Goal: Information Seeking & Learning: Learn about a topic

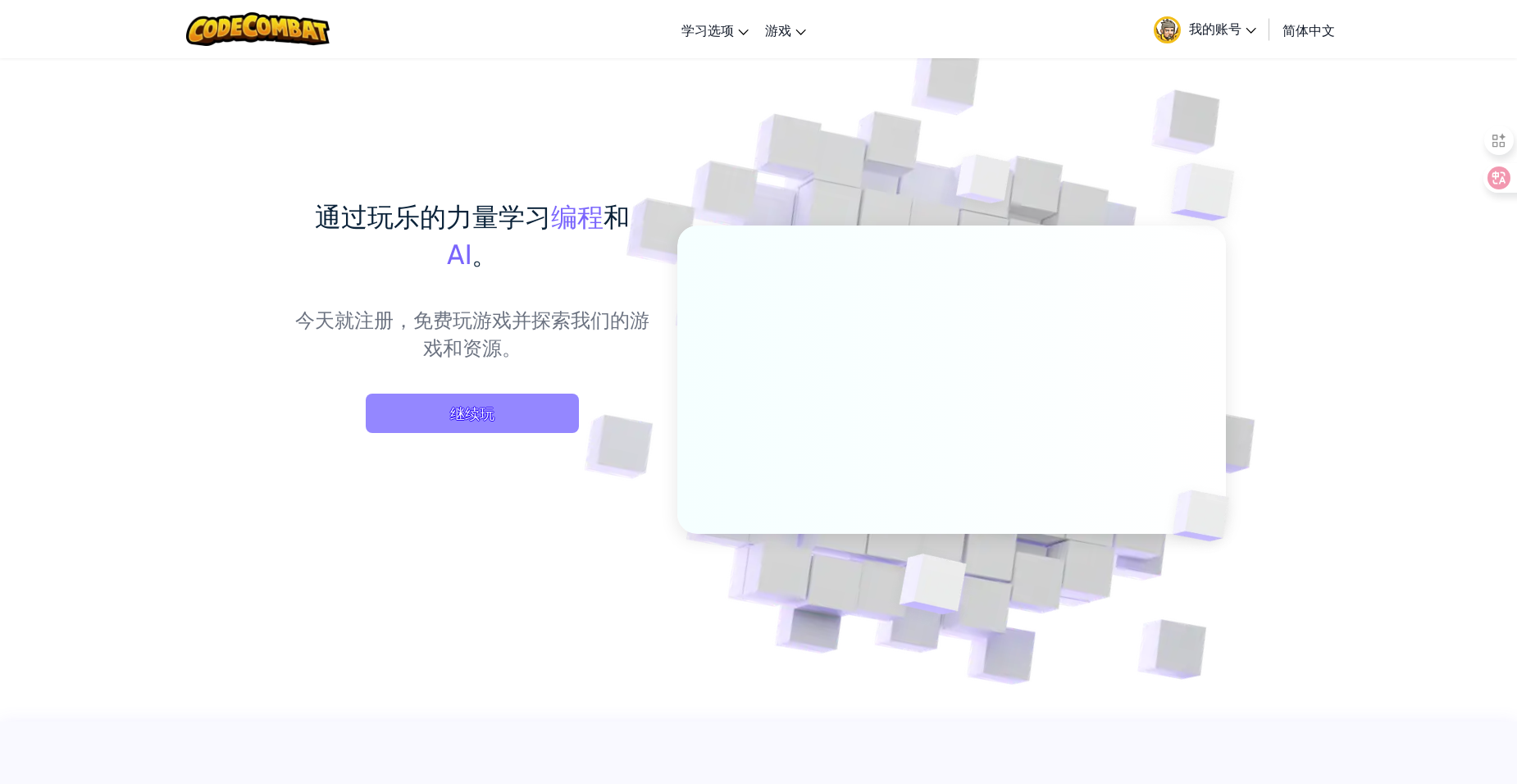
click at [552, 402] on span "继续玩" at bounding box center [472, 413] width 213 height 39
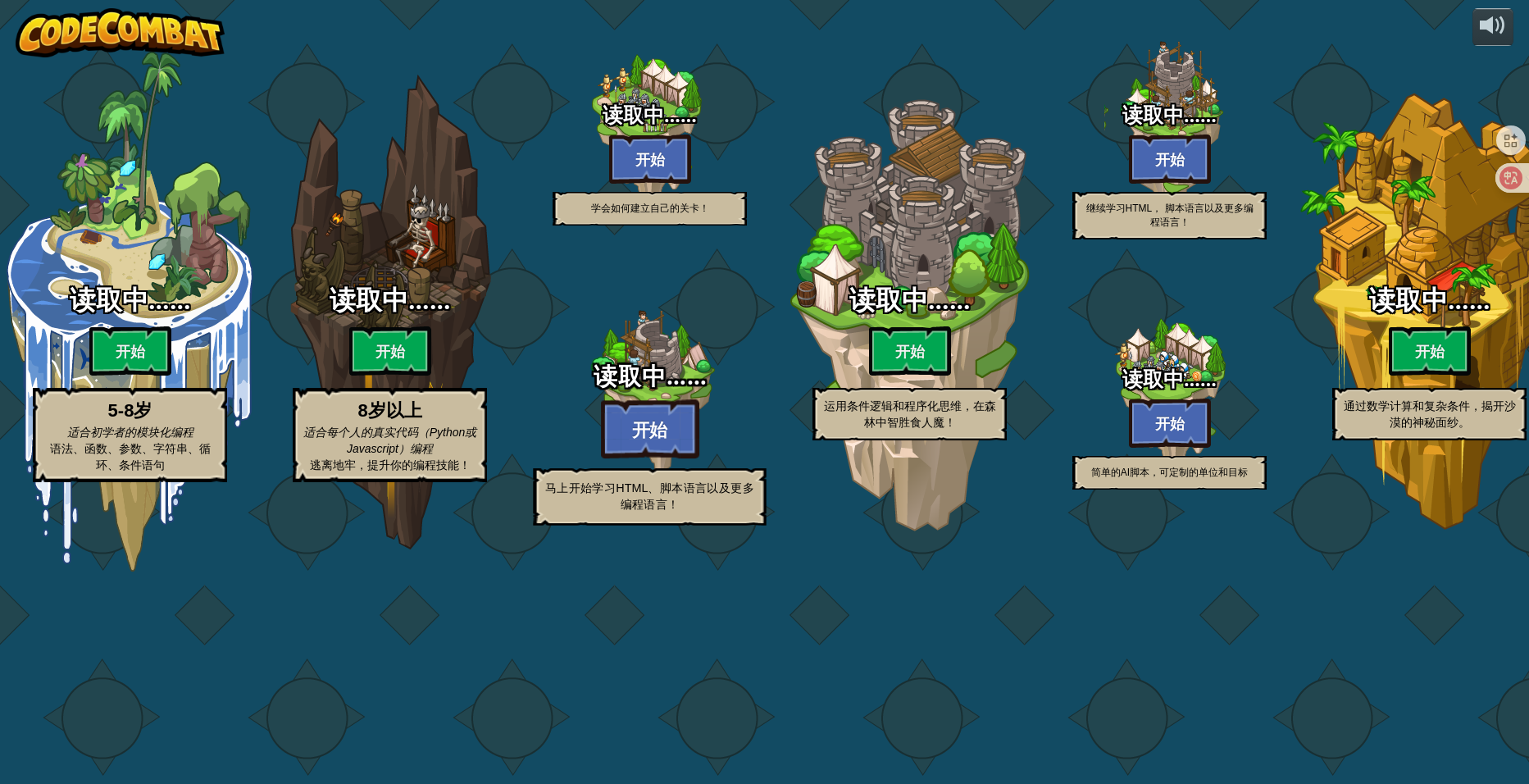
select select "zh-HANS"
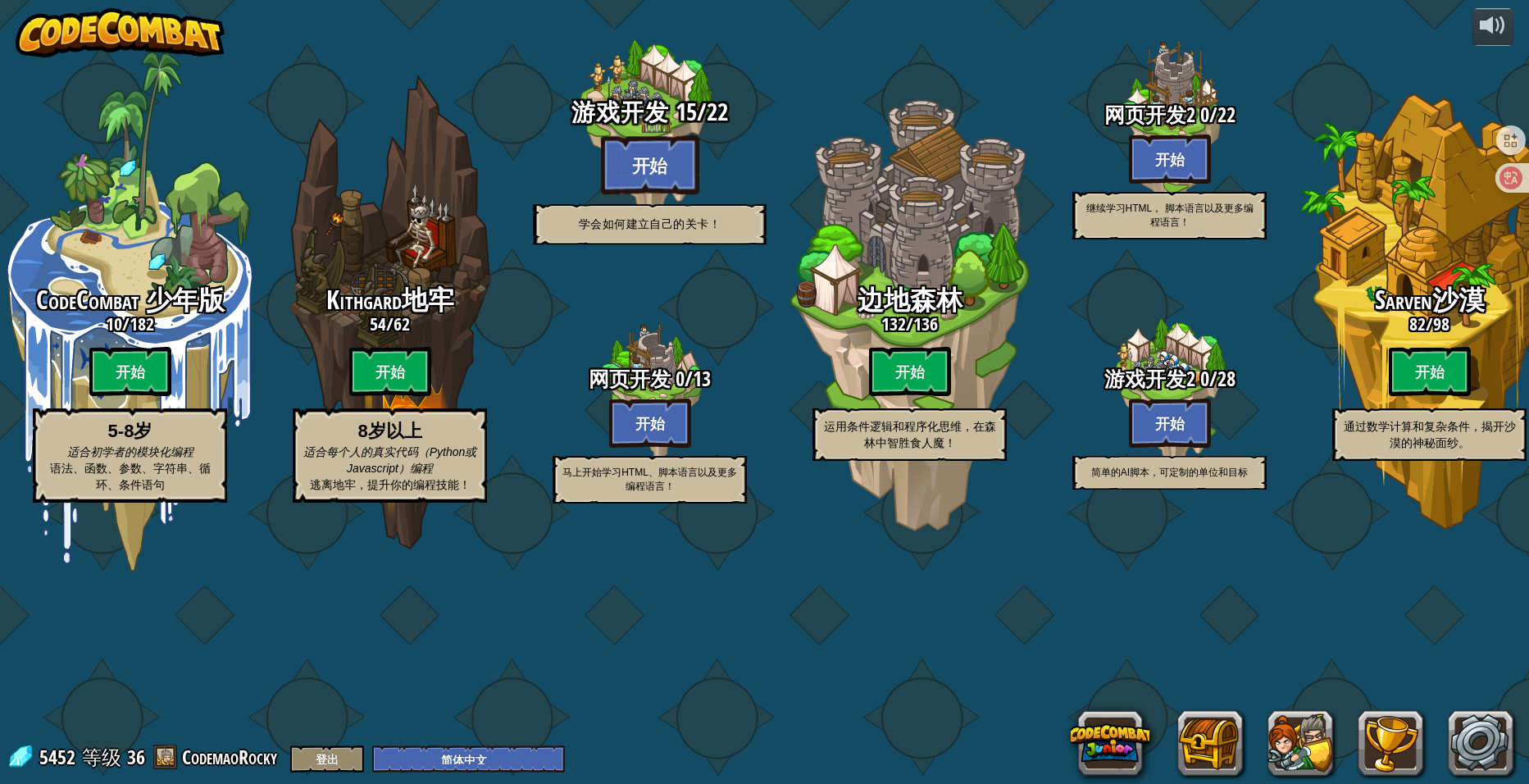
click at [619, 194] on btn "开始" at bounding box center [650, 164] width 99 height 59
select select "zh-HANS"
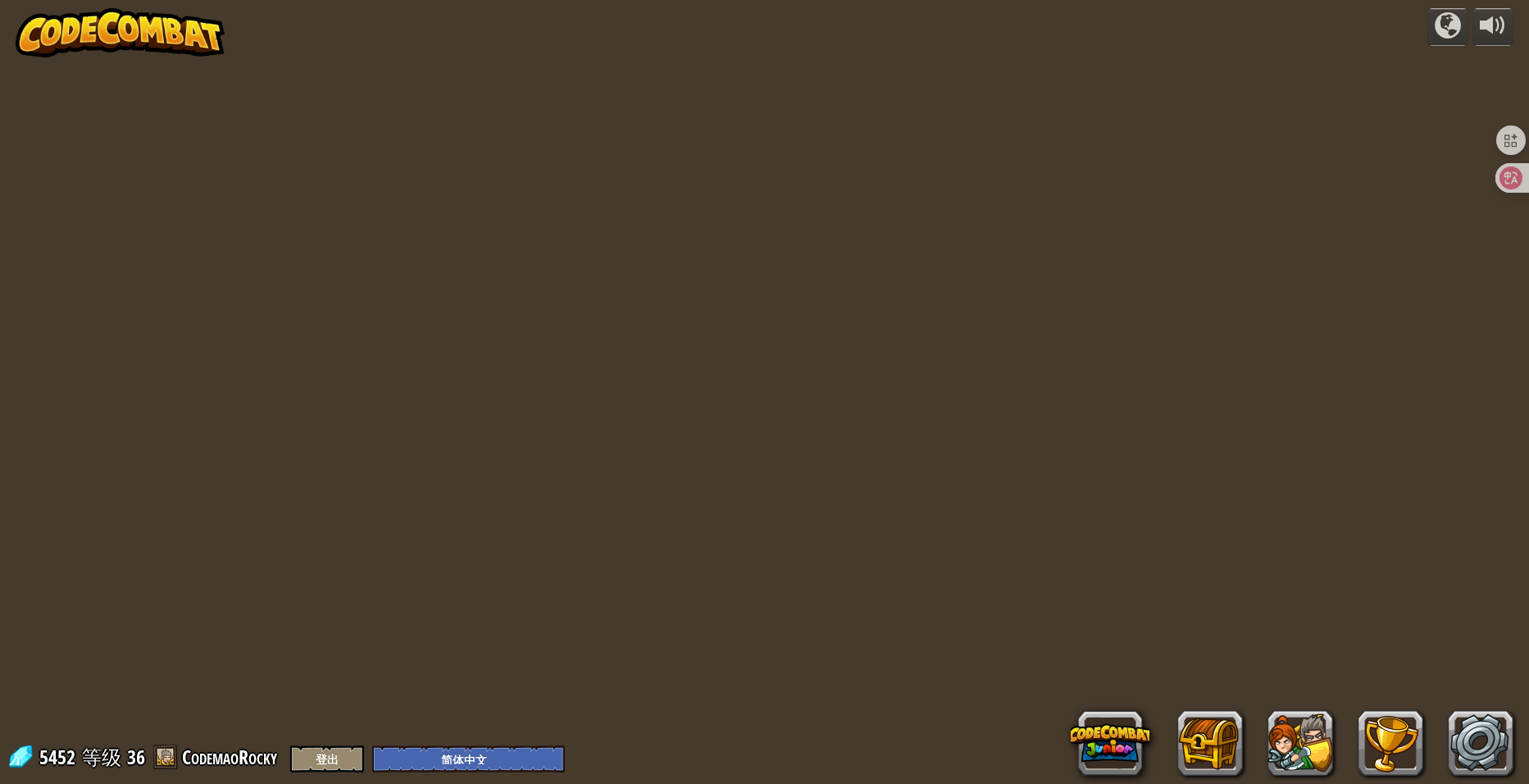
select select "zh-HANS"
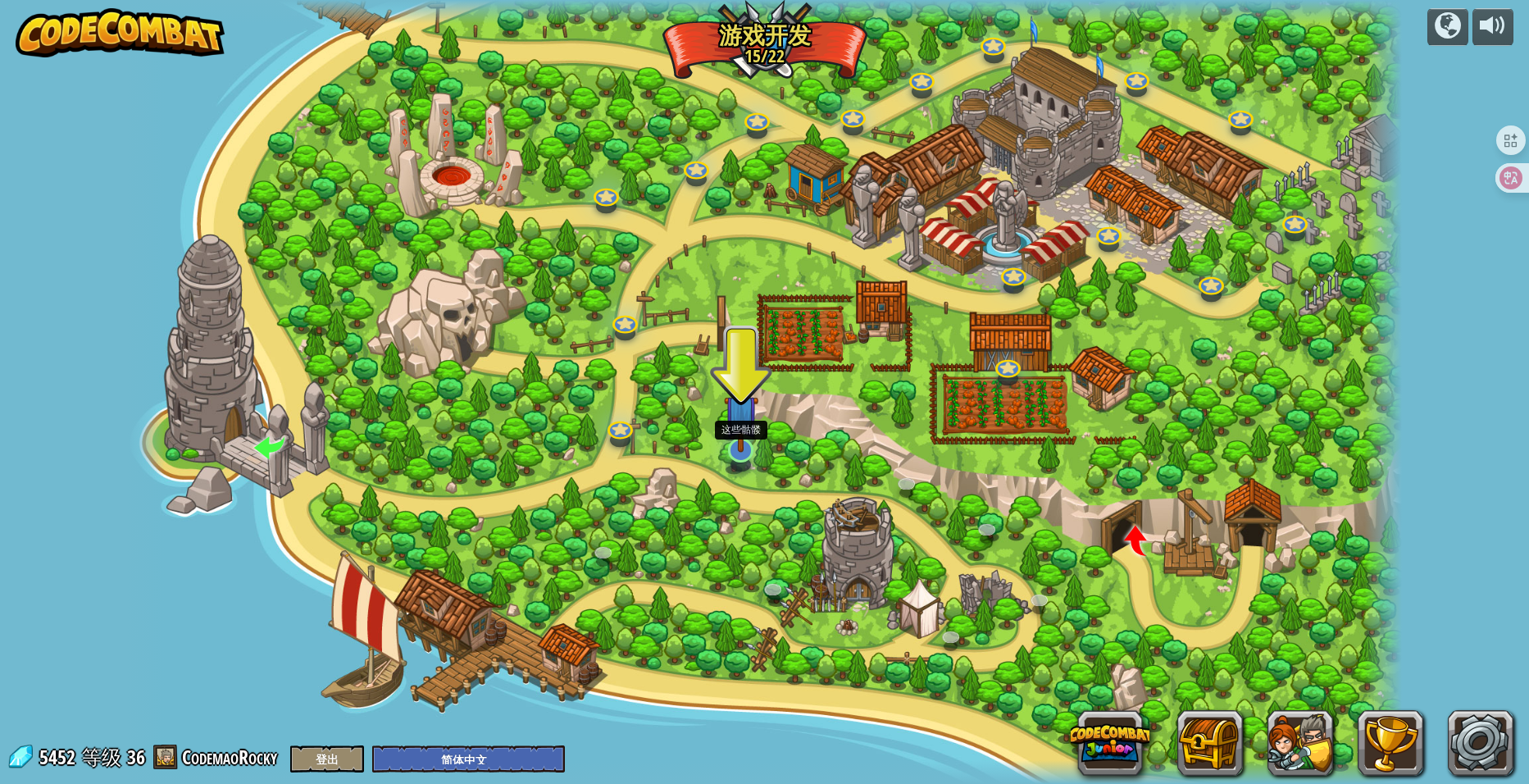
click at [733, 445] on img at bounding box center [741, 412] width 35 height 80
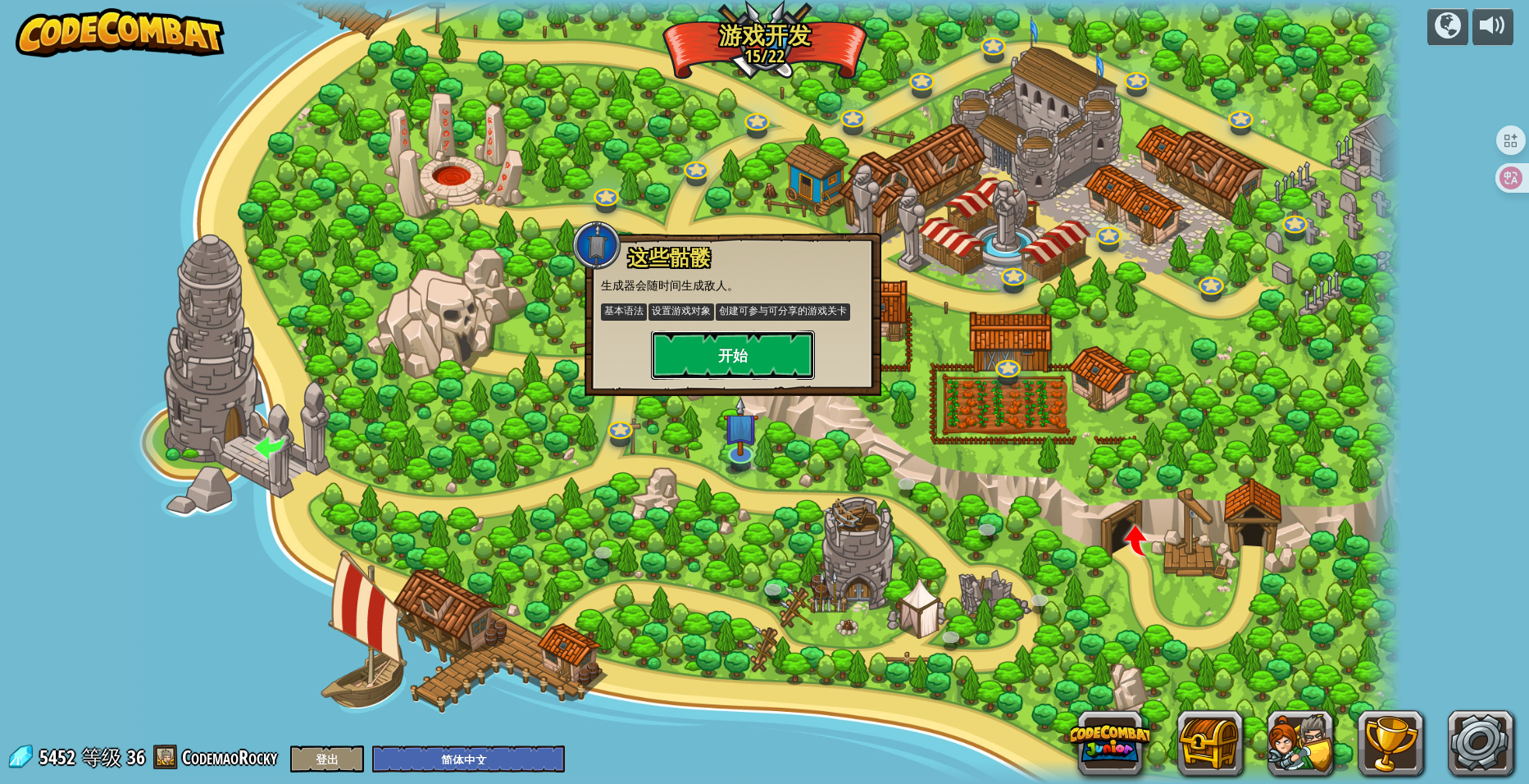
click at [747, 365] on button "开始" at bounding box center [733, 354] width 164 height 49
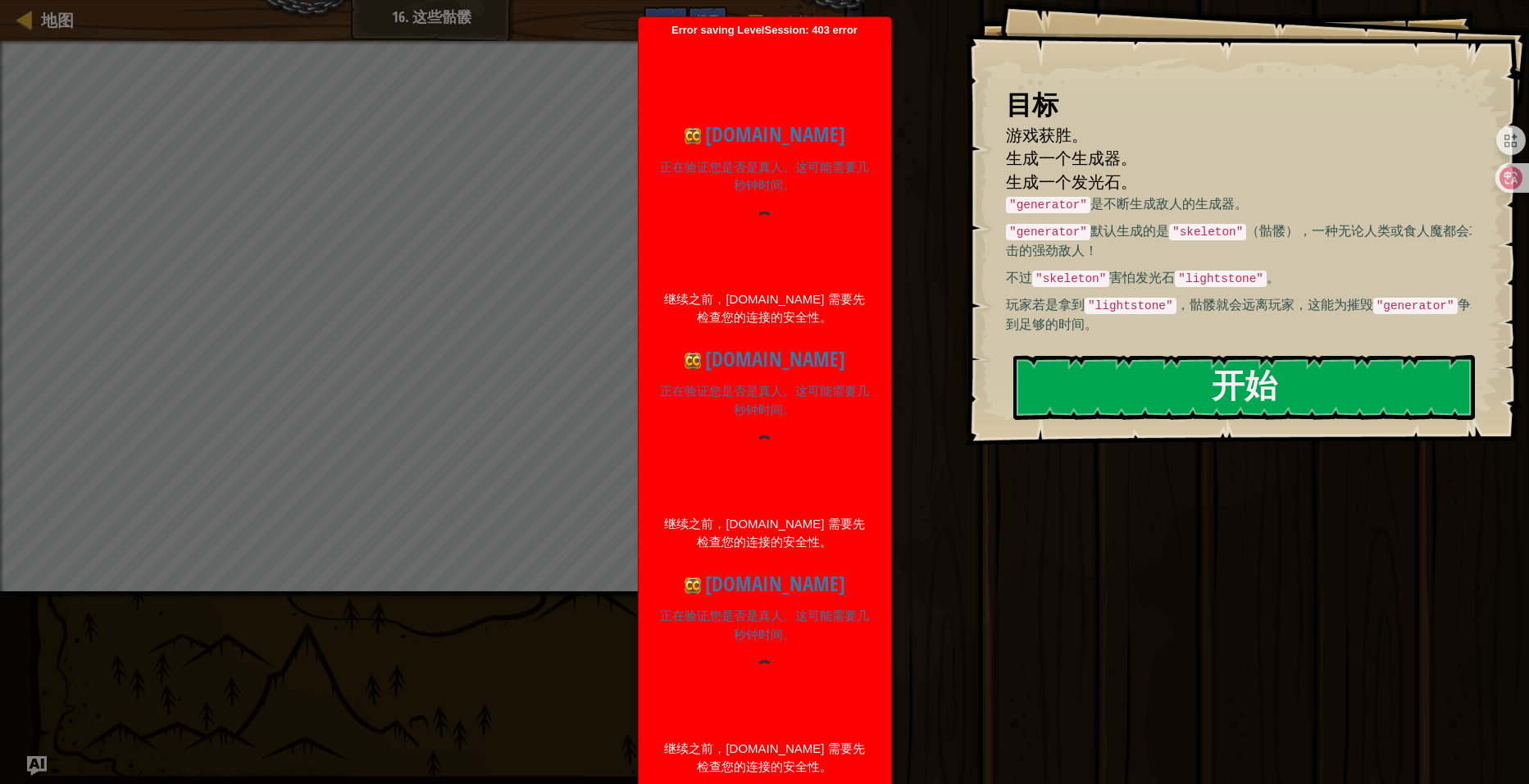
click at [684, 239] on div at bounding box center [764, 242] width 211 height 62
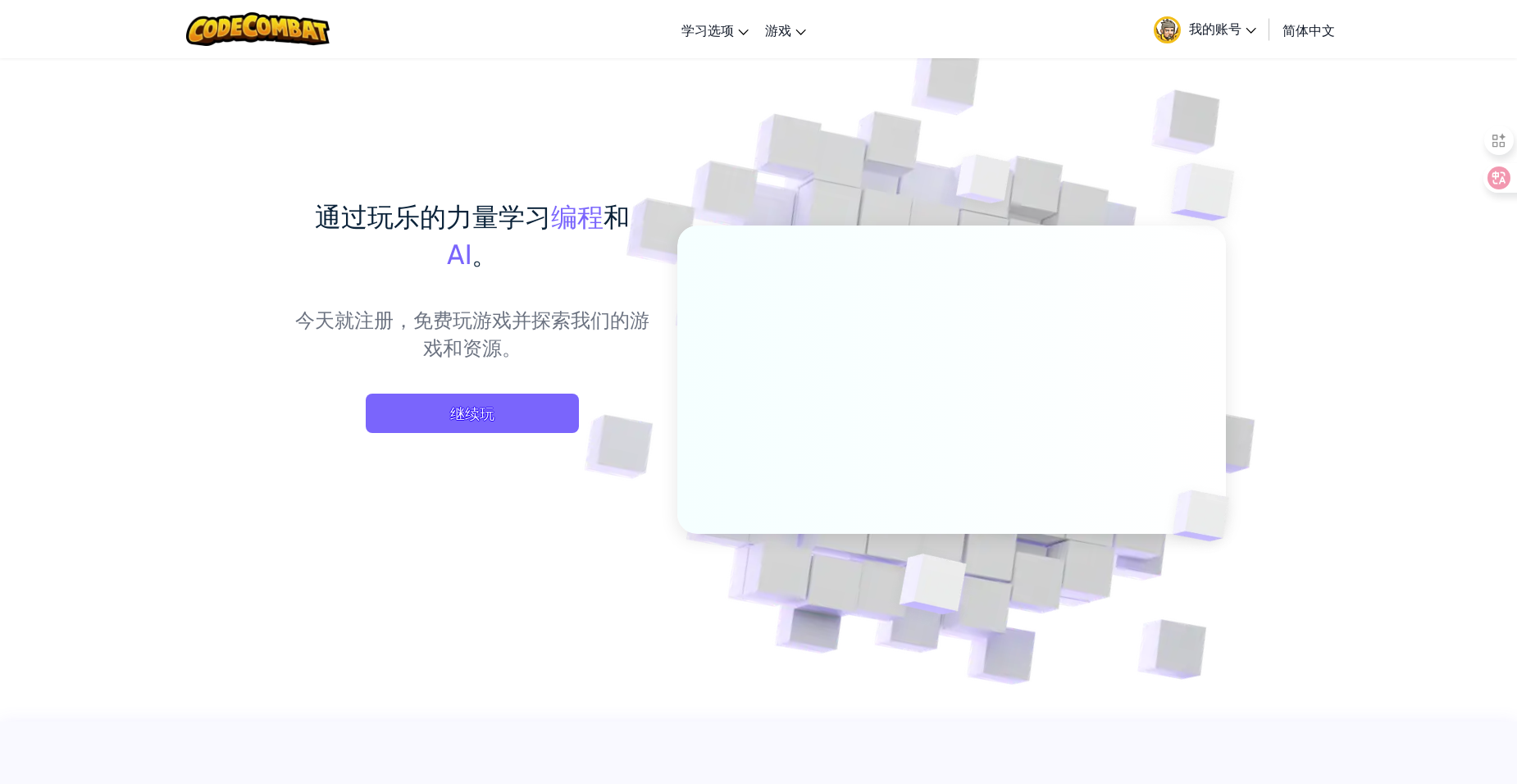
click at [509, 392] on div "通过玩乐的力量学习 编程 和 AI 。 今天就注册，免费玩游戏并探索我们的游戏和资源。 继续玩" at bounding box center [472, 331] width 362 height 269
click at [505, 405] on span "继续玩" at bounding box center [472, 413] width 213 height 39
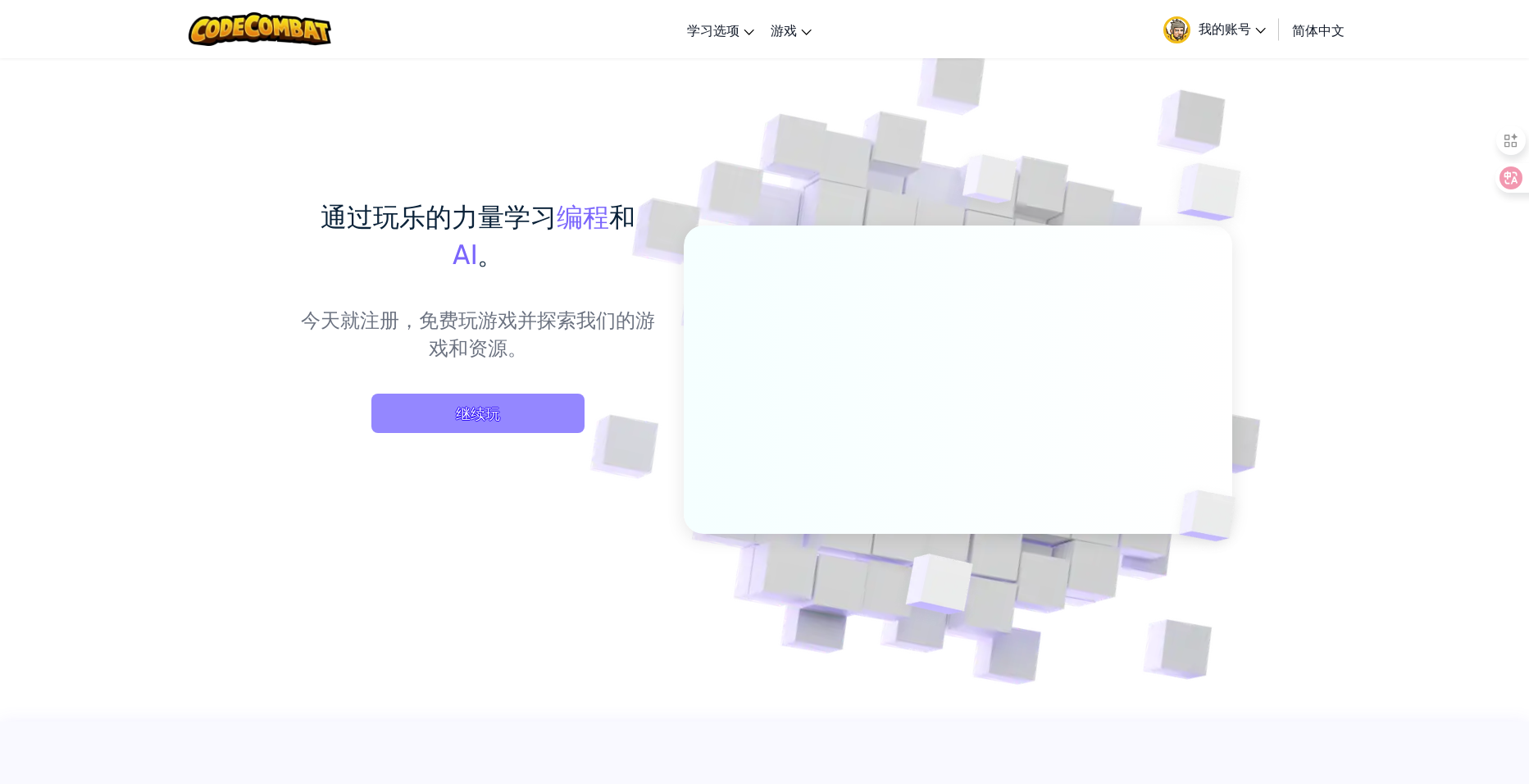
select select "zh-HANS"
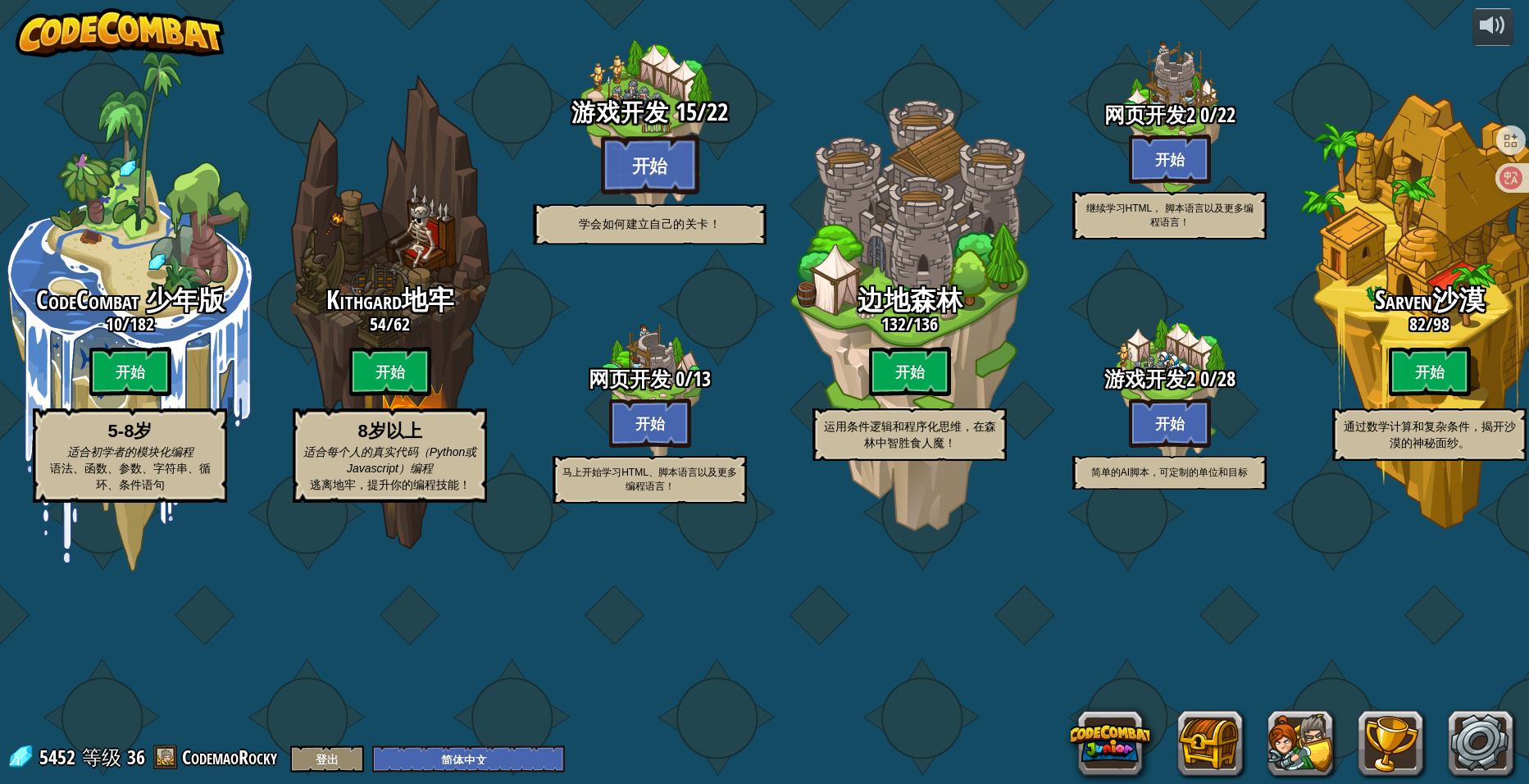
click at [654, 194] on btn "开始" at bounding box center [650, 164] width 99 height 59
select select "zh-HANS"
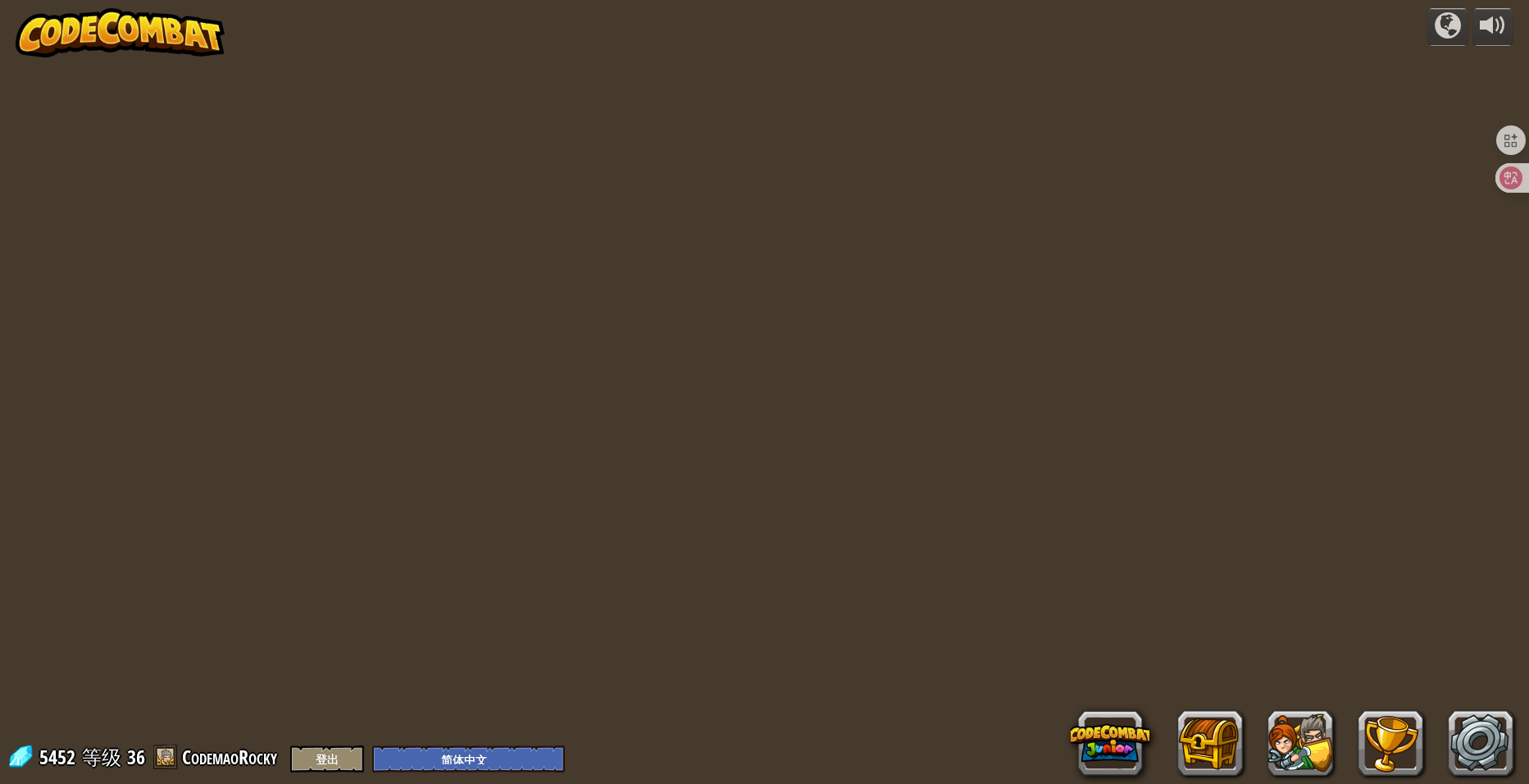
select select "zh-HANS"
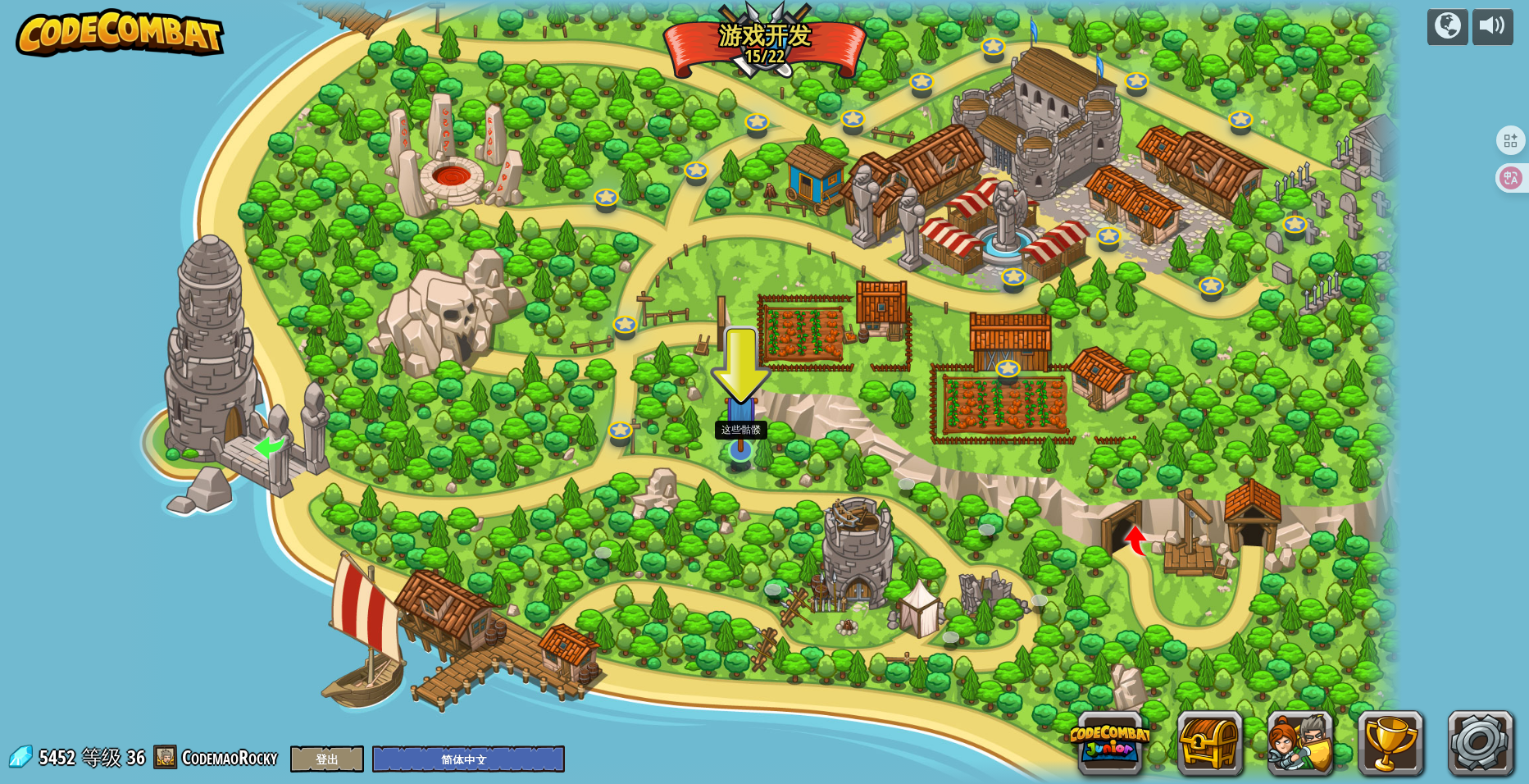
click at [740, 427] on img at bounding box center [741, 412] width 35 height 80
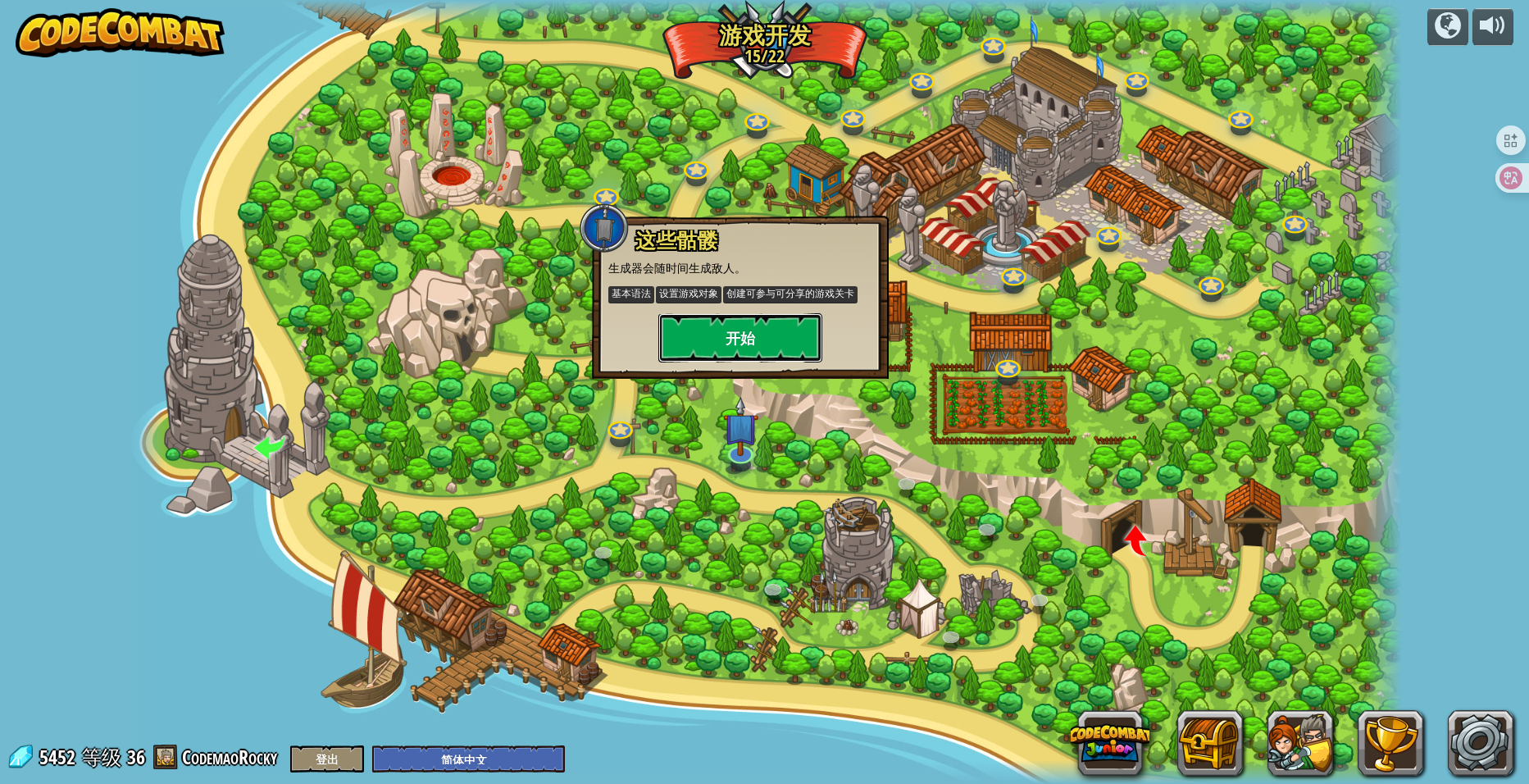
click at [761, 334] on button "开始" at bounding box center [740, 338] width 164 height 49
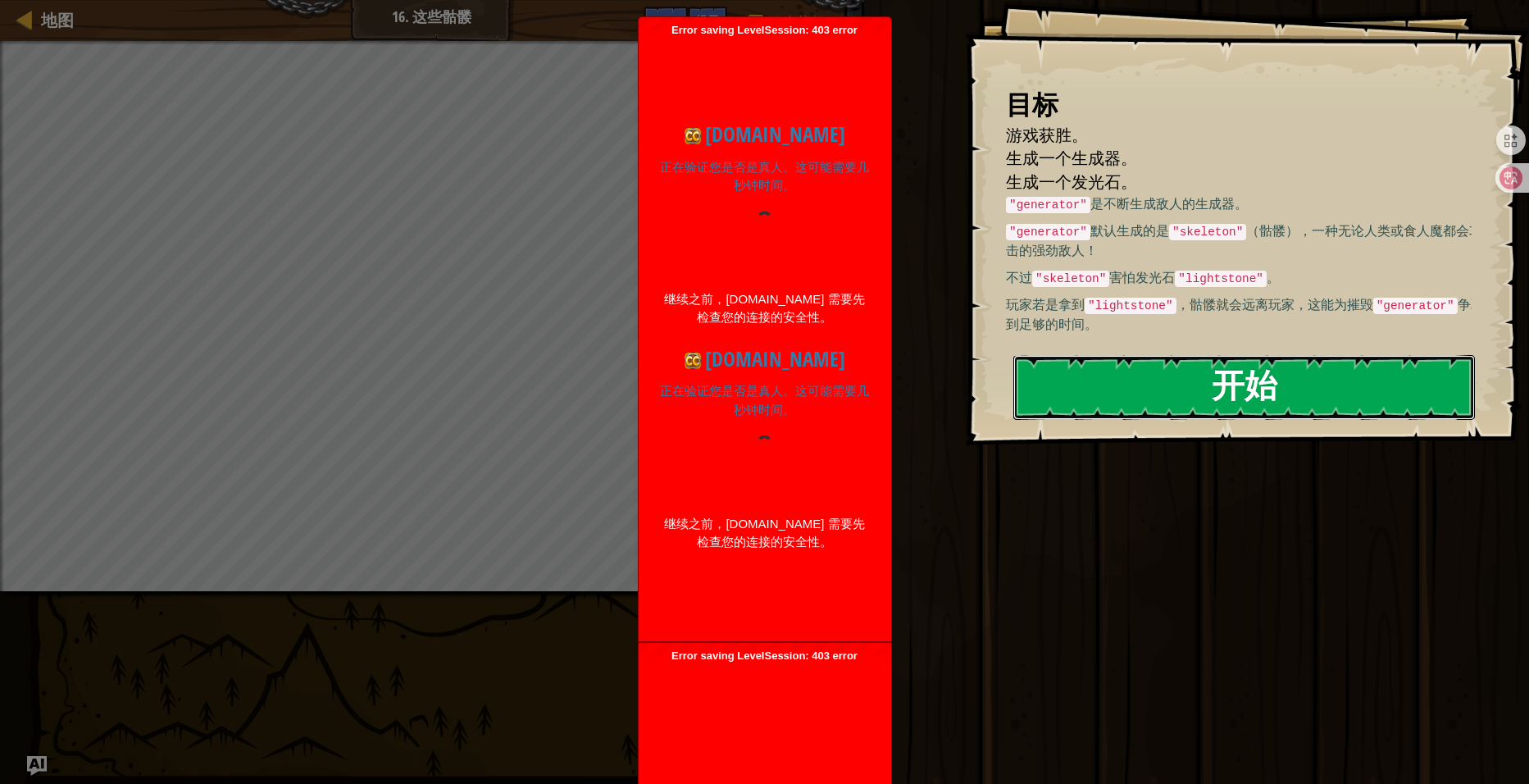
click at [1190, 400] on button "开始" at bounding box center [1244, 388] width 461 height 65
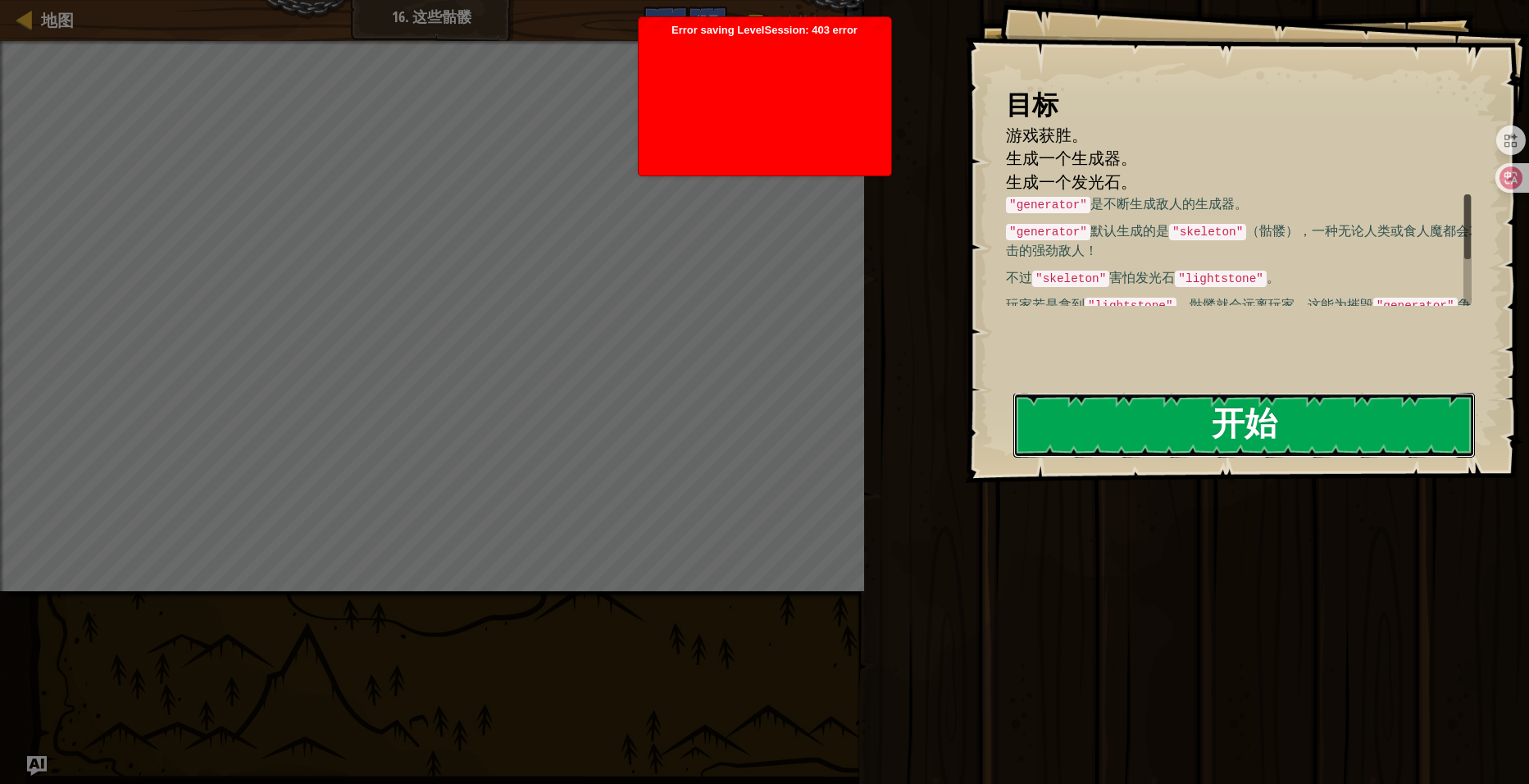
click at [1207, 420] on button "开始" at bounding box center [1244, 425] width 461 height 65
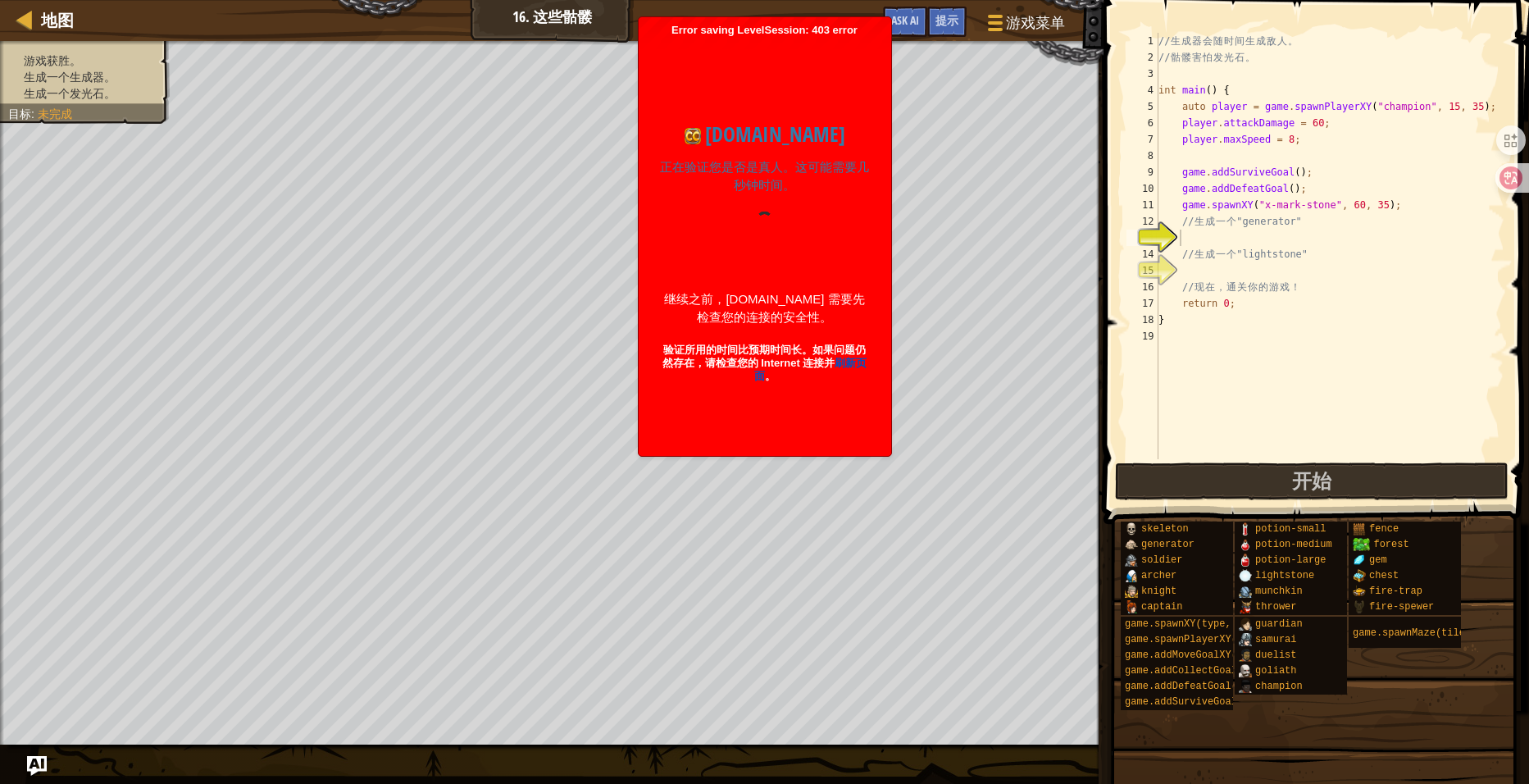
click at [737, 241] on div at bounding box center [764, 242] width 211 height 62
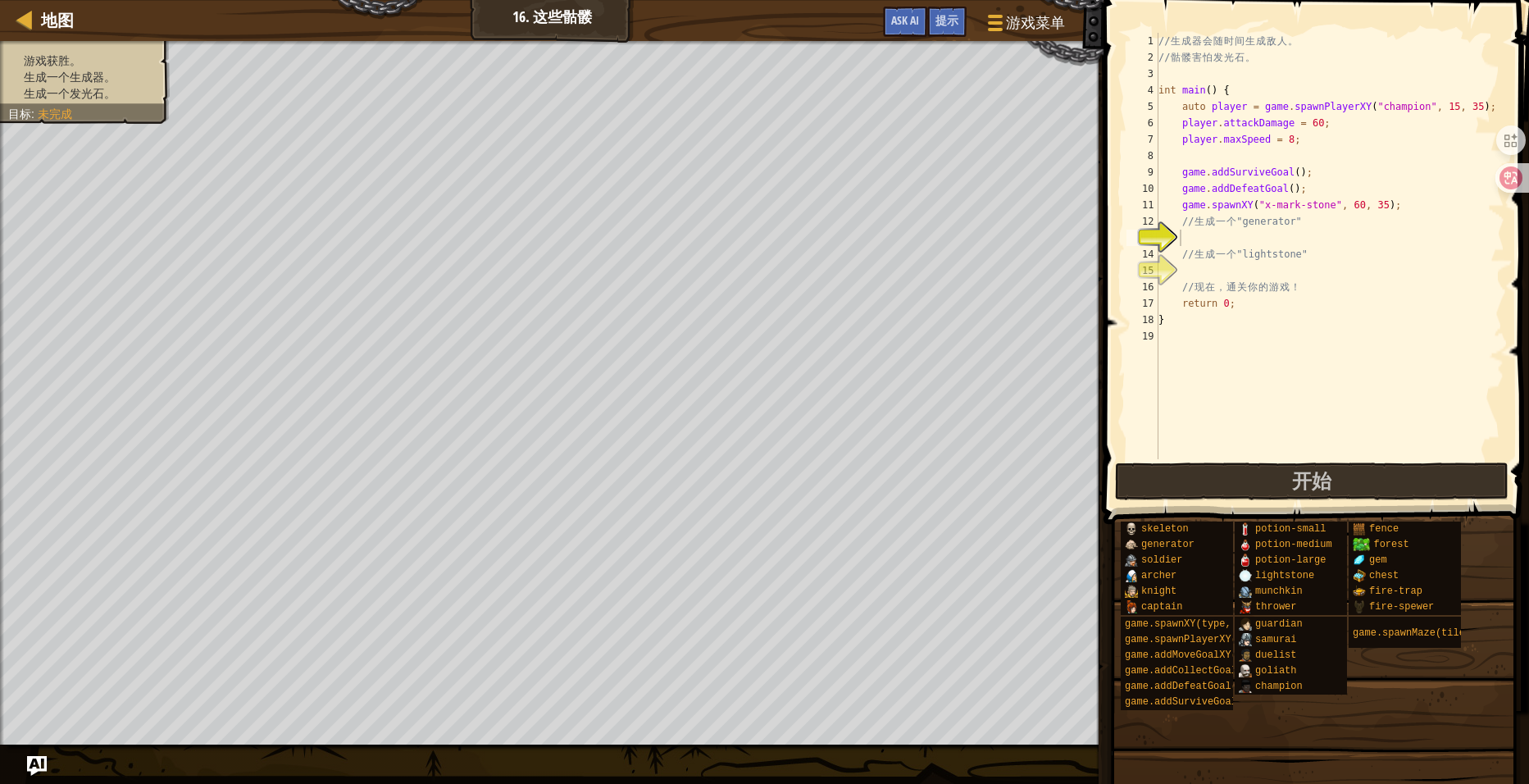
click at [1206, 234] on div "// 生 成 器 会 随 时 间 生 成 敌 人 。 // 骷 髅 害 怕 发 光 石 。 int main ( ) { auto player = game…" at bounding box center [1330, 262] width 350 height 459
type textarea "ge'm"
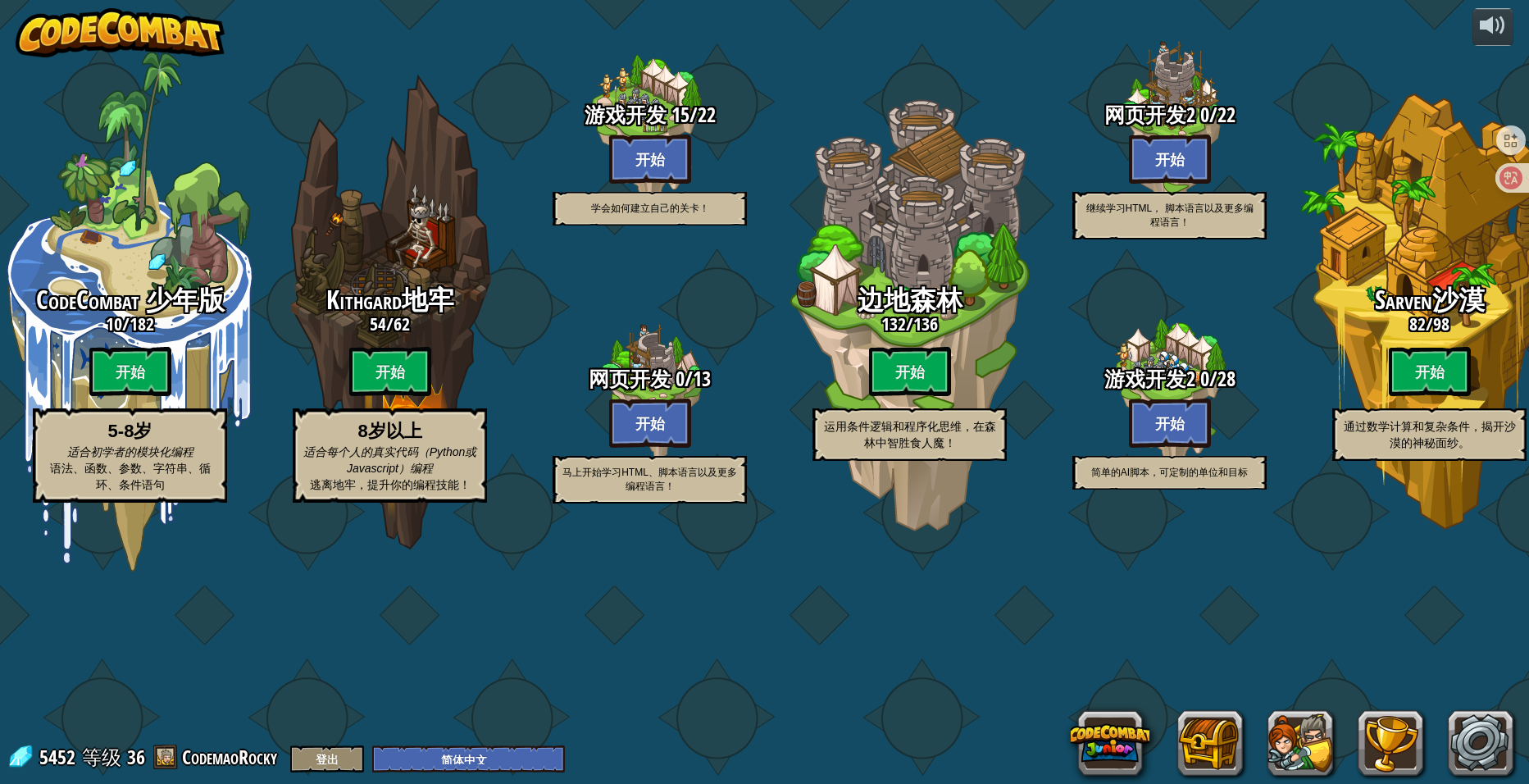
select select "zh-HANS"
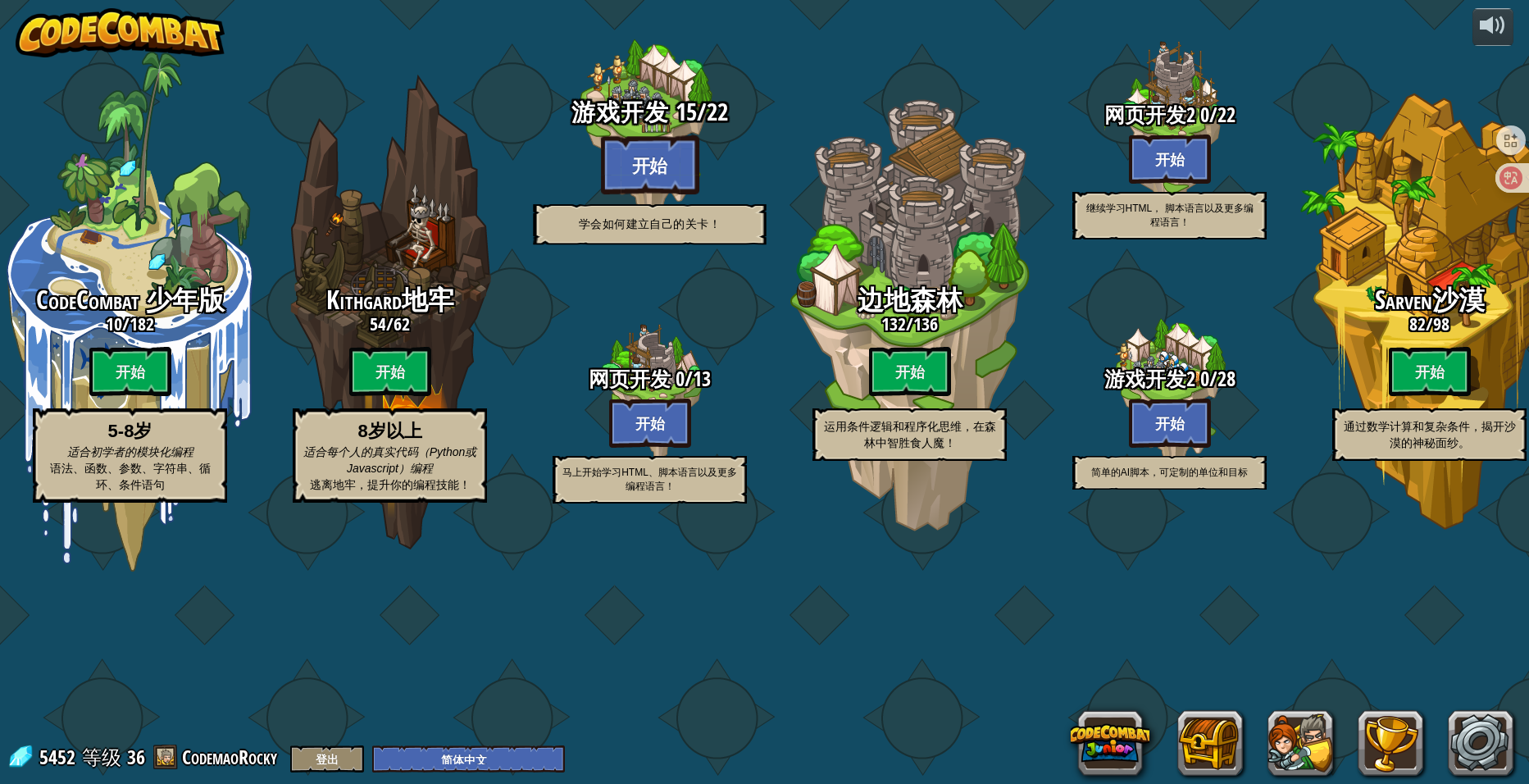
click at [669, 194] on btn "开始" at bounding box center [650, 164] width 99 height 59
select select "zh-HANS"
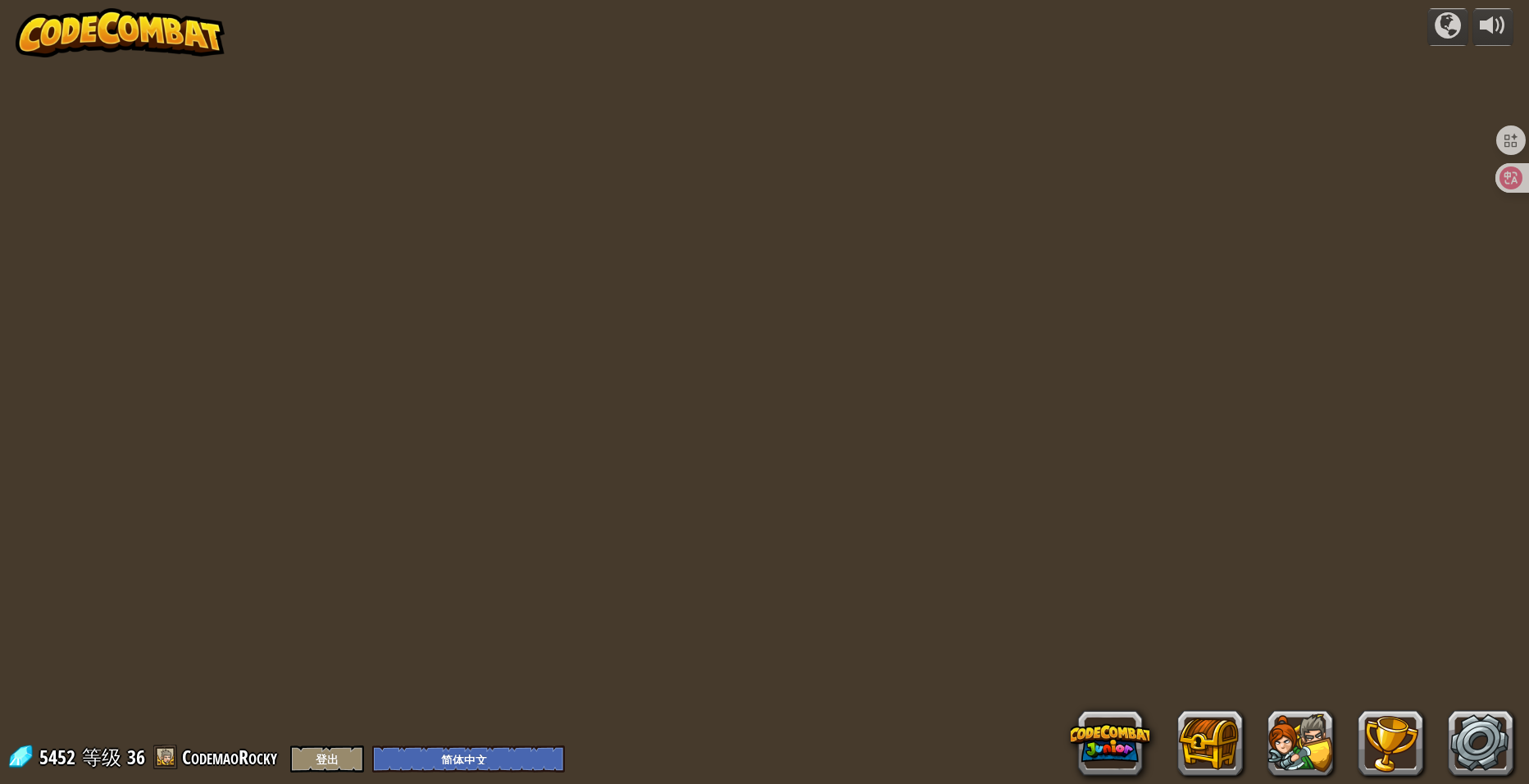
select select "zh-HANS"
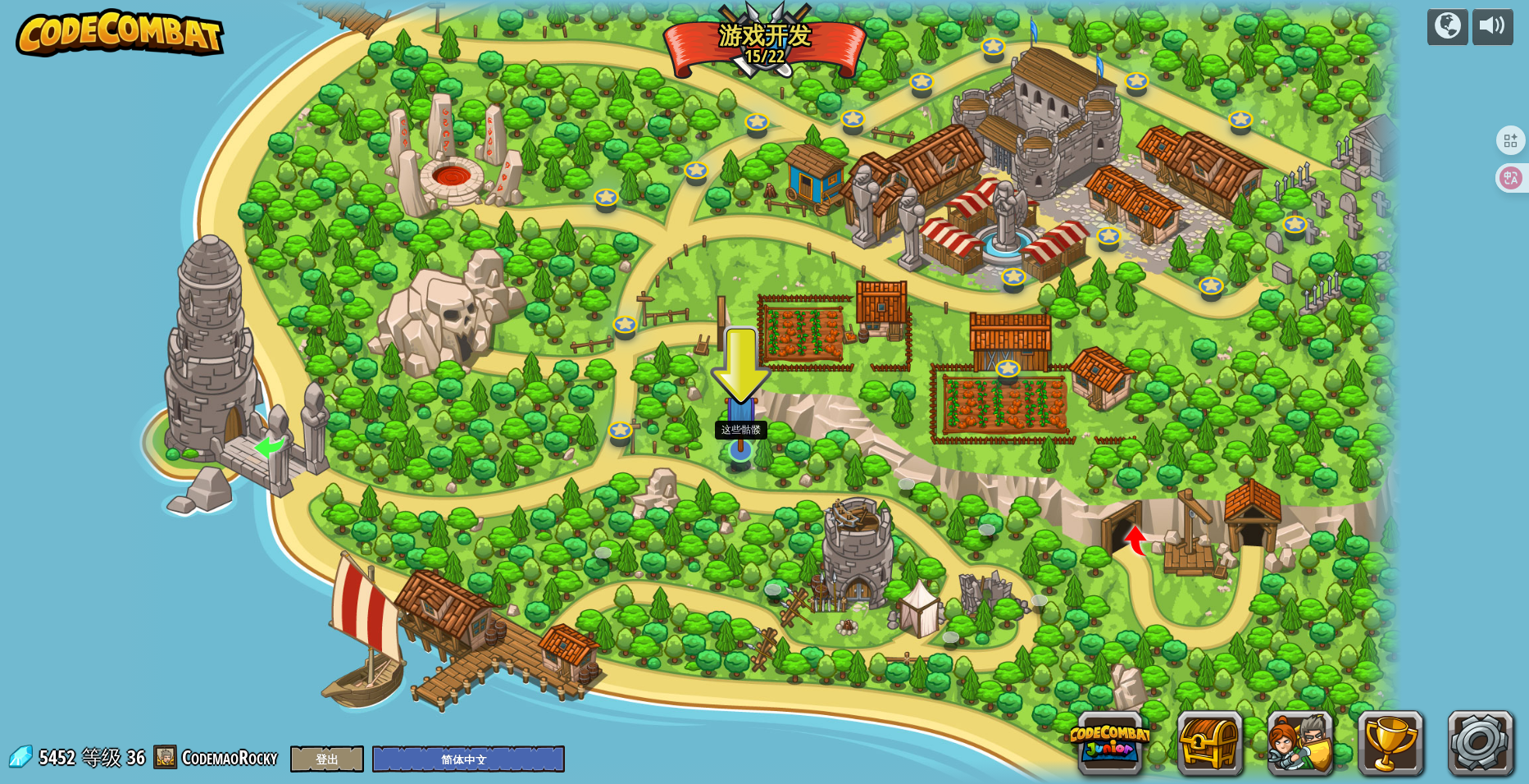
click at [740, 455] on div at bounding box center [740, 450] width 25 height 24
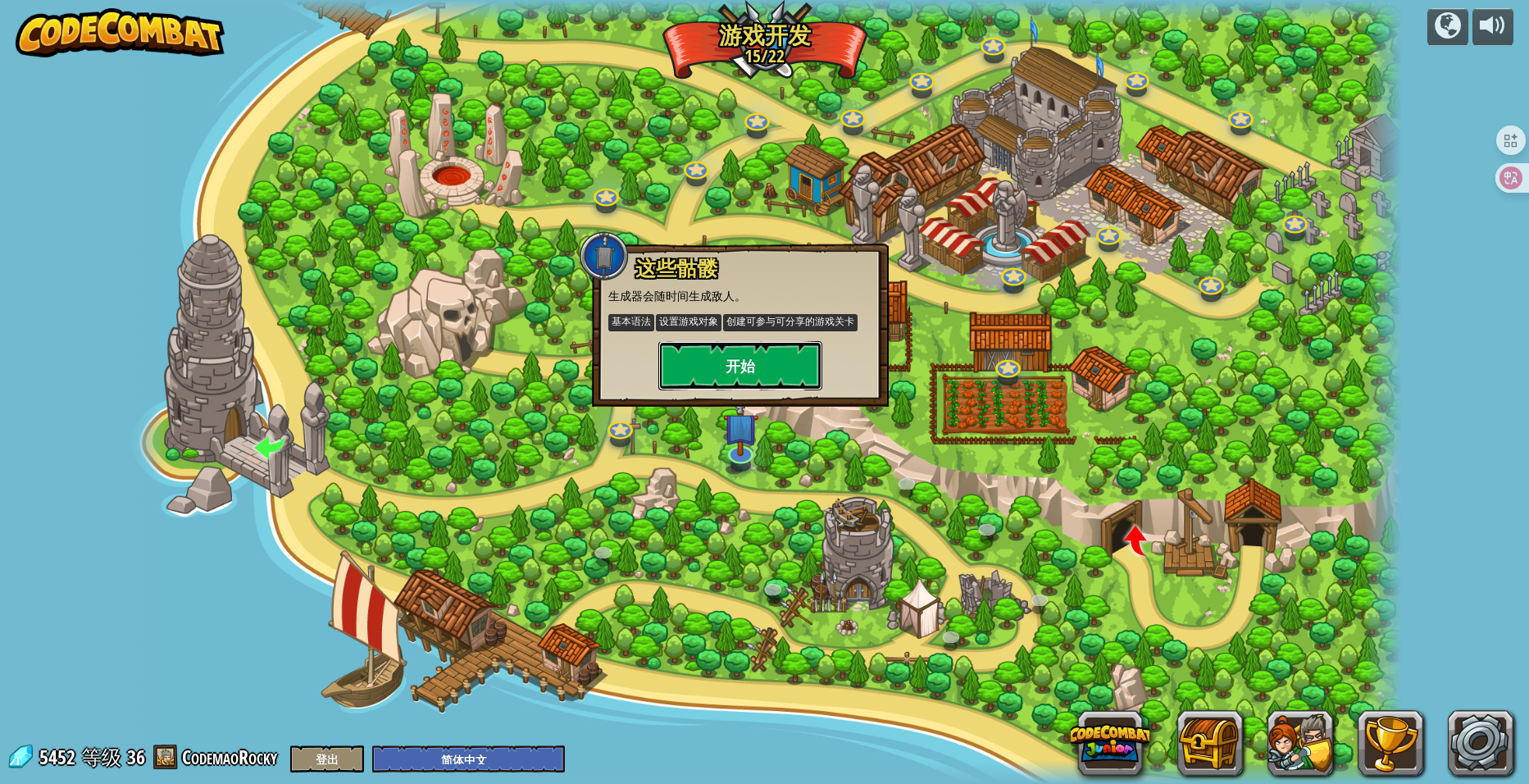
click at [759, 350] on button "开始" at bounding box center [740, 365] width 164 height 49
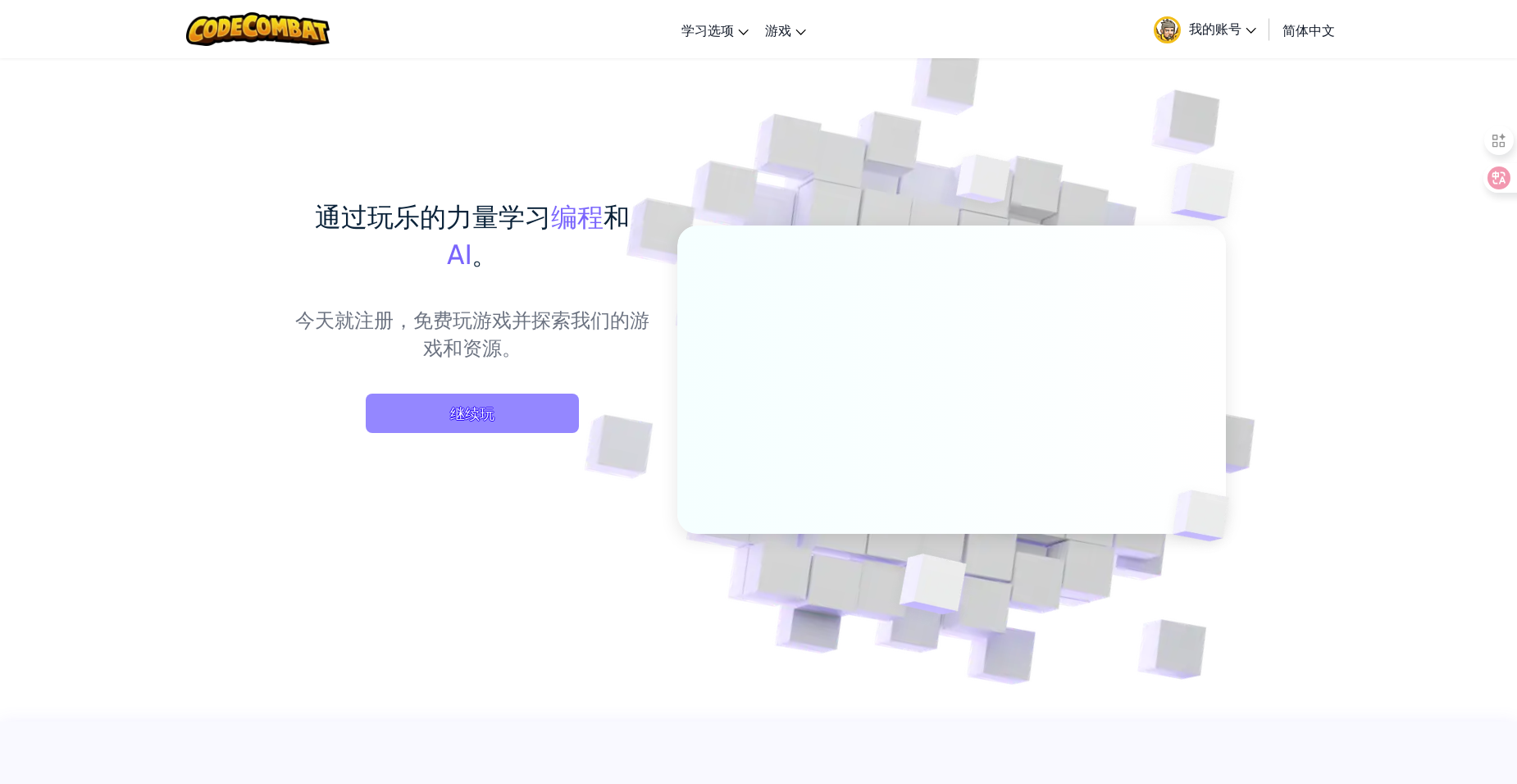
click at [488, 406] on span "继续玩" at bounding box center [472, 413] width 213 height 39
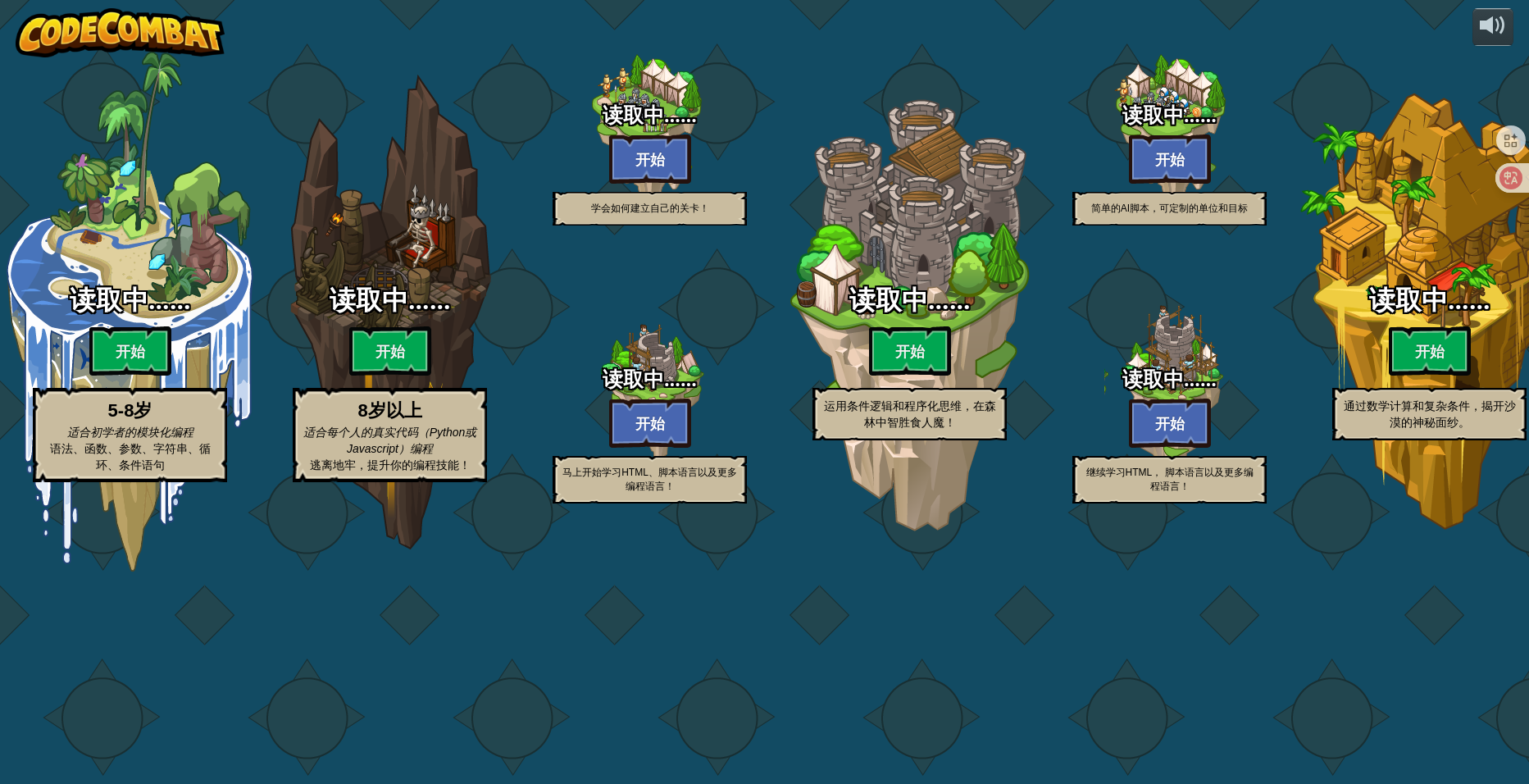
select select "zh-HANS"
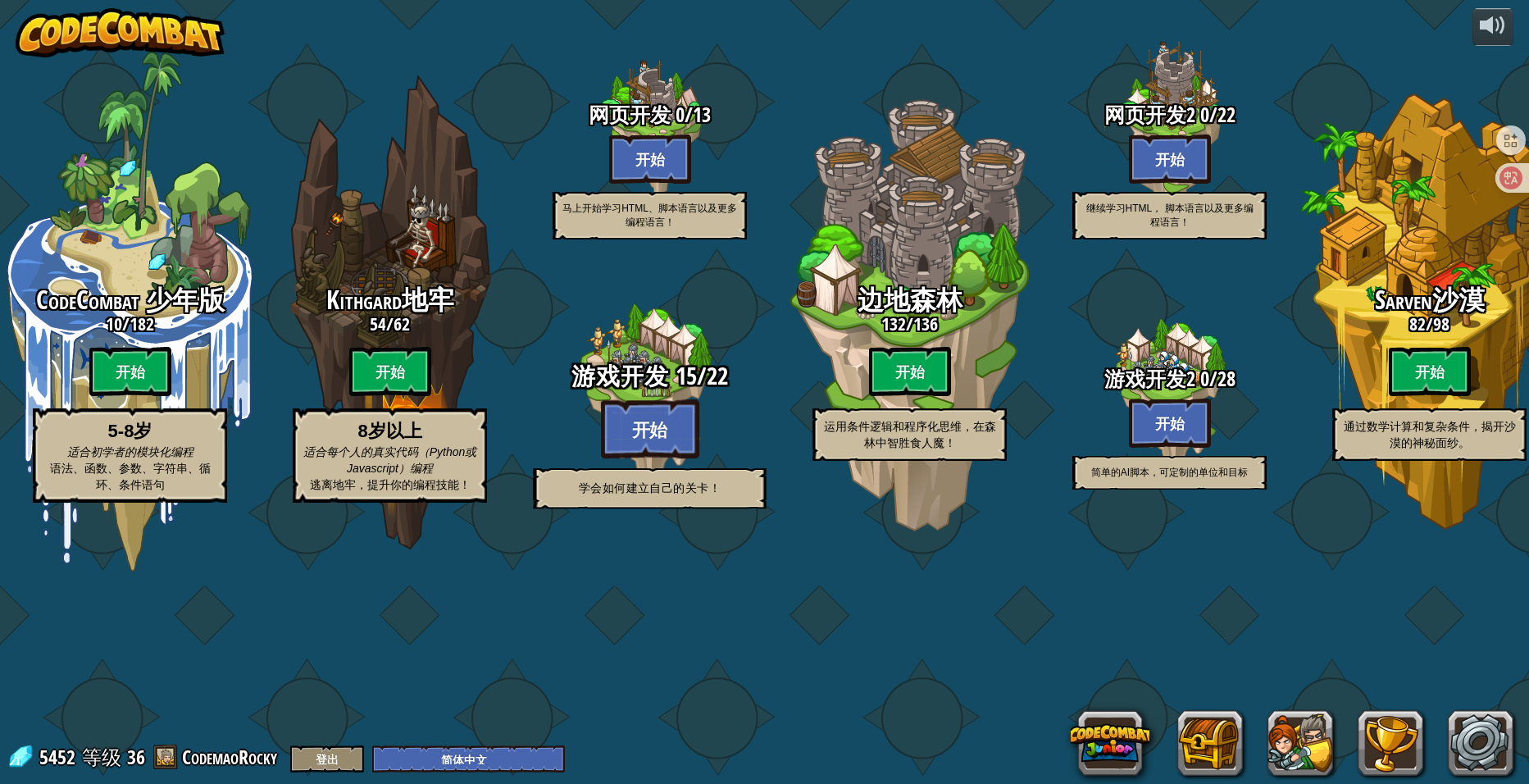
click at [663, 458] on btn "开始" at bounding box center [650, 428] width 99 height 59
select select "zh-HANS"
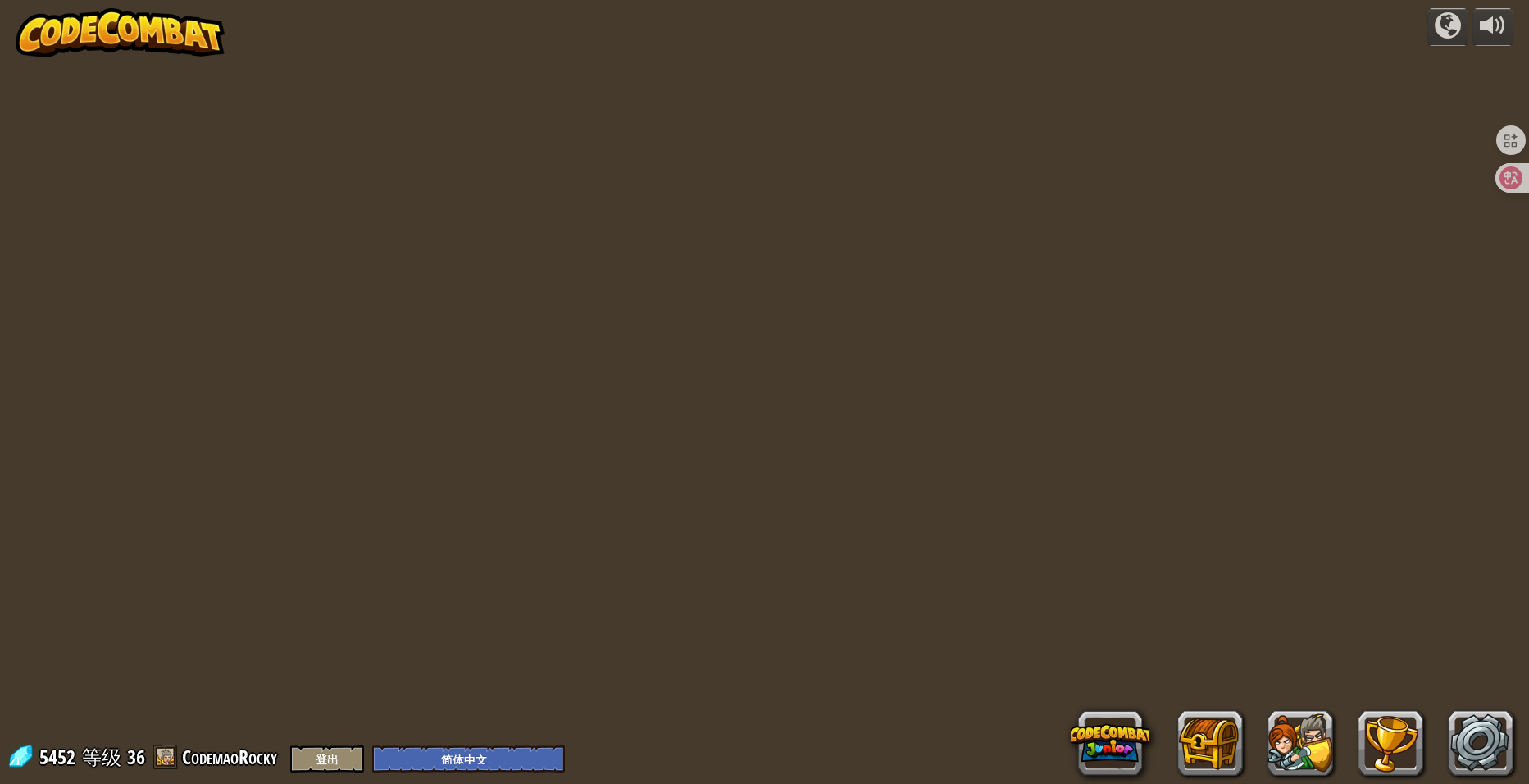
select select "zh-HANS"
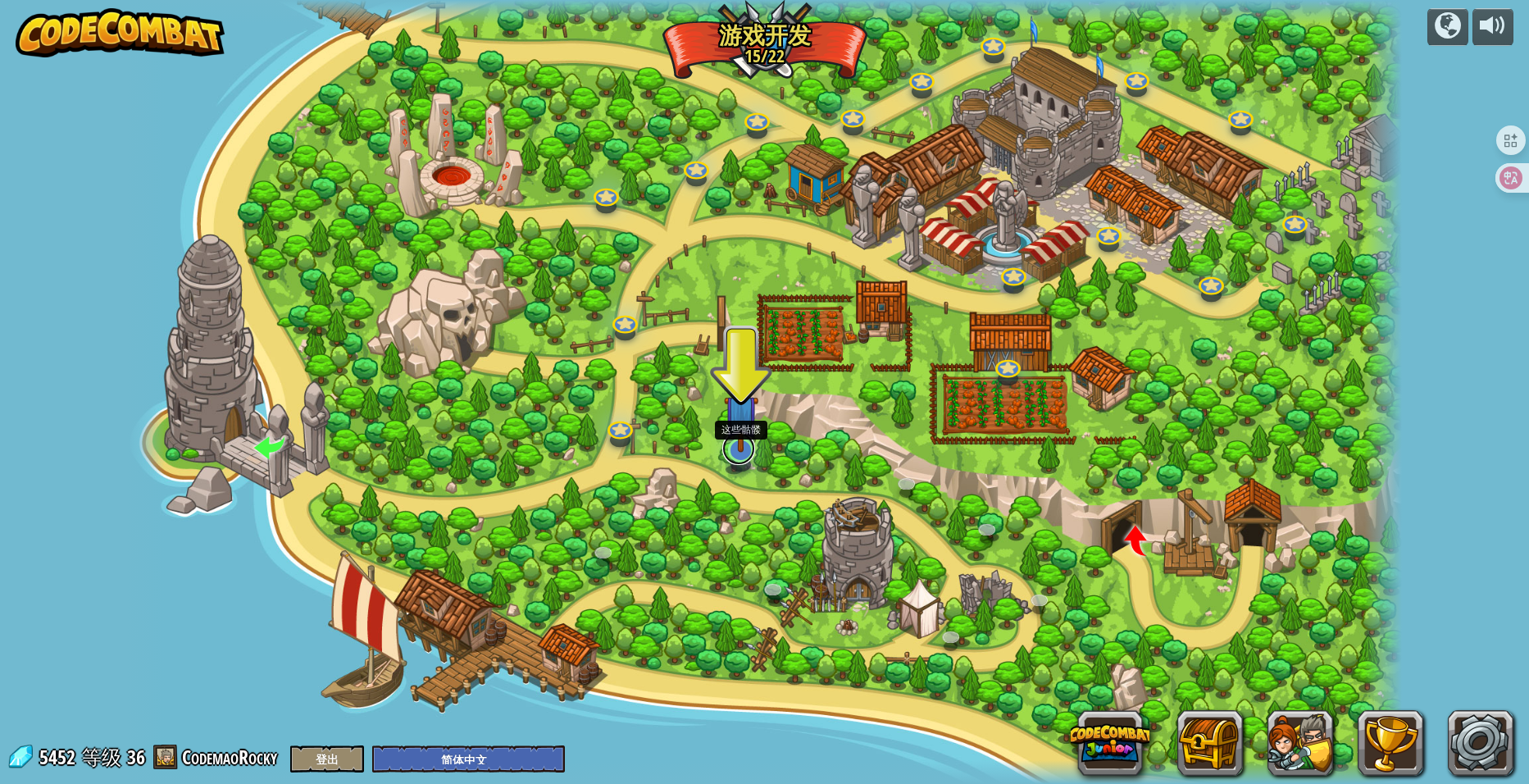
click at [729, 458] on link at bounding box center [738, 448] width 33 height 33
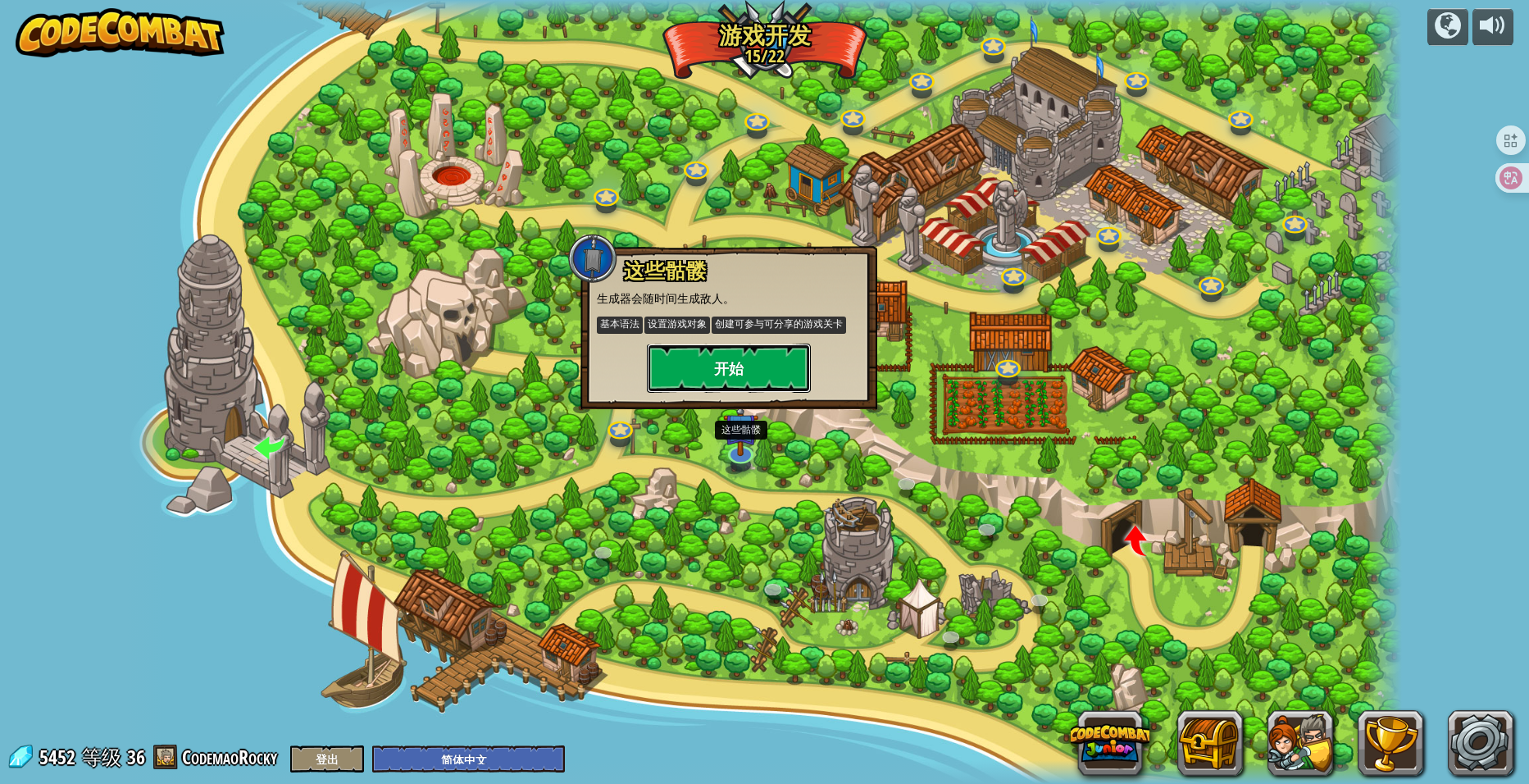
click at [745, 378] on button "开始" at bounding box center [729, 367] width 164 height 49
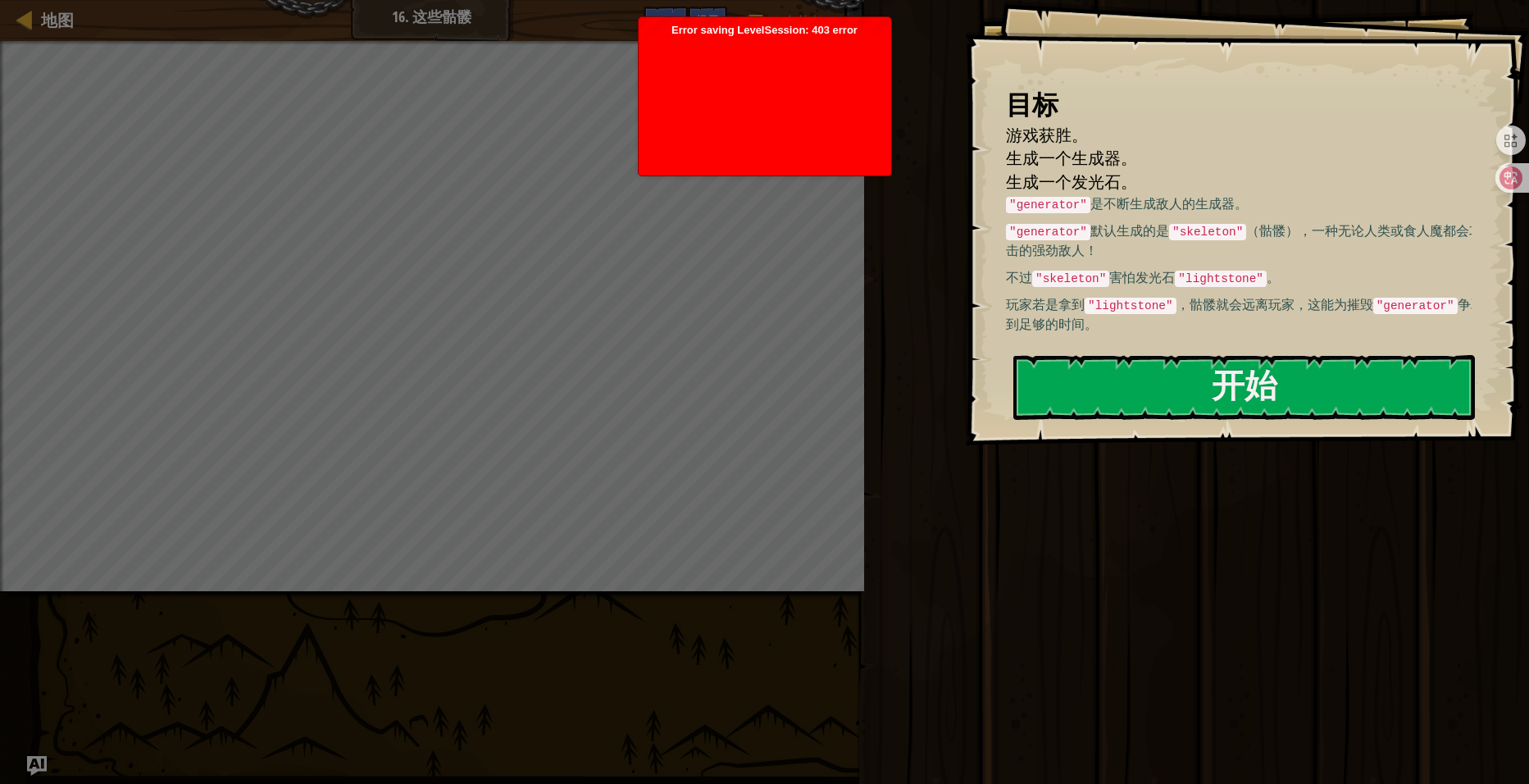
click at [1162, 721] on div "开始 完成" at bounding box center [1194, 388] width 670 height 776
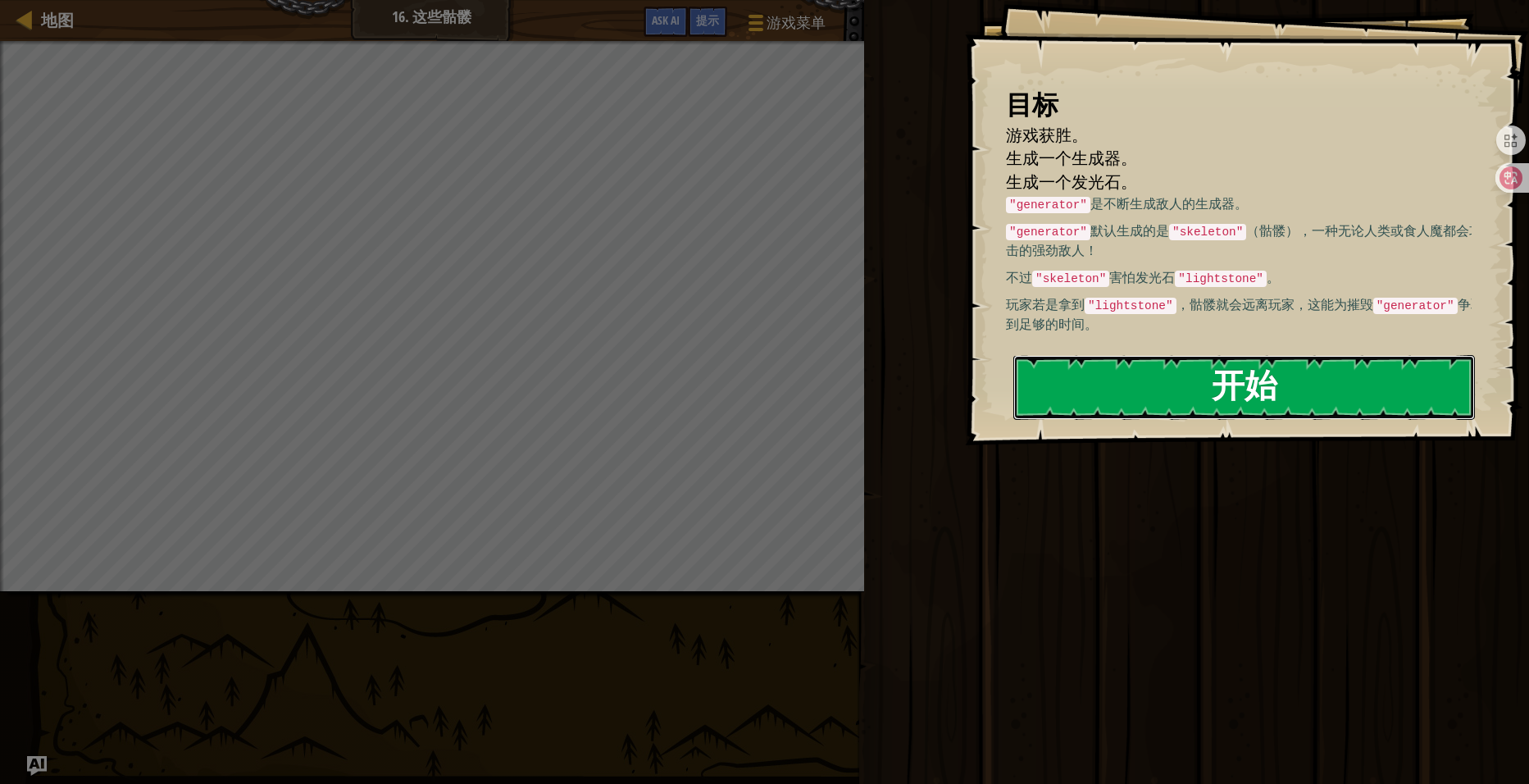
click at [1214, 392] on button "开始" at bounding box center [1244, 388] width 461 height 65
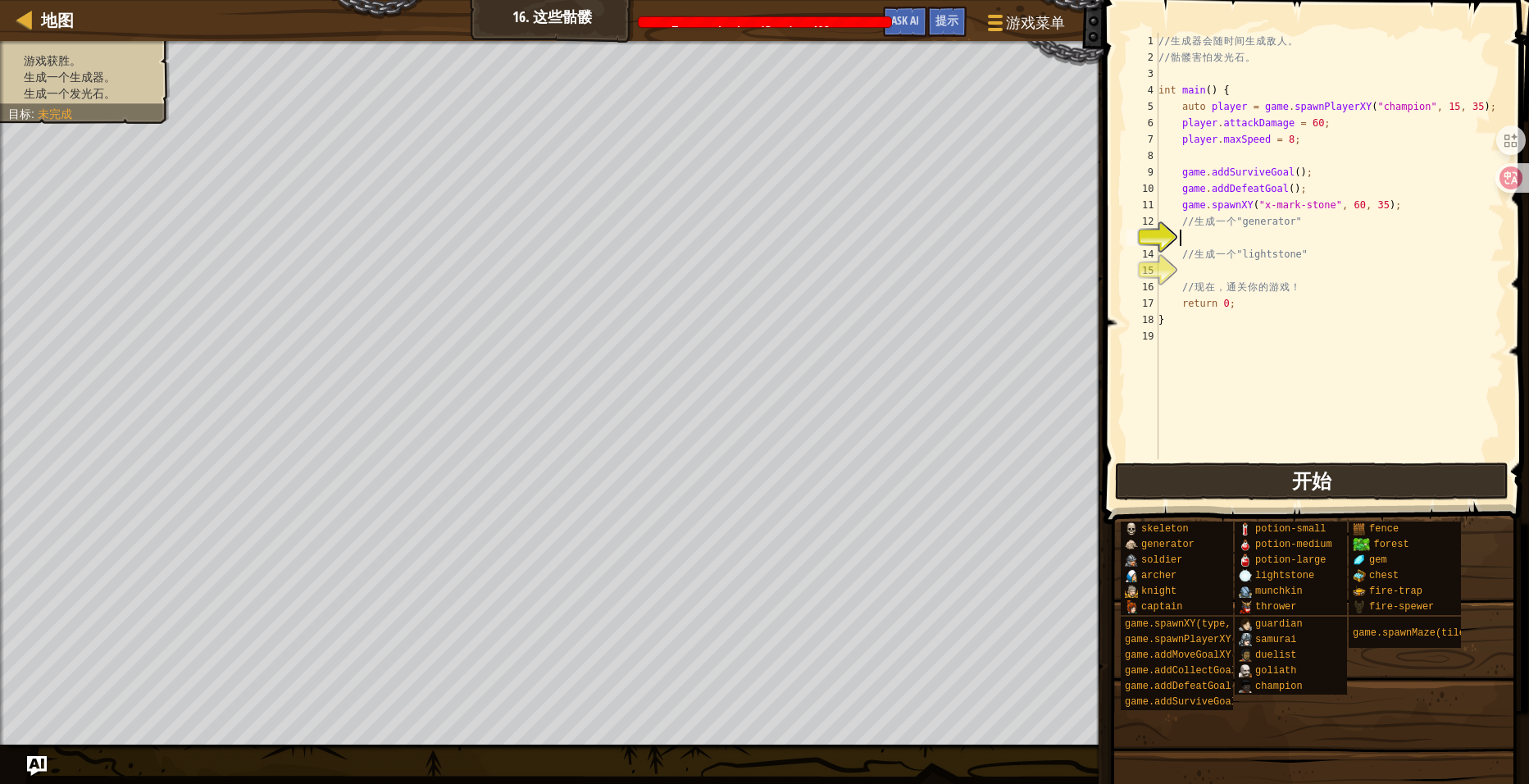
type textarea "g"
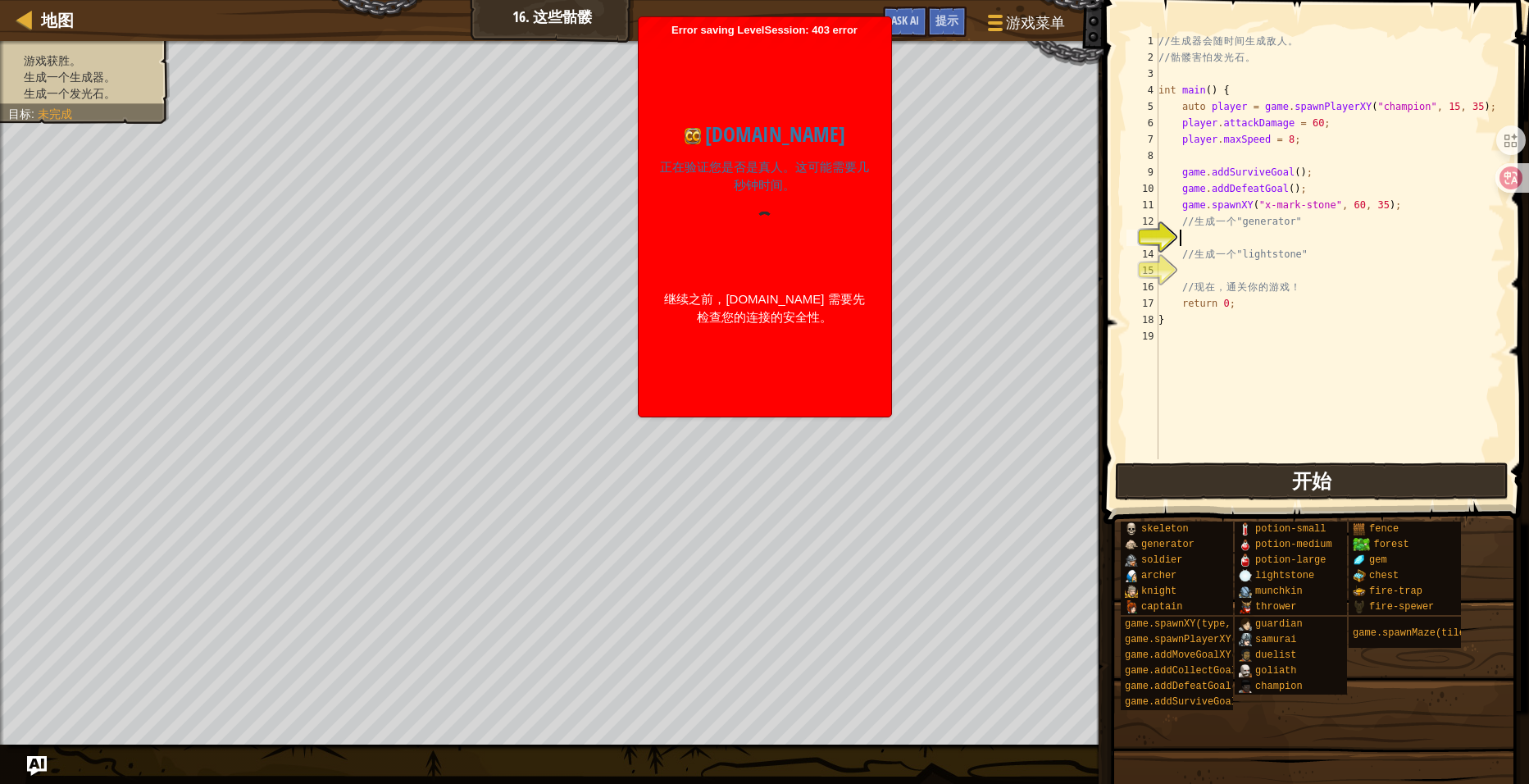
scroll to position [7, 0]
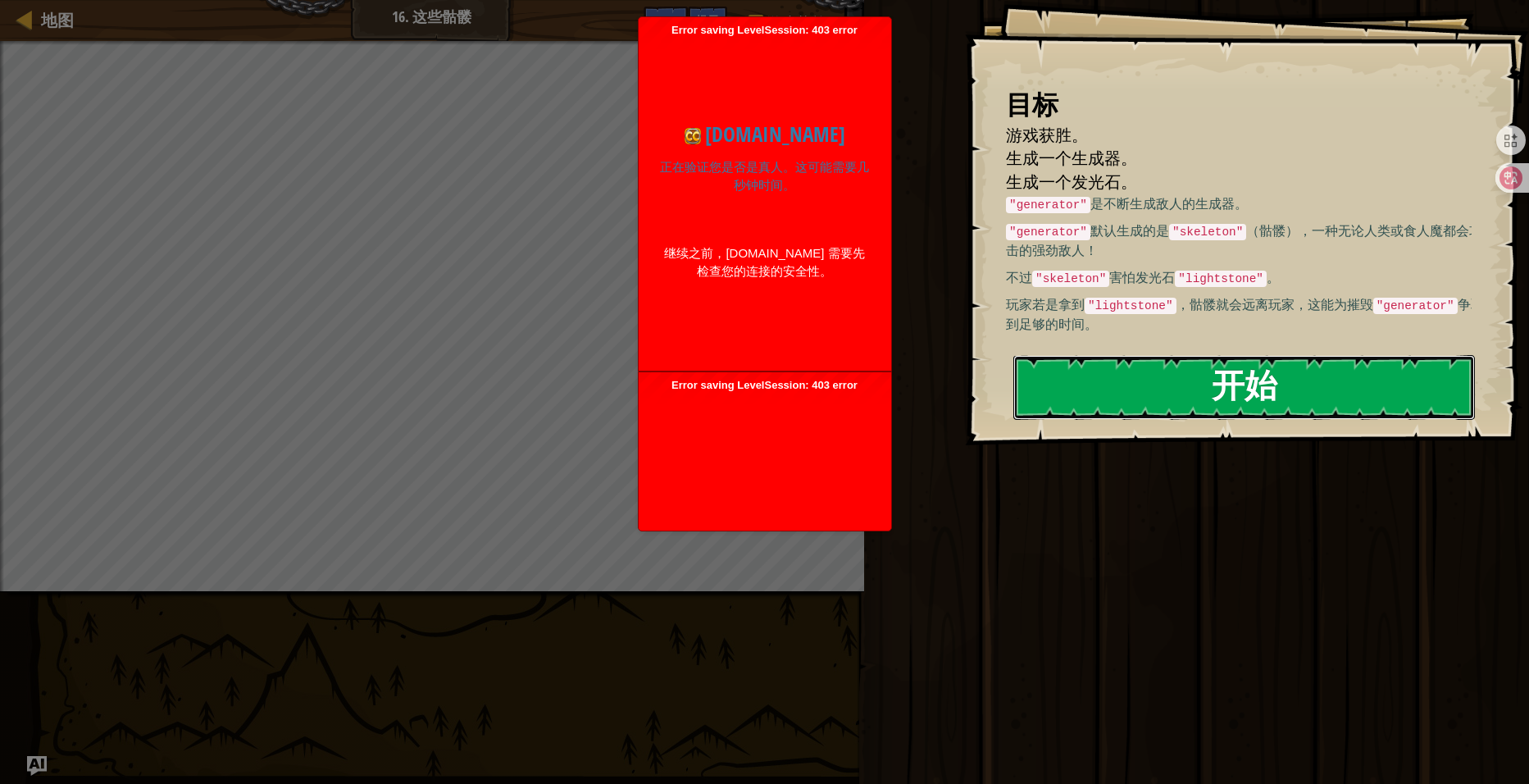
click at [1174, 365] on button "开始" at bounding box center [1244, 388] width 461 height 65
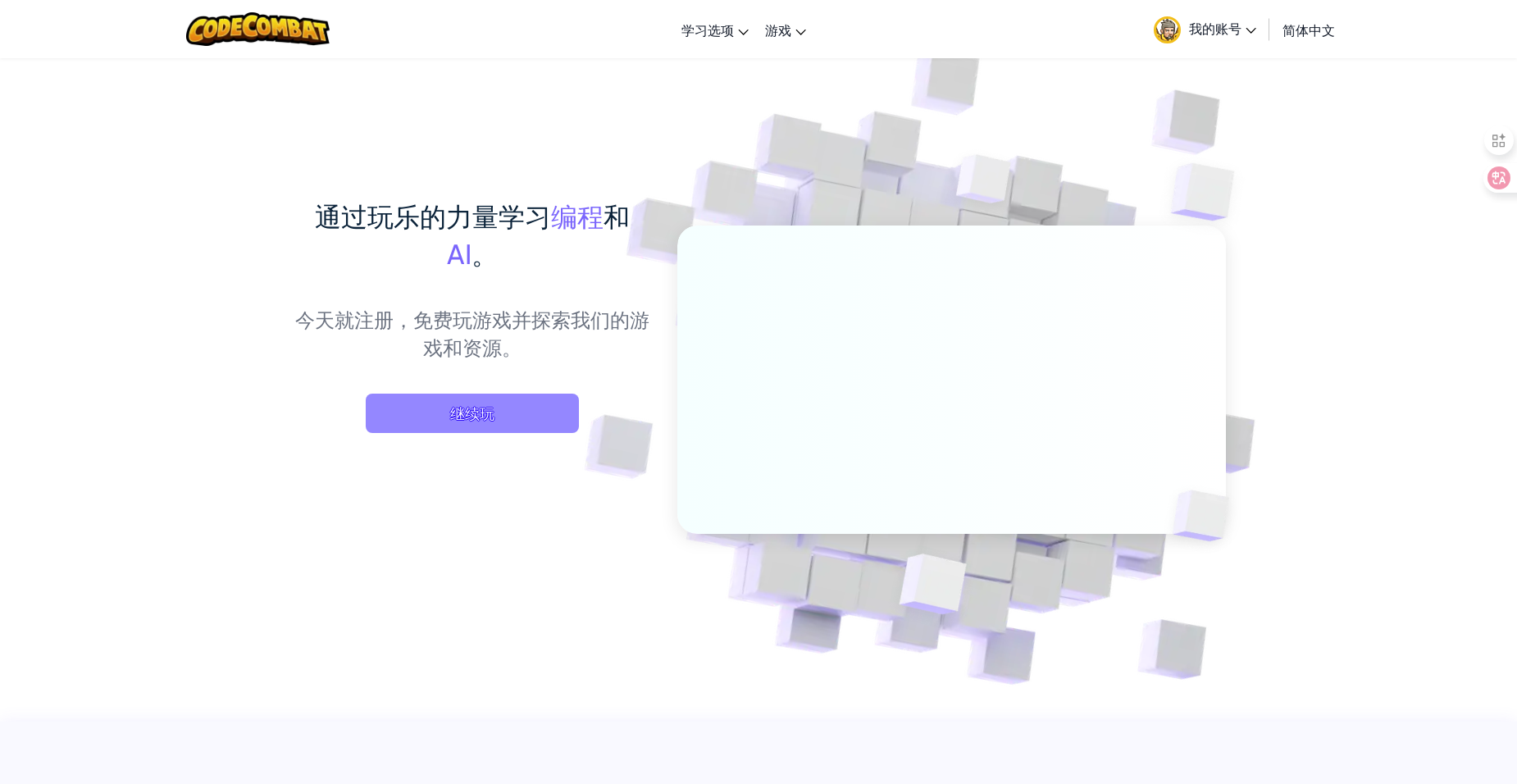
click at [507, 417] on span "继续玩" at bounding box center [472, 413] width 213 height 39
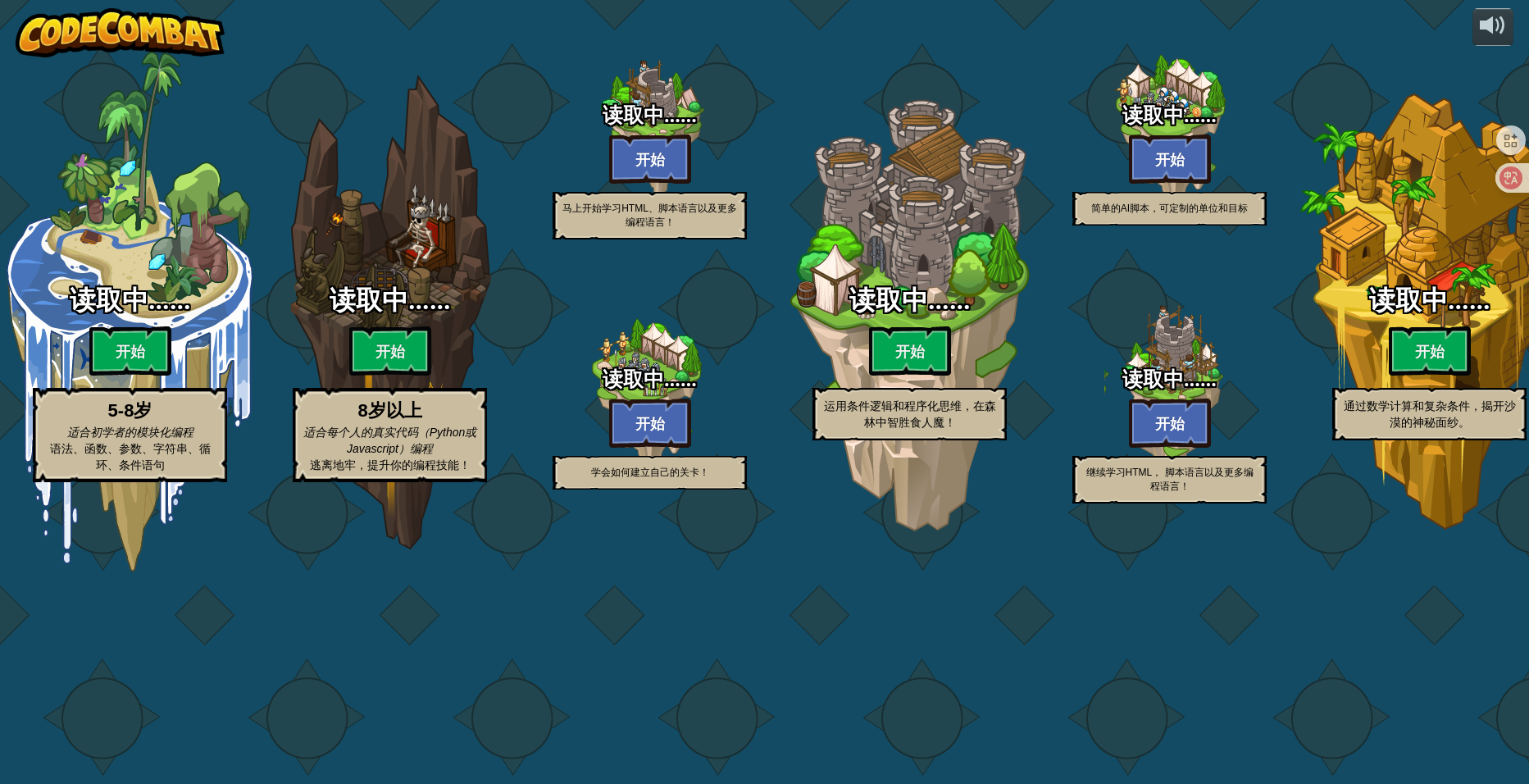
select select "zh-HANS"
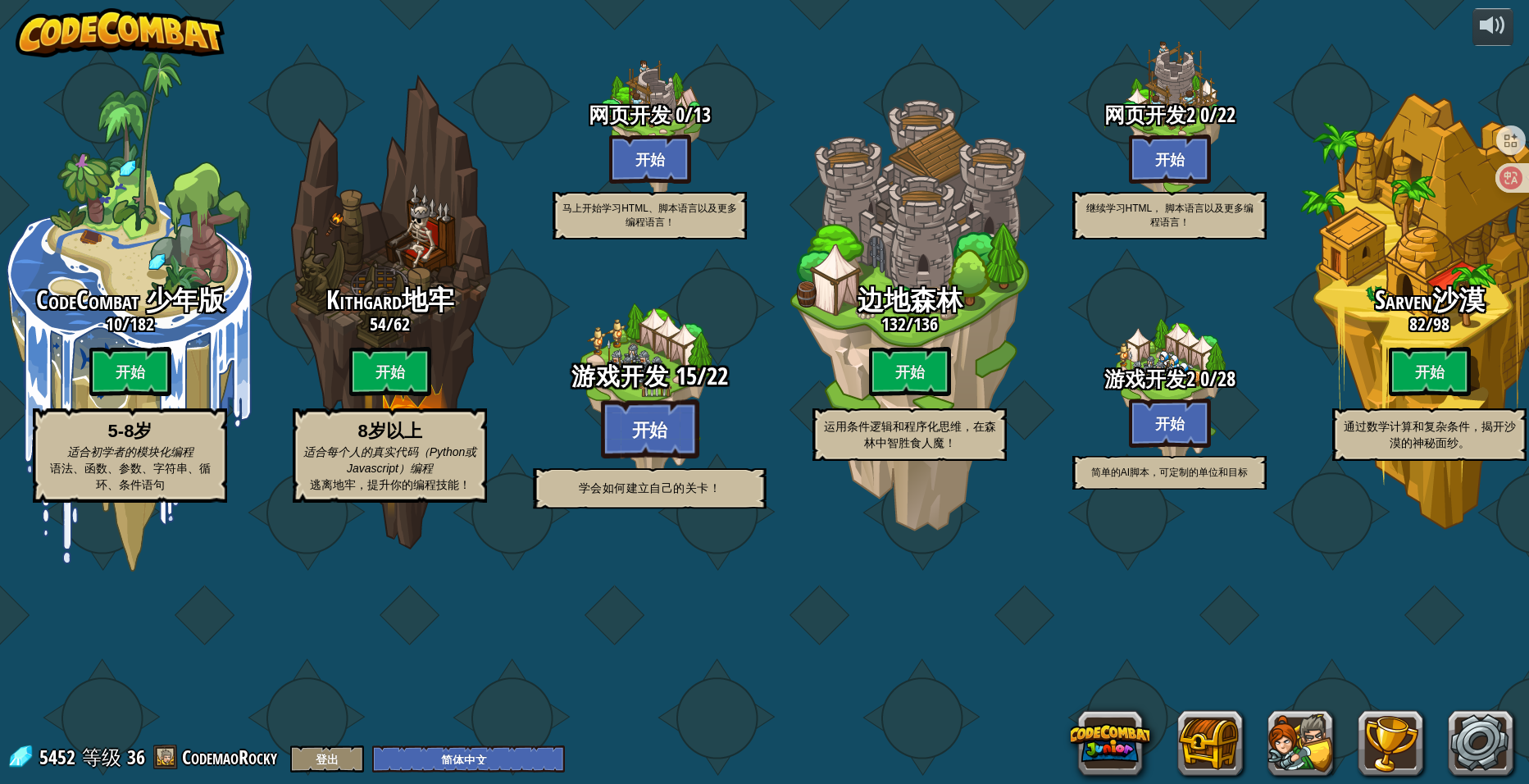
click at [636, 458] on btn "开始" at bounding box center [650, 428] width 99 height 59
select select "zh-HANS"
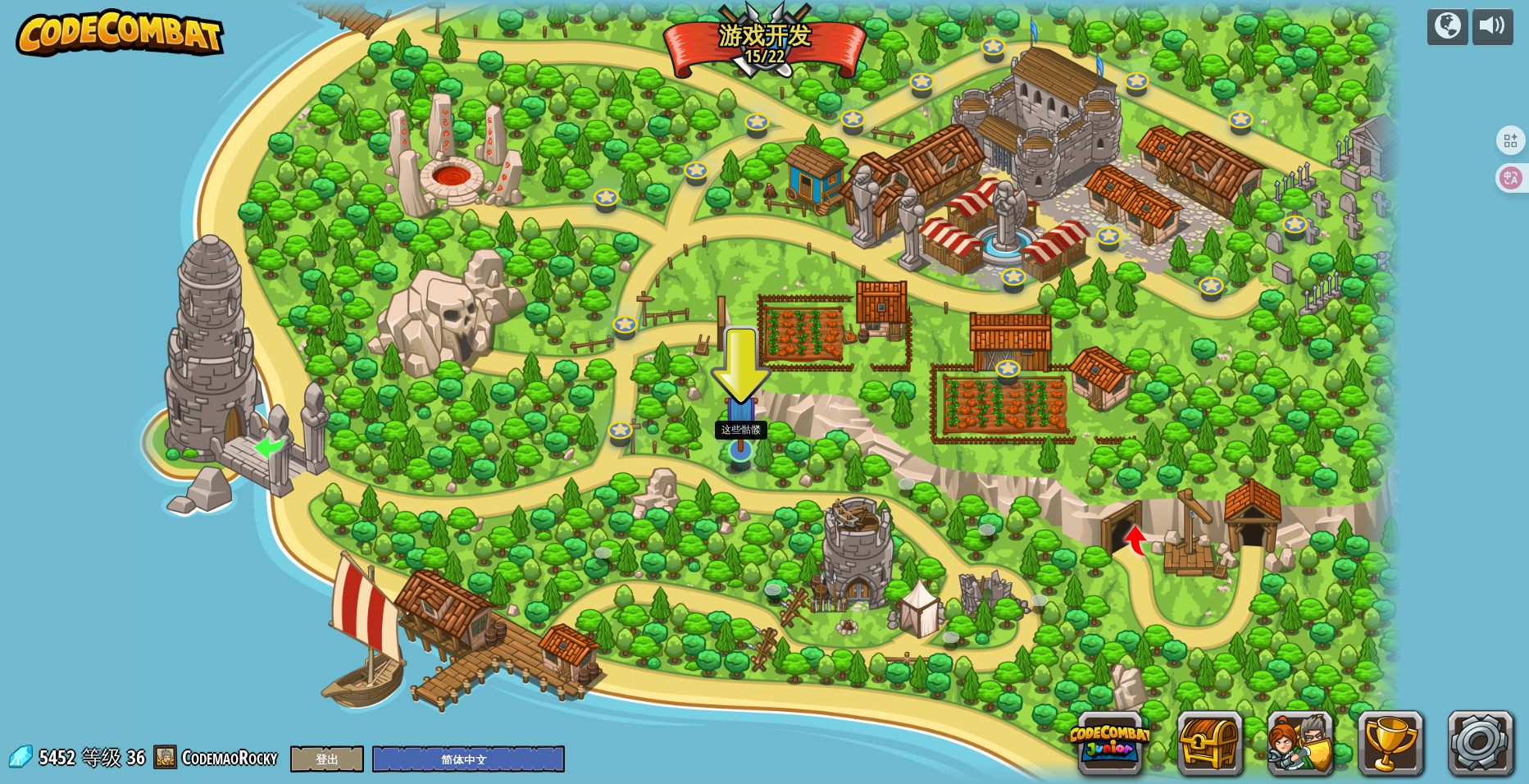
click at [729, 450] on img at bounding box center [741, 412] width 35 height 80
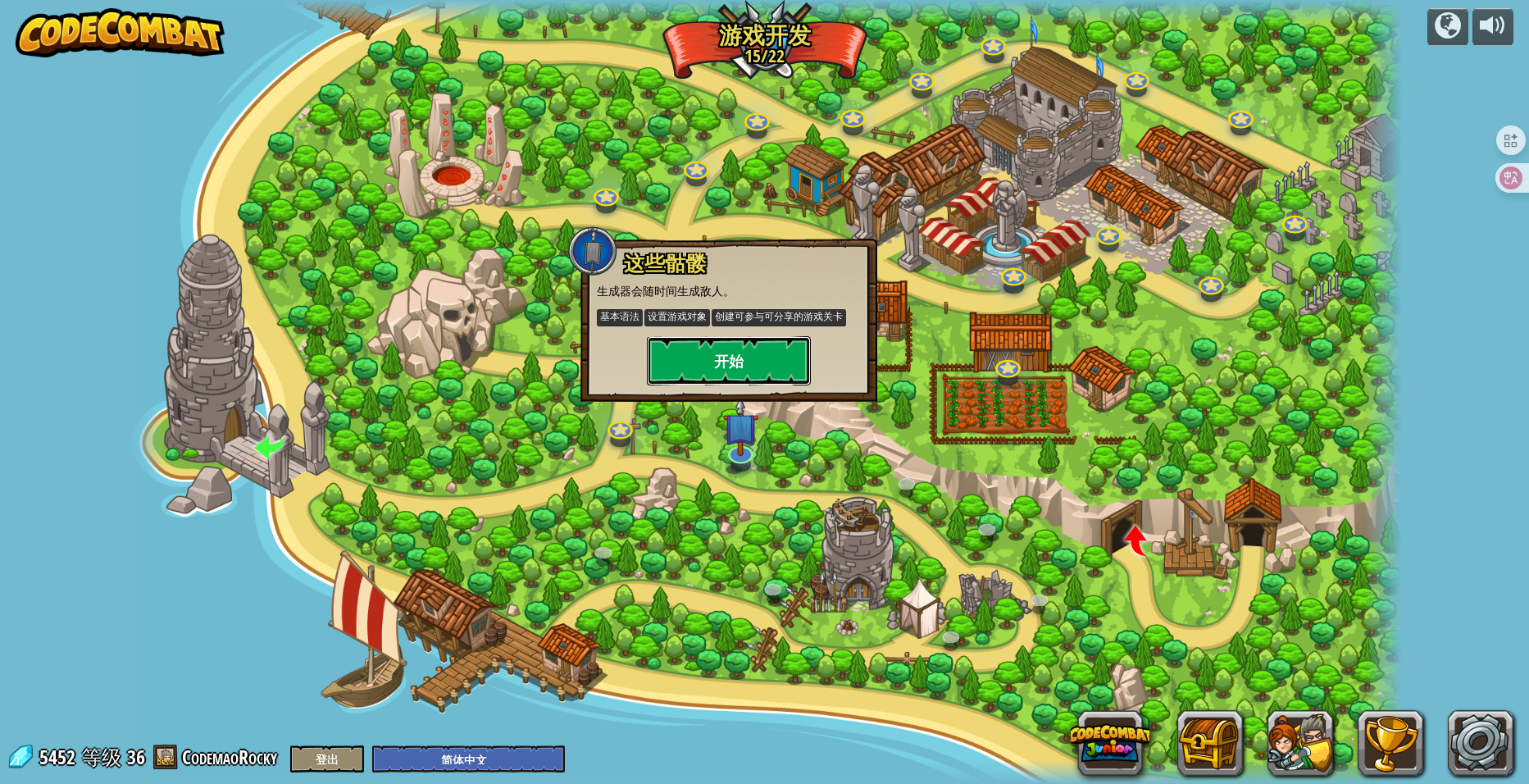
click at [731, 370] on button "开始" at bounding box center [729, 360] width 164 height 49
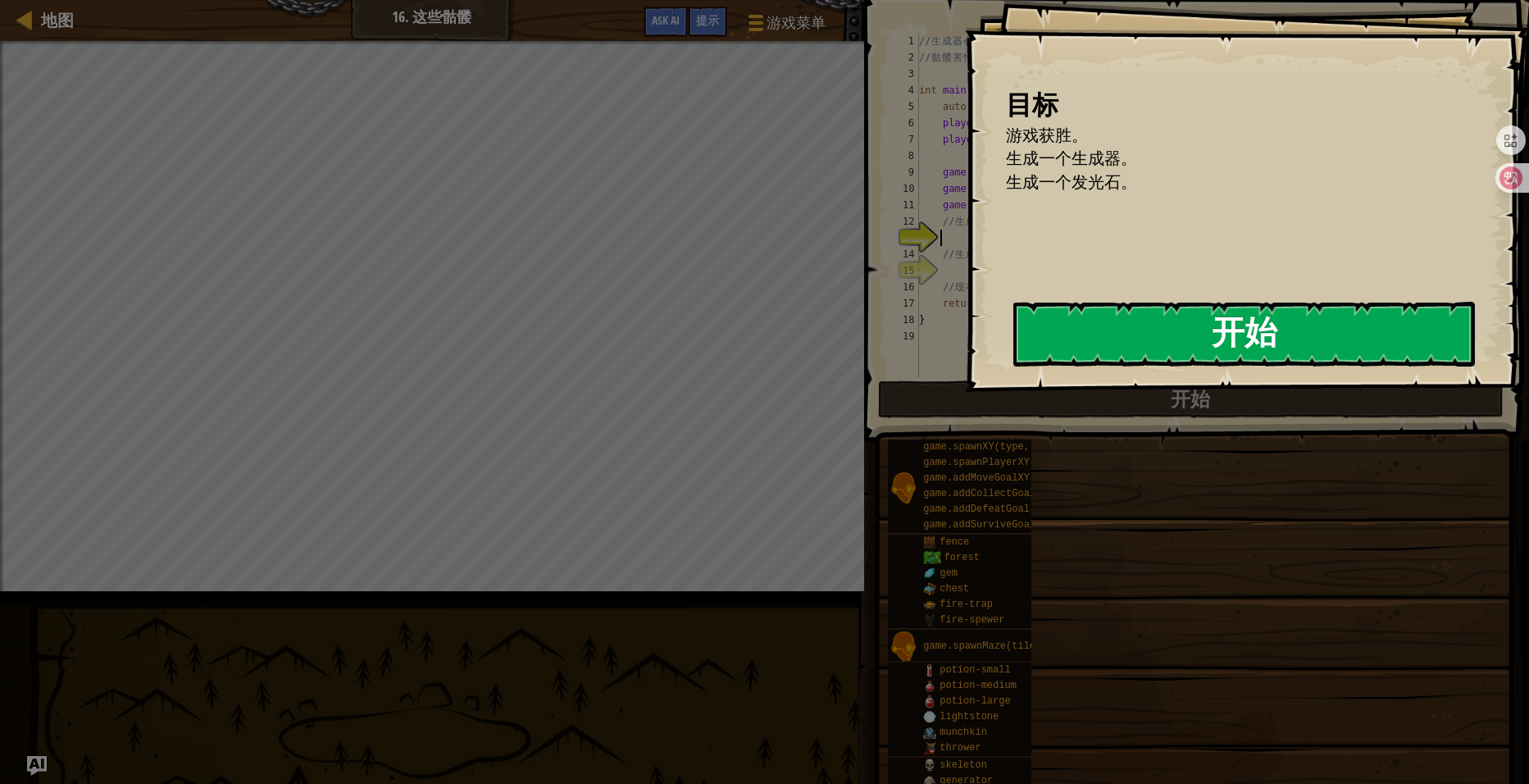
click at [1014, 347] on button "开始" at bounding box center [1244, 334] width 461 height 65
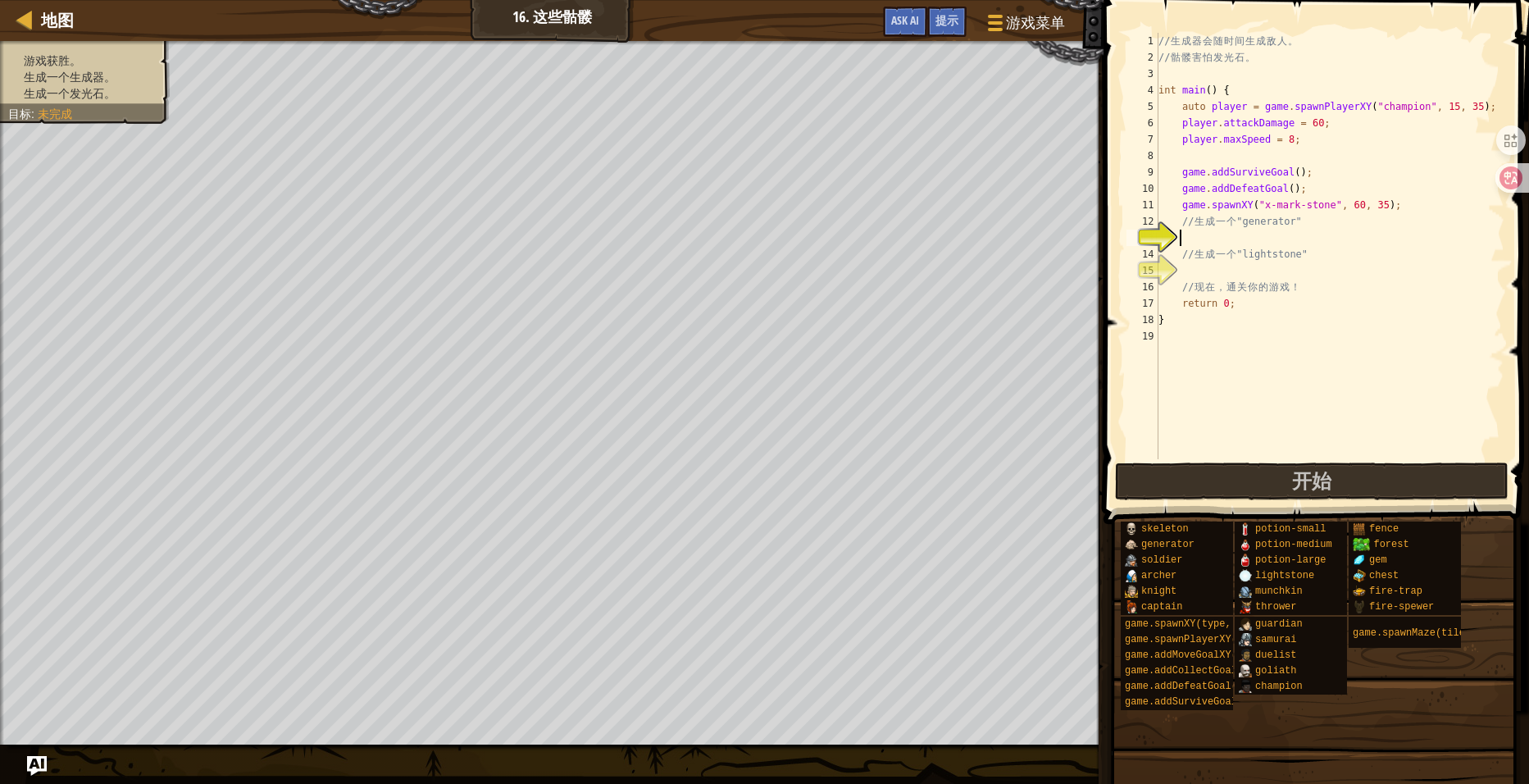
click at [1231, 241] on div "// 生 成 器 会 随 时 间 生 成 敌 人 。 // 骷 髅 害 怕 发 光 石 。 int main ( ) { auto player = game…" at bounding box center [1330, 262] width 350 height 459
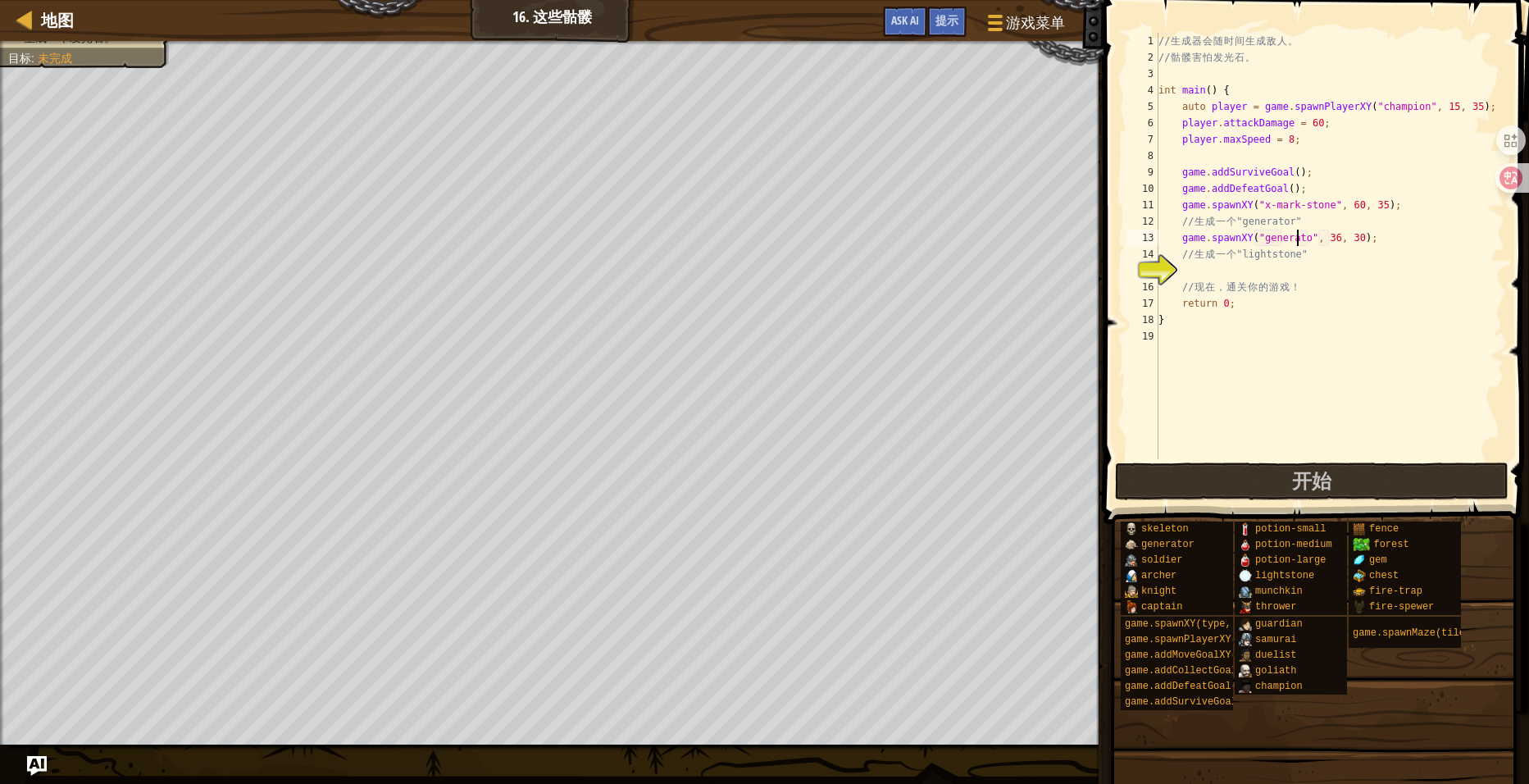
scroll to position [7, 10]
type textarea "game.spawnXY("generator", 36, 30);"
click at [1246, 266] on div "// 生 成 器 会 随 时 间 生 成 敌 人 。 // 骷 髅 害 怕 发 光 石 。 int main ( ) { auto player = game…" at bounding box center [1330, 262] width 350 height 459
click at [1284, 474] on button "开始" at bounding box center [1311, 481] width 393 height 38
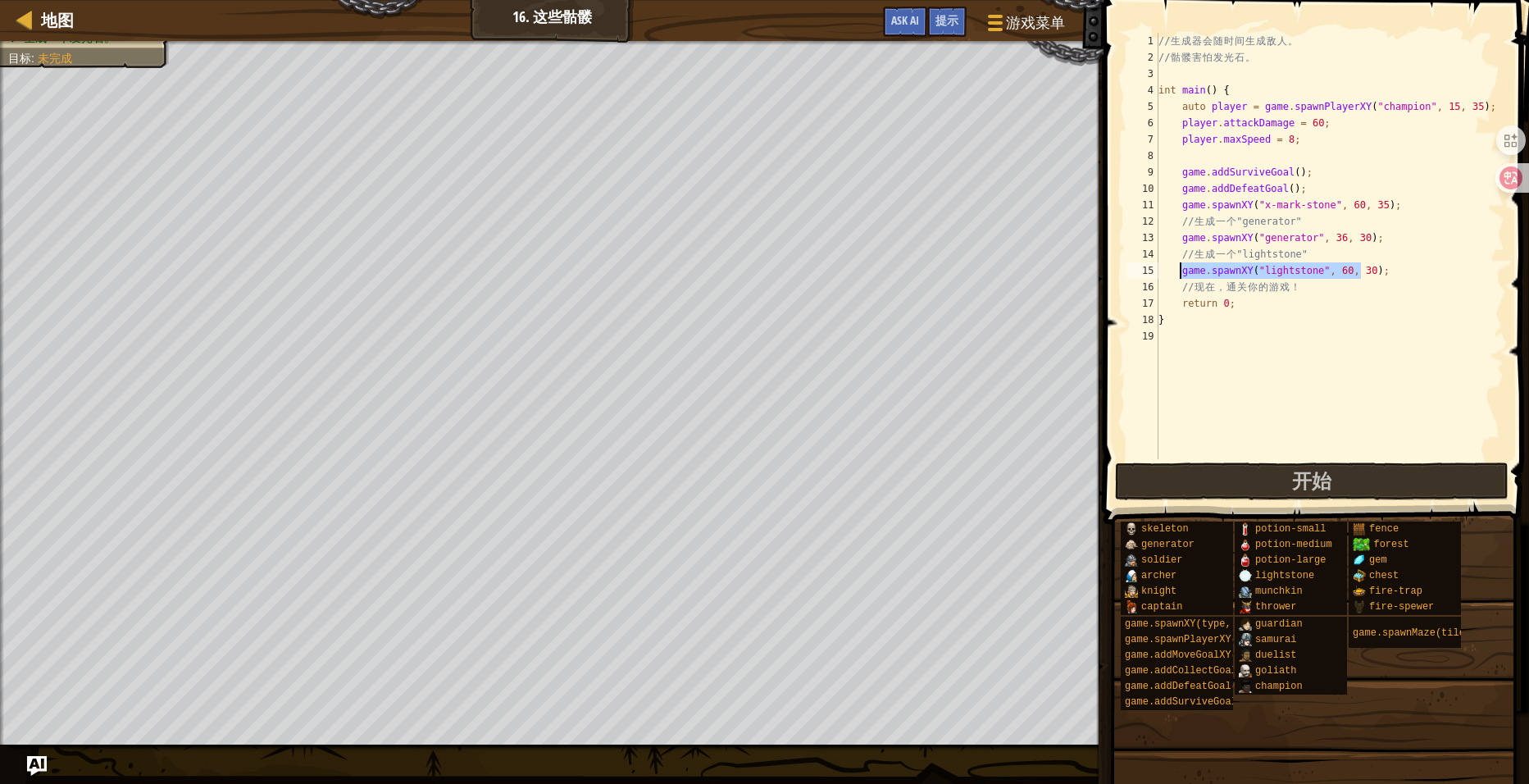
drag, startPoint x: 1363, startPoint y: 271, endPoint x: 1180, endPoint y: 272, distance: 183.0
click at [1180, 272] on div "// 生 成 器 会 随 时 间 生 成 敌 人 。 // 骷 髅 害 怕 发 光 石 。 int main ( ) { auto player = game…" at bounding box center [1330, 262] width 350 height 459
click at [1370, 264] on div "// 生 成 器 会 随 时 间 生 成 敌 人 。 // 骷 髅 害 怕 发 光 石 。 int main ( ) { auto player = game…" at bounding box center [1330, 262] width 350 height 459
click at [1323, 253] on div "// 生 成 器 会 随 时 间 生 成 敌 人 。 // 骷 髅 害 怕 发 光 石 。 int main ( ) { auto player = game…" at bounding box center [1330, 262] width 350 height 459
type textarea "// 生成一个"lightstone""
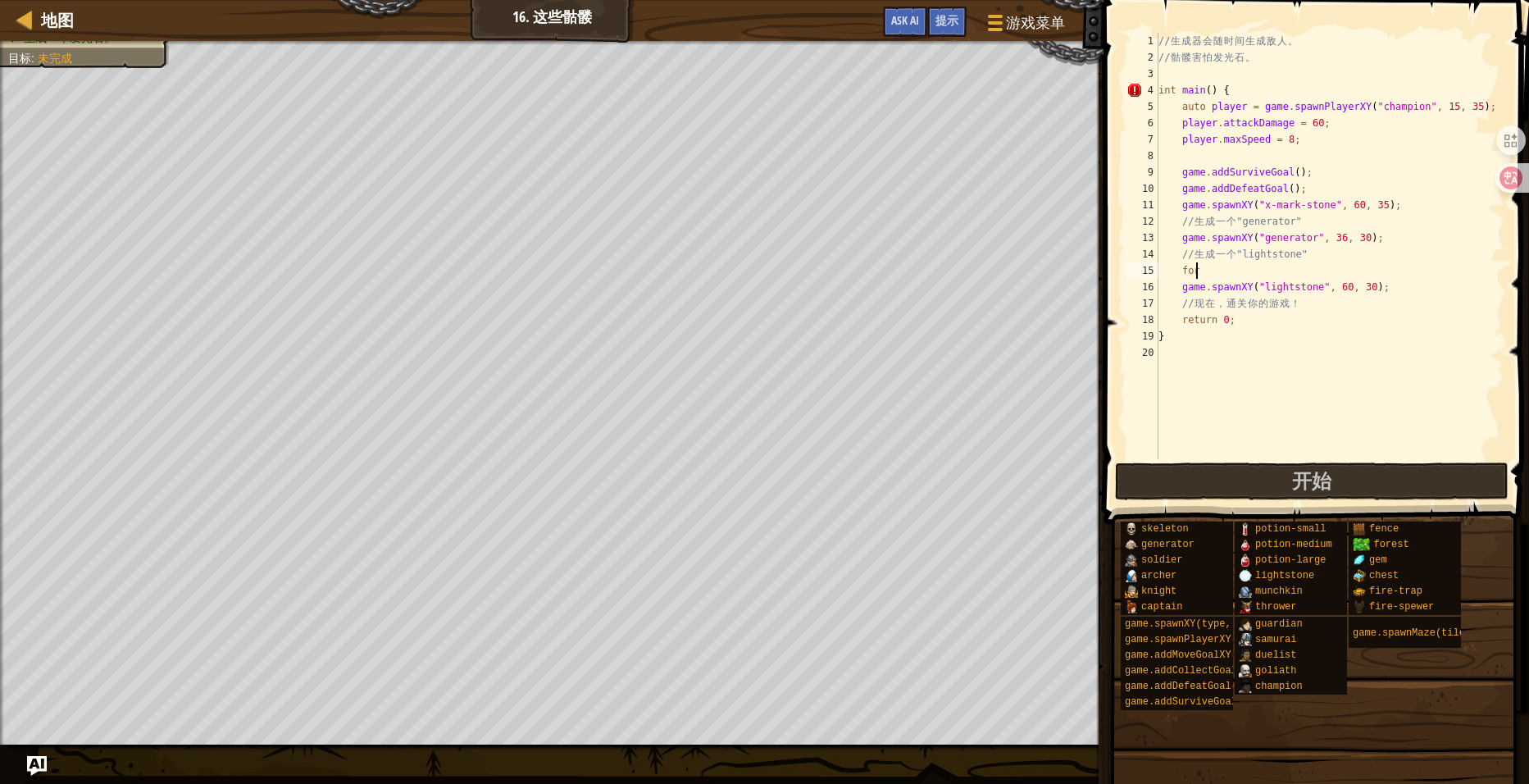
scroll to position [7, 3]
type textarea "d"
type textarea "for(int i = 0; i<=5; i++){"
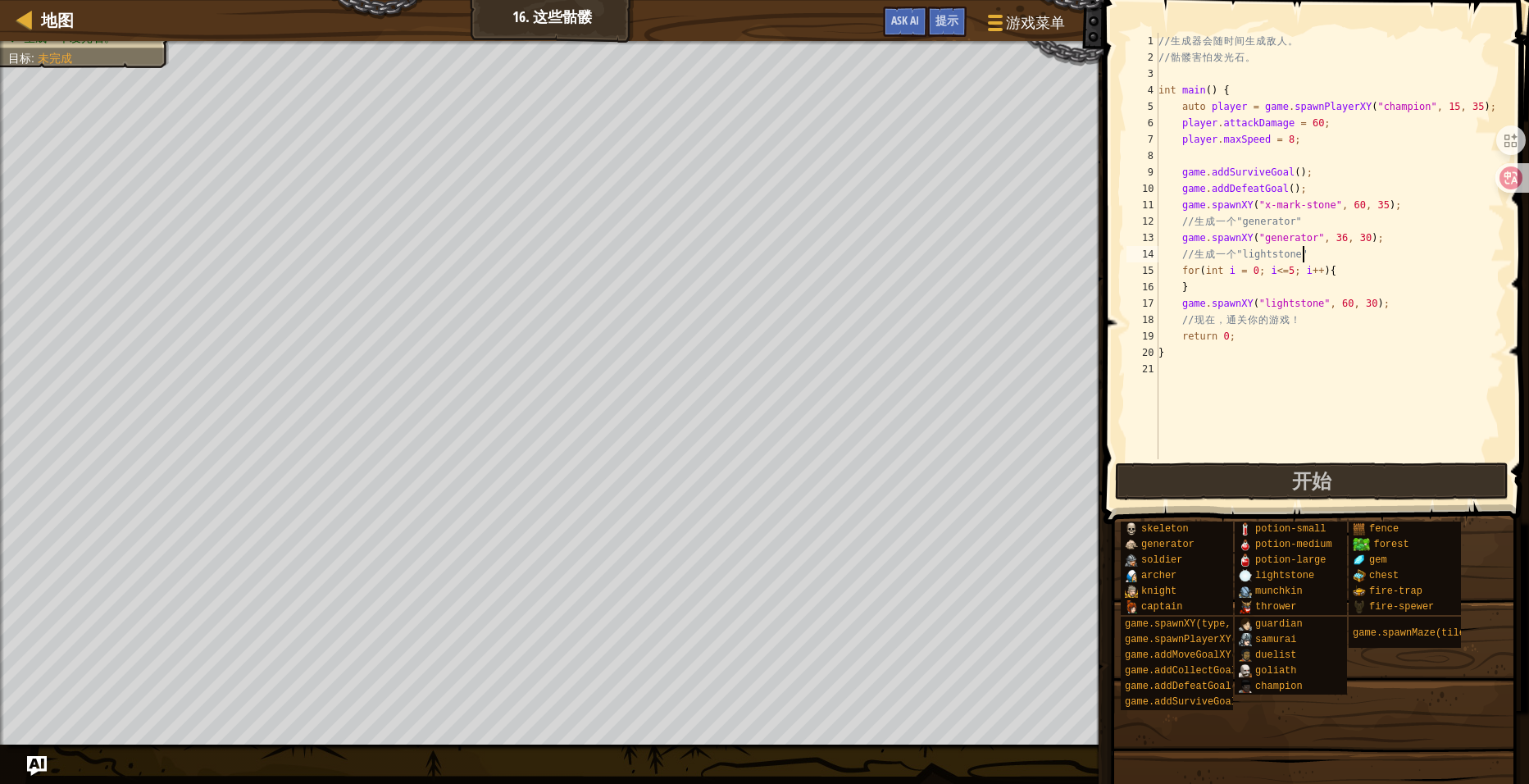
click at [1334, 261] on div "// 生 成 器 会 随 时 间 生 成 敌 人 。 // 骷 髅 害 怕 发 光 石 。 int main ( ) { auto player = game…" at bounding box center [1330, 262] width 350 height 459
click at [1327, 273] on div "// 生 成 器 会 随 时 间 生 成 敌 人 。 // 骷 髅 害 怕 发 光 石 。 int main ( ) { auto player = game…" at bounding box center [1330, 262] width 350 height 459
type textarea "for(int i = 0; i<=5; i++){"
drag, startPoint x: 1370, startPoint y: 318, endPoint x: 1181, endPoint y: 326, distance: 189.2
click at [1181, 326] on div "// 生 成 器 会 随 时 间 生 成 敌 人 。 // 骷 髅 害 怕 发 光 石 。 int main ( ) { auto player = game…" at bounding box center [1330, 262] width 350 height 459
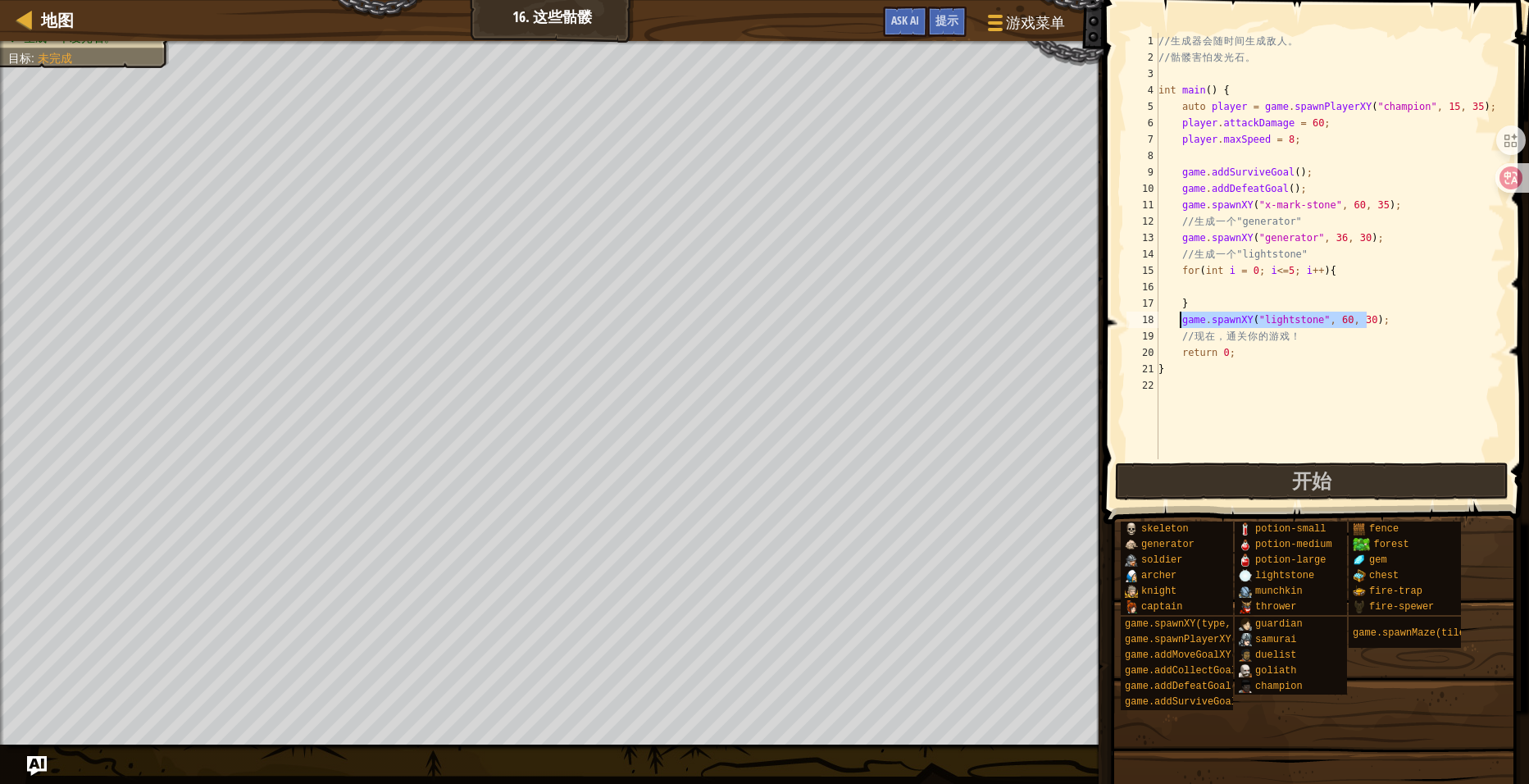
type textarea "game.spawnXY("lightstone", 60, 30);"
click at [1229, 287] on div "// 生 成 器 会 随 时 间 生 成 敌 人 。 // 骷 髅 害 怕 发 光 石 。 int main ( ) { auto player = game…" at bounding box center [1330, 262] width 350 height 459
paste textarea "game.spawnXY("lightstone", 60, 30);"
click at [1302, 478] on span "开始" at bounding box center [1311, 481] width 39 height 26
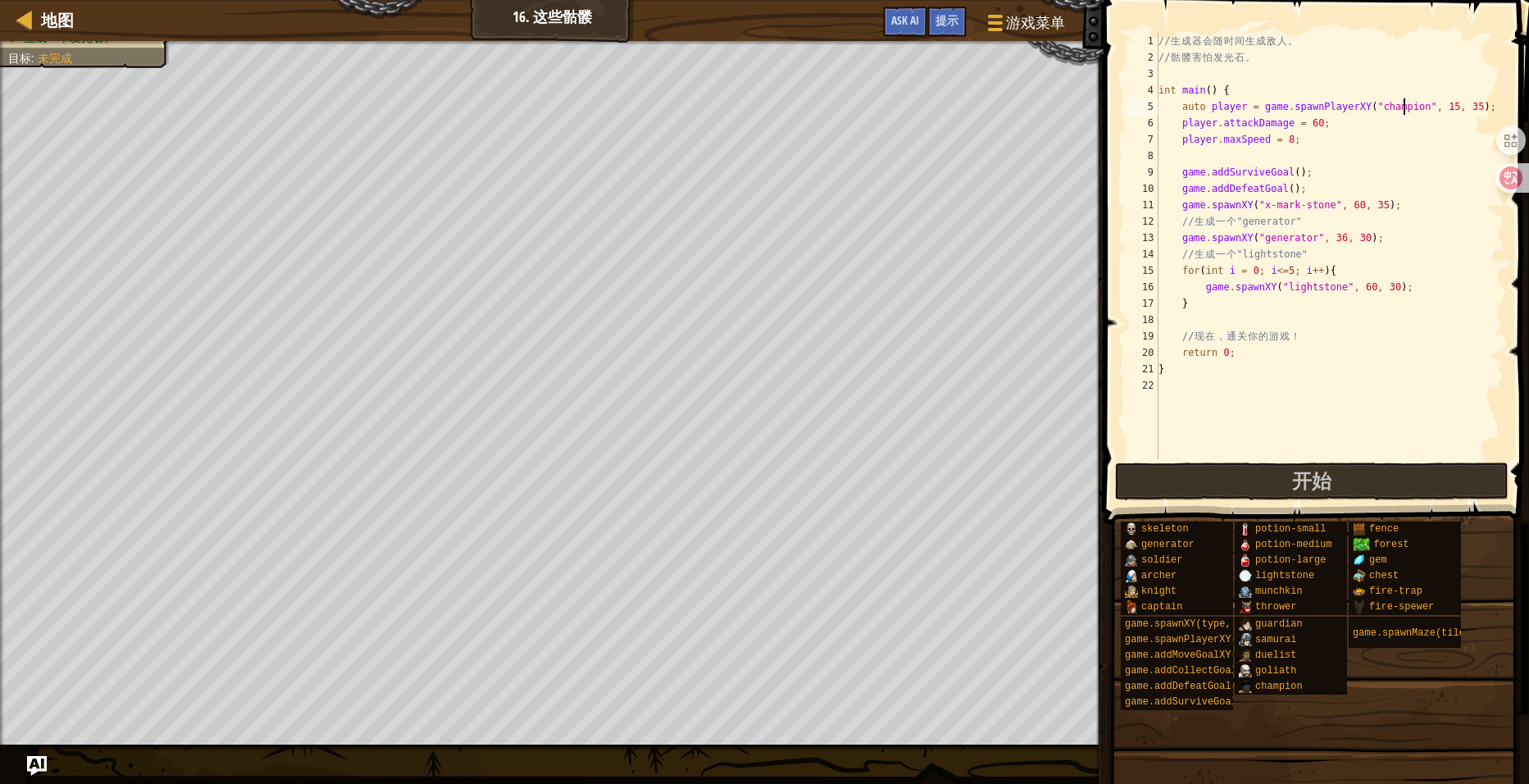
click at [1404, 107] on div "// 生 成 器 会 随 时 间 生 成 敌 人 。 // 骷 髅 害 怕 发 光 石 。 int main ( ) { auto player = game…" at bounding box center [1330, 262] width 350 height 459
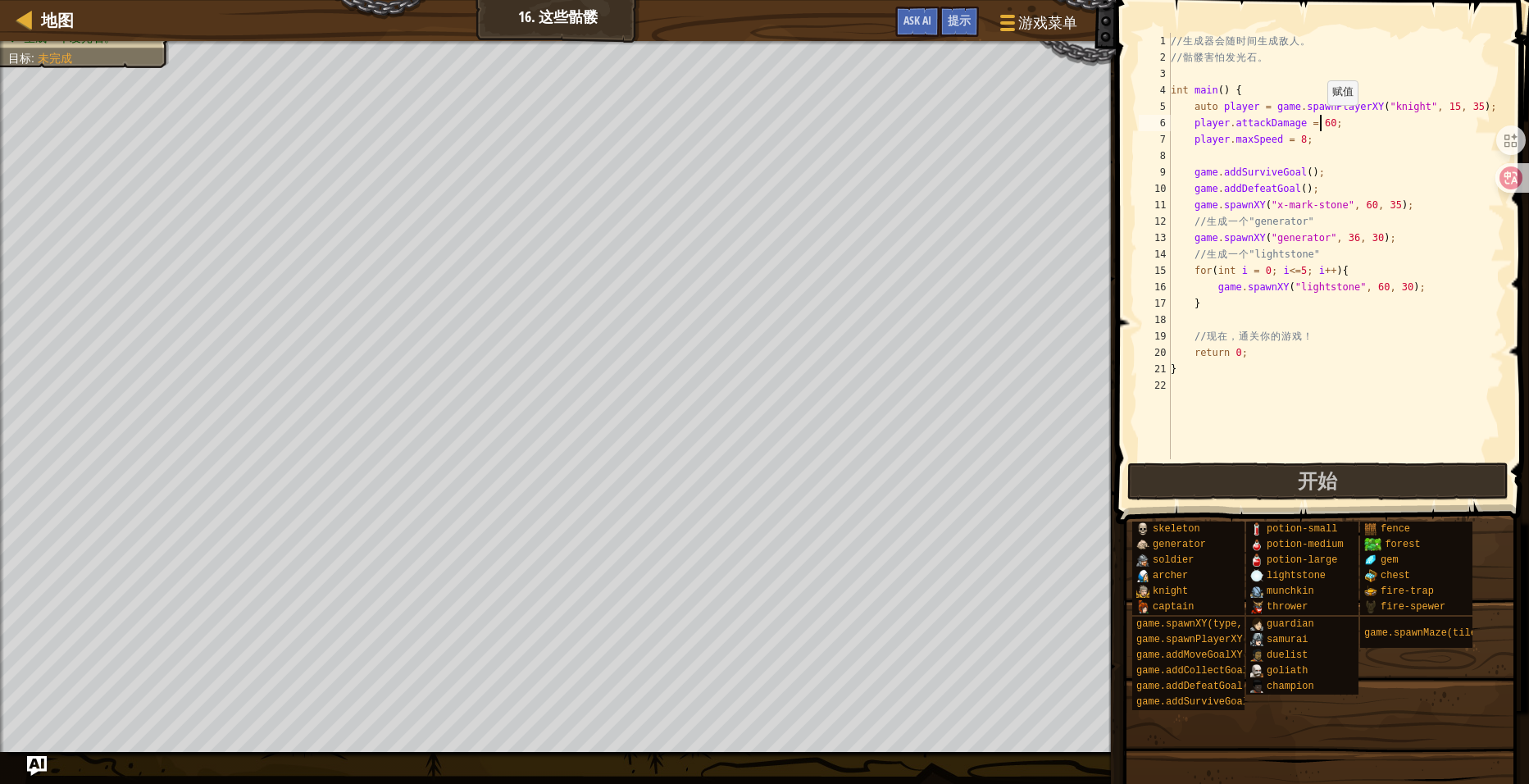
click at [1318, 121] on div "// 生 成 器 会 随 时 间 生 成 敌 人 。 // 骷 髅 害 怕 发 光 石 。 int main ( ) { auto player = game…" at bounding box center [1336, 262] width 337 height 459
click at [1289, 136] on div "// 生 成 器 会 随 时 间 生 成 敌 人 。 // 骷 髅 害 怕 发 光 石 。 int main ( ) { auto player = game…" at bounding box center [1336, 262] width 337 height 459
click at [1292, 140] on div "// 生 成 器 会 随 时 间 生 成 敌 人 。 // 骷 髅 害 怕 发 光 石 。 int main ( ) { auto player = game…" at bounding box center [1336, 246] width 337 height 426
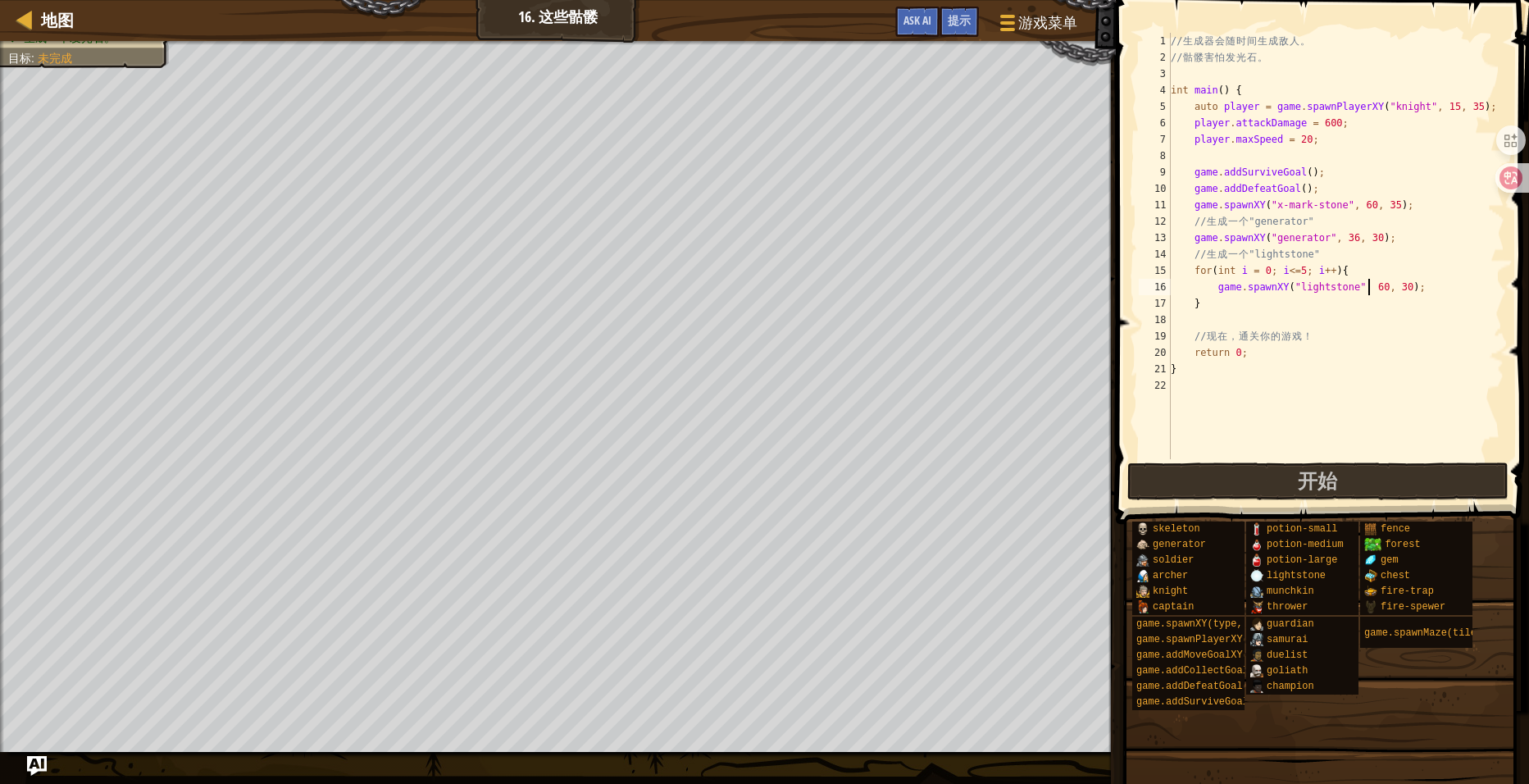
click at [1370, 284] on div "// 生 成 器 会 随 时 间 生 成 敌 人 。 // 骷 髅 害 怕 发 光 石 。 int main ( ) { auto player = game…" at bounding box center [1336, 262] width 337 height 459
click at [1389, 286] on div "// 生 成 器 会 随 时 间 生 成 敌 人 。 // 骷 髅 害 怕 发 光 石 。 int main ( ) { auto player = game…" at bounding box center [1336, 262] width 337 height 459
click at [1324, 480] on span "开始" at bounding box center [1318, 481] width 39 height 26
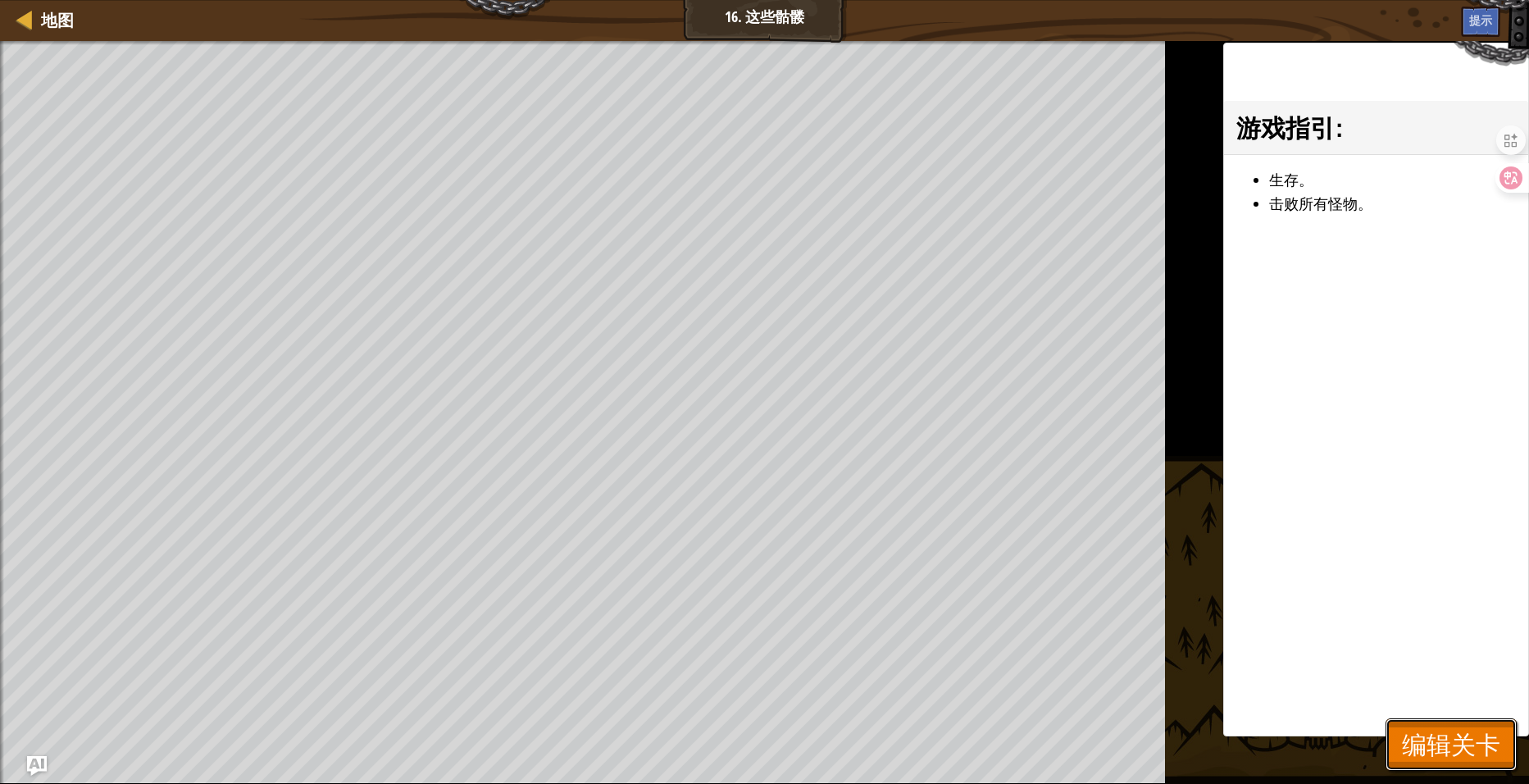
click at [1450, 752] on span "编辑关卡" at bounding box center [1452, 744] width 99 height 33
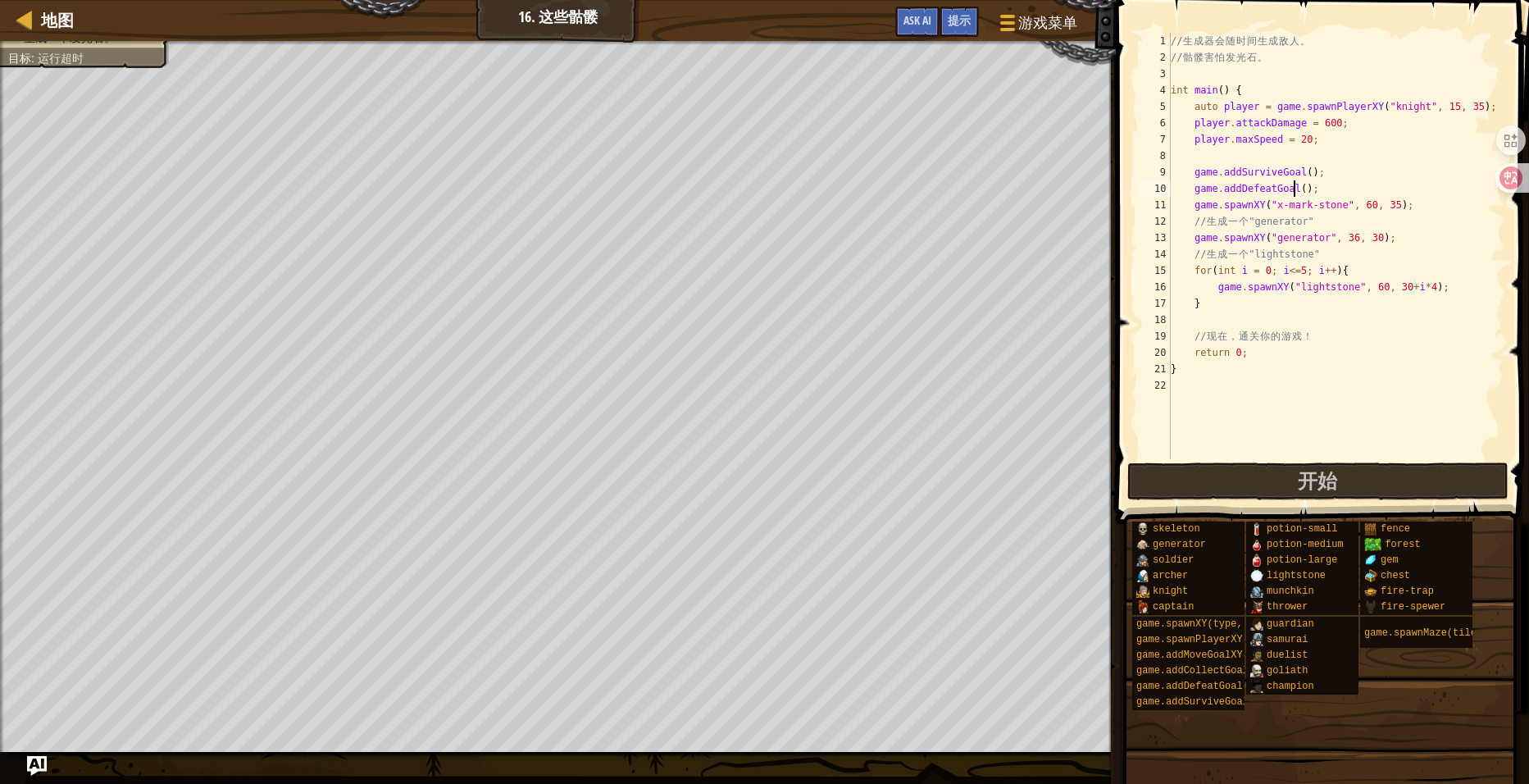
scroll to position [7, 9]
click at [1293, 188] on div "// 生 成 器 会 随 时 间 生 成 敌 人 。 // 骷 髅 害 怕 发 光 石 。 int main ( ) { auto player = game…" at bounding box center [1336, 262] width 337 height 459
type textarea "game.addDefeatGoal(3);"
click at [1347, 402] on div "// 生 成 器 会 随 时 间 生 成 敌 人 。 // 骷 髅 害 怕 发 光 石 。 int main ( ) { auto player = game…" at bounding box center [1336, 262] width 337 height 459
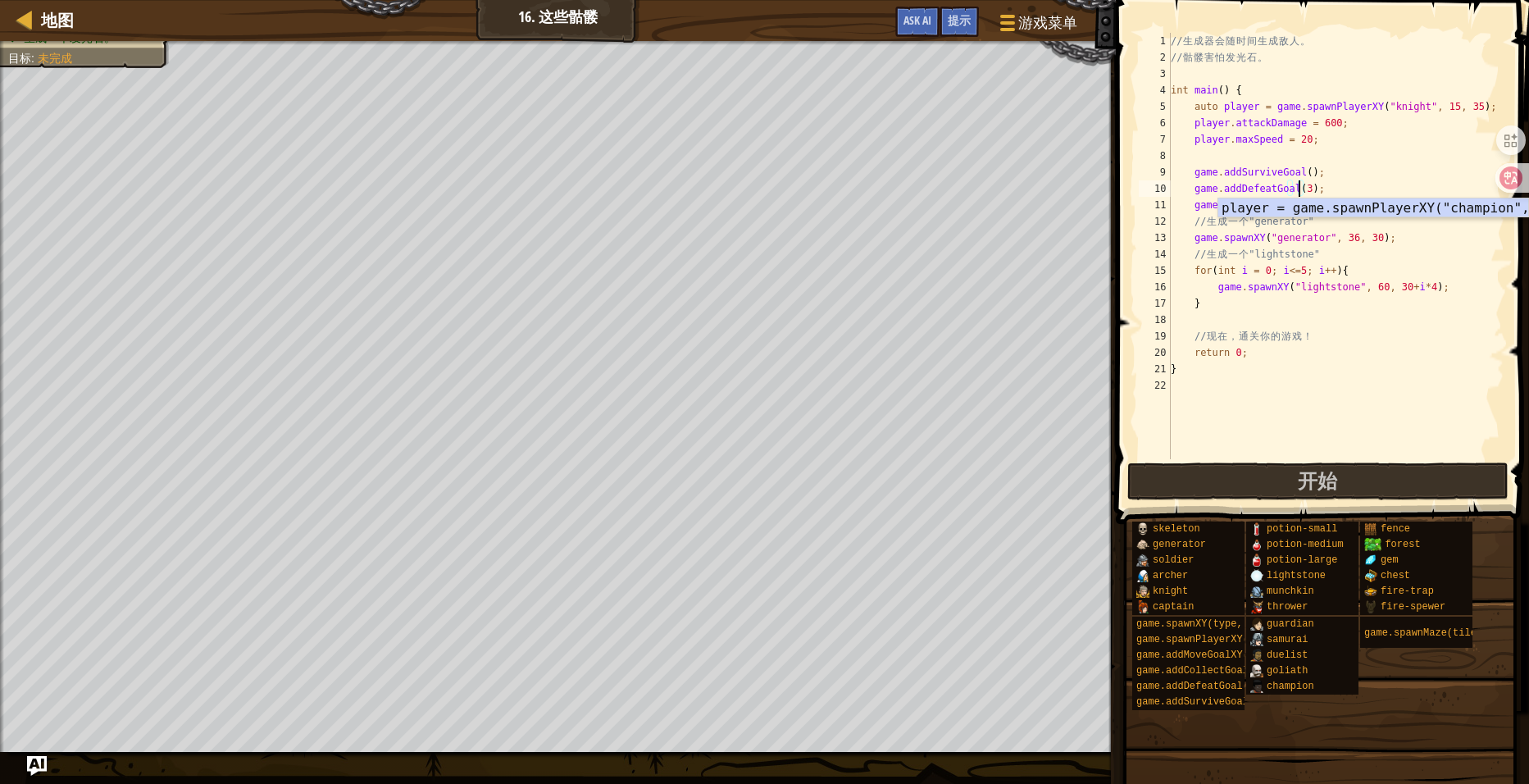
scroll to position [7, 0]
click at [1344, 468] on button "开始" at bounding box center [1318, 481] width 382 height 38
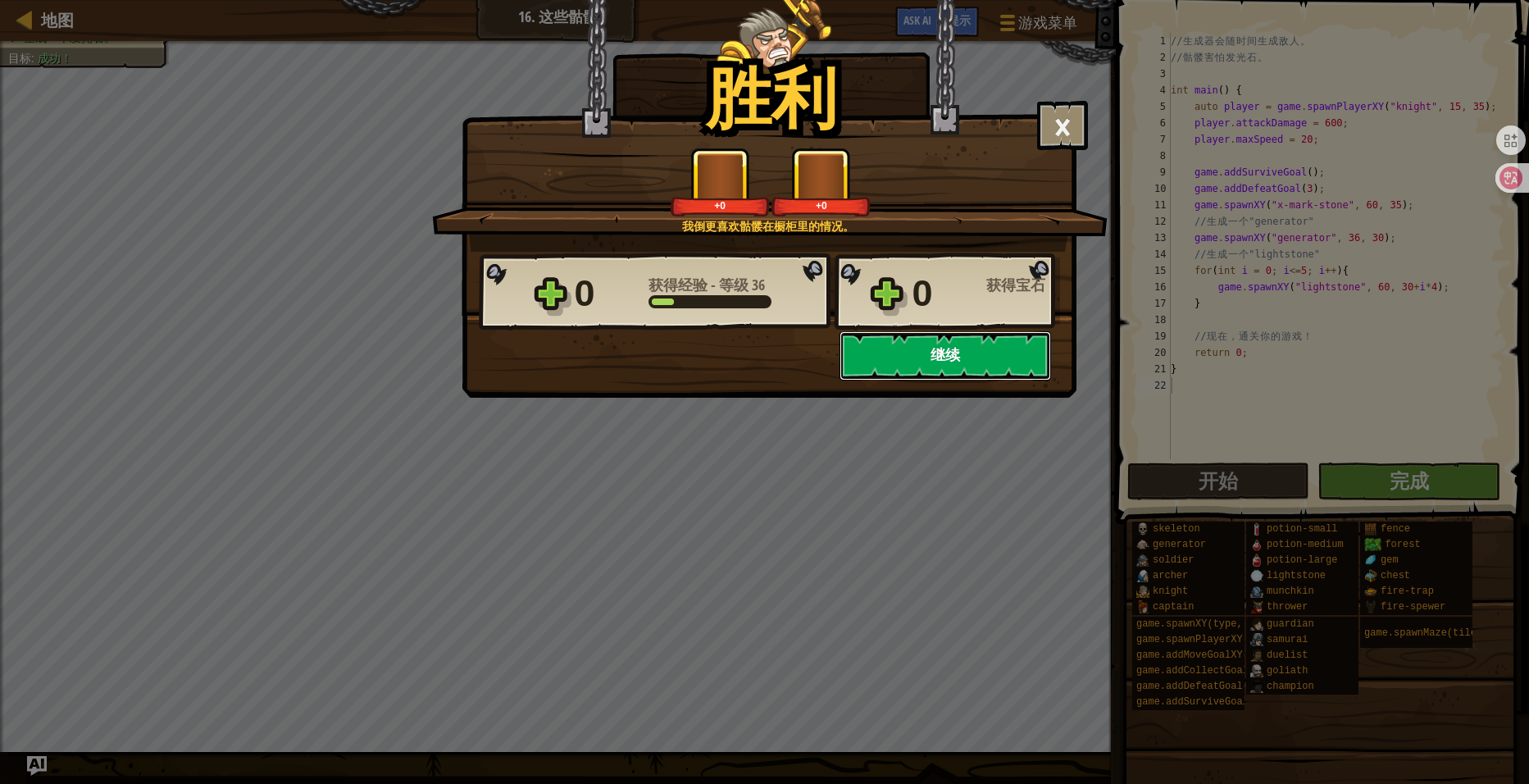
click at [938, 362] on button "继续" at bounding box center [945, 355] width 211 height 49
select select "zh-HANS"
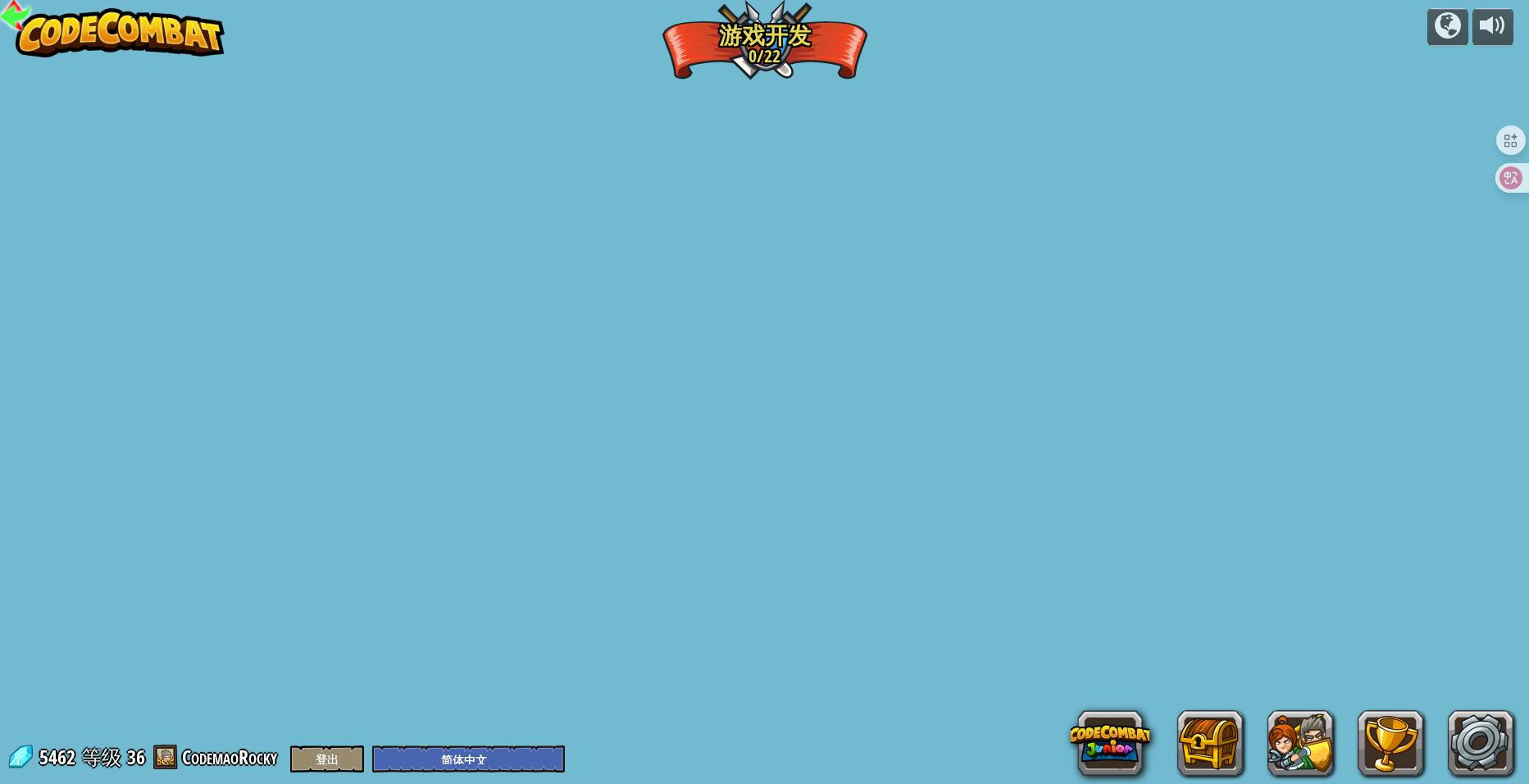
select select "zh-HANS"
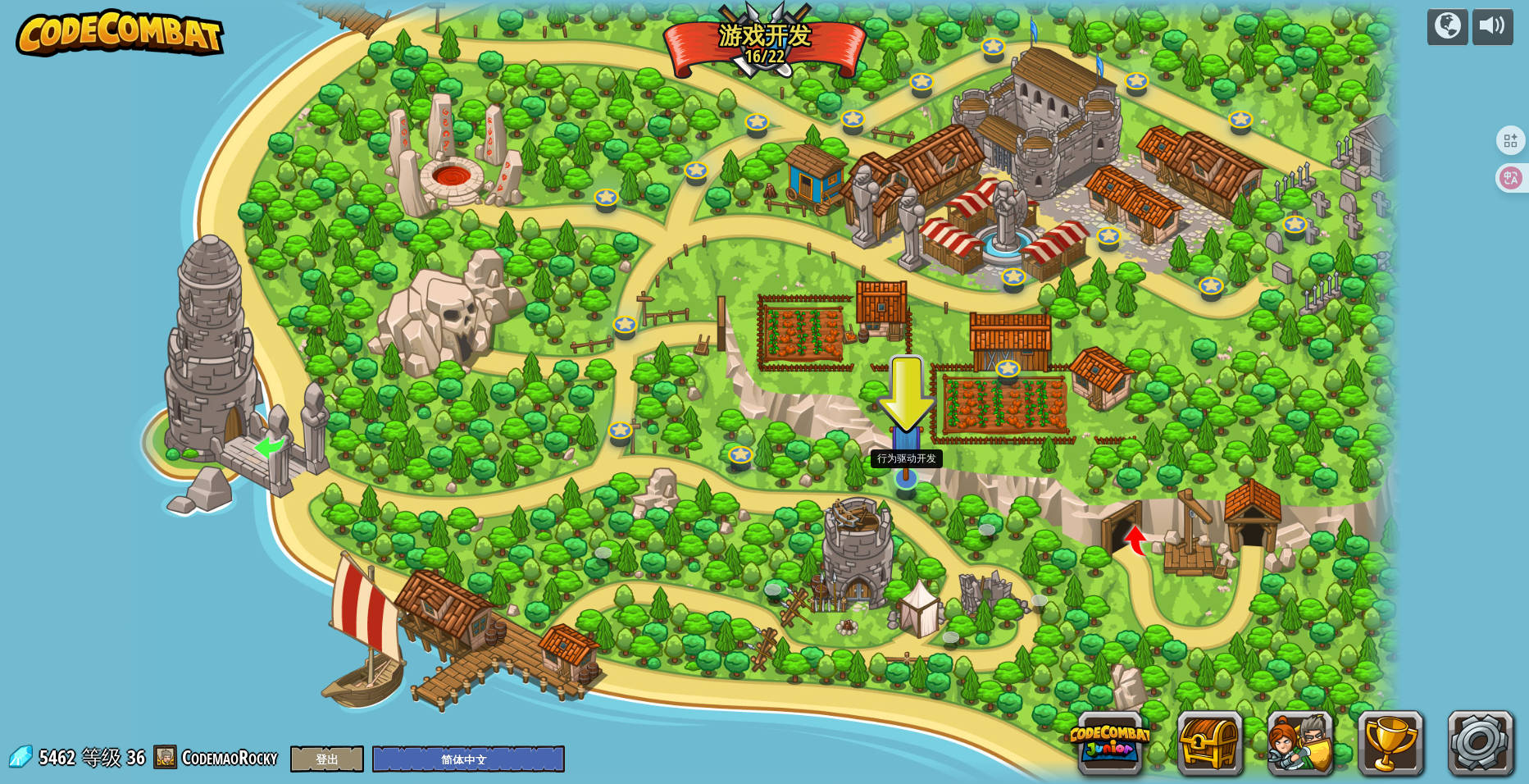
click at [901, 468] on img at bounding box center [907, 441] width 35 height 80
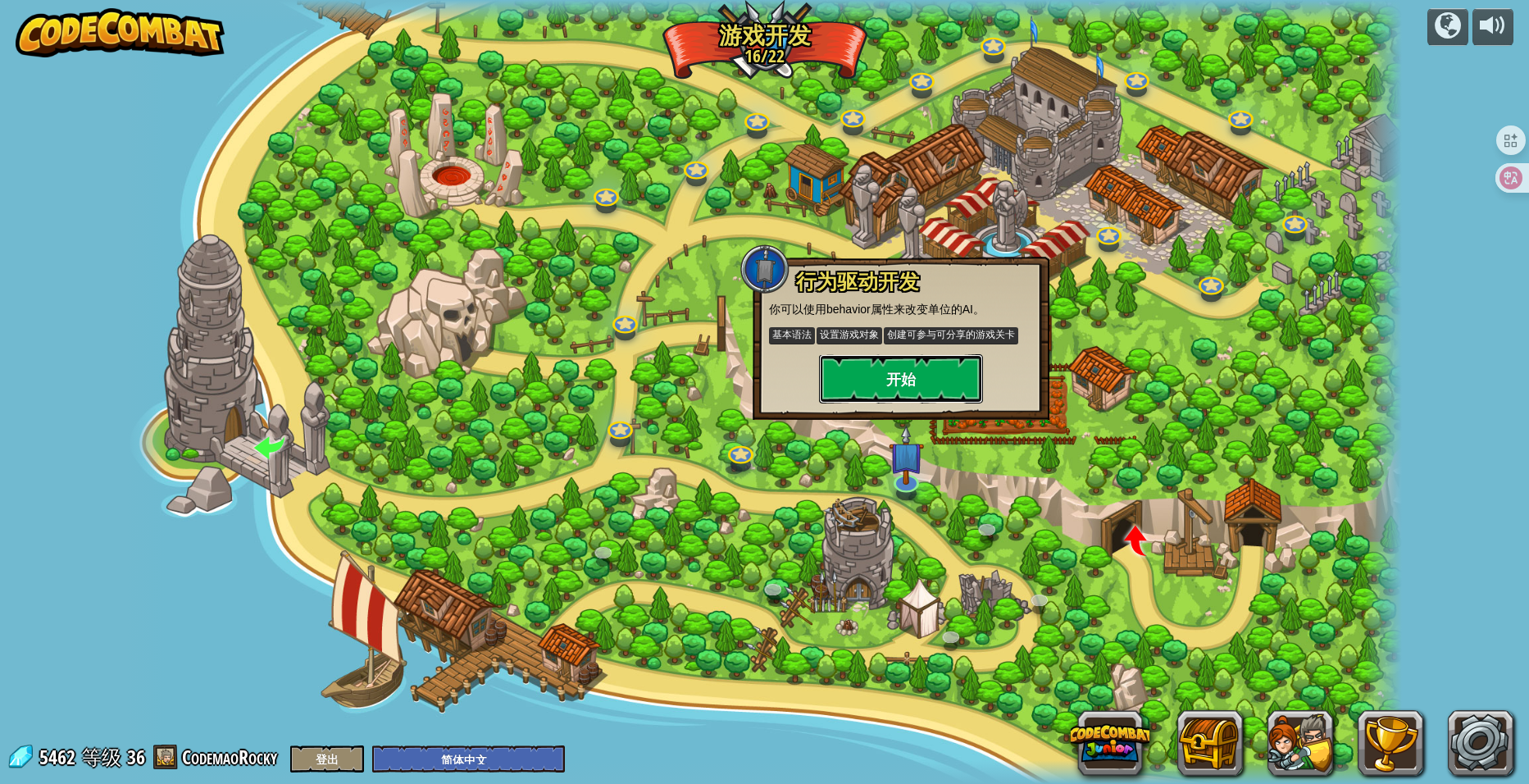
click at [900, 383] on button "开始" at bounding box center [901, 379] width 164 height 49
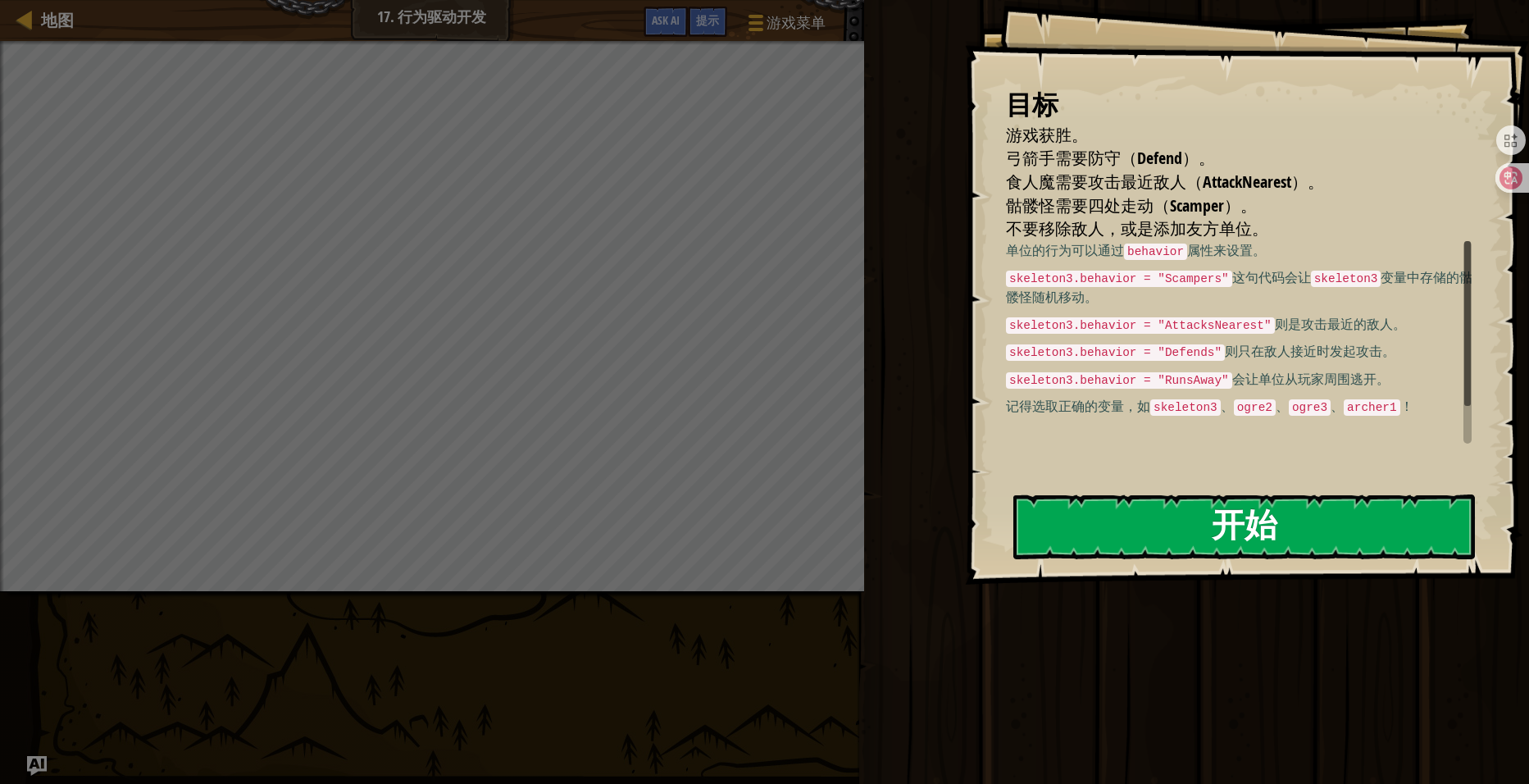
click at [1227, 532] on button "开始" at bounding box center [1244, 527] width 461 height 65
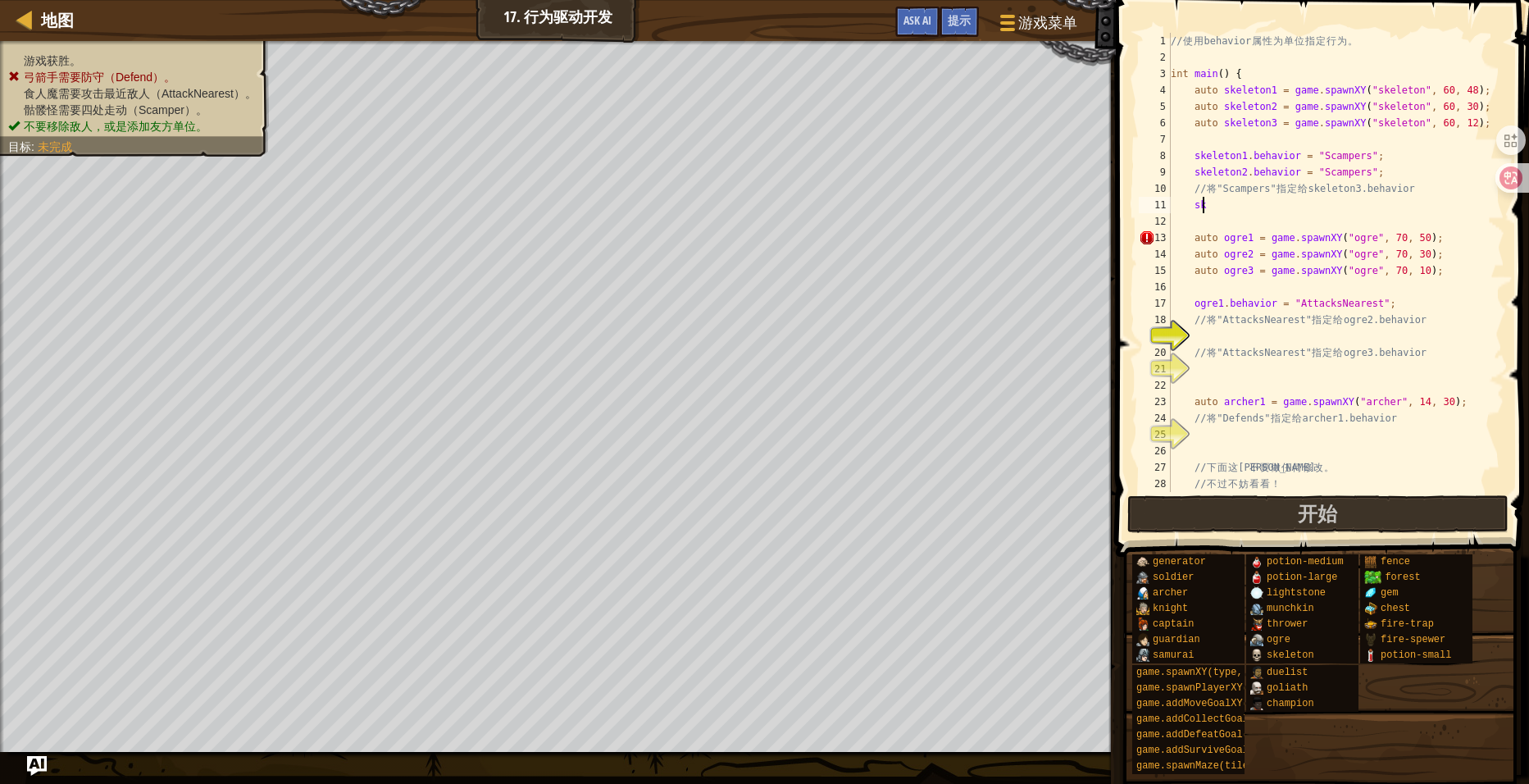
scroll to position [7, 2]
click at [1007, 12] on div at bounding box center [1005, 22] width 22 height 24
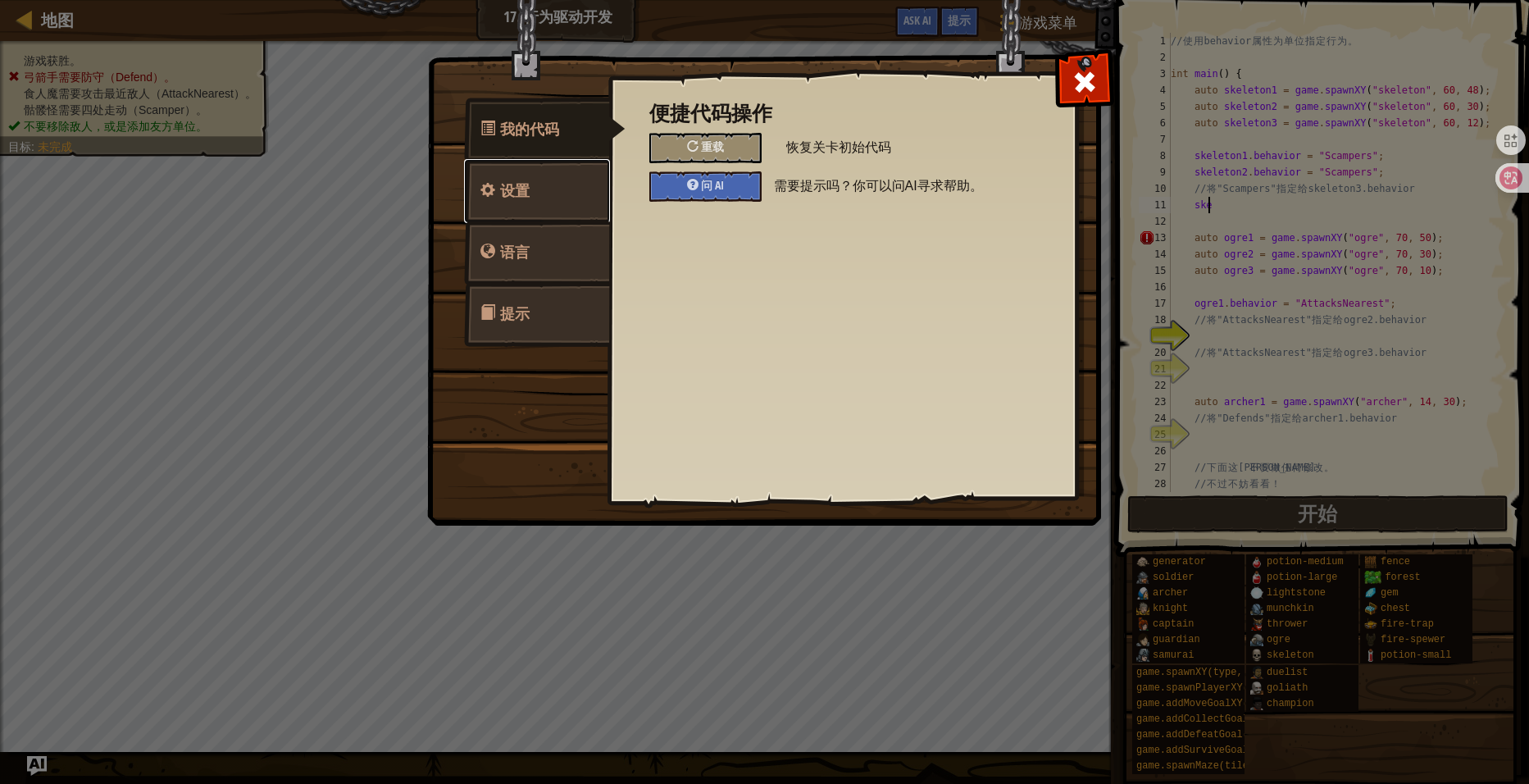
click at [566, 192] on link "设置" at bounding box center [537, 191] width 146 height 64
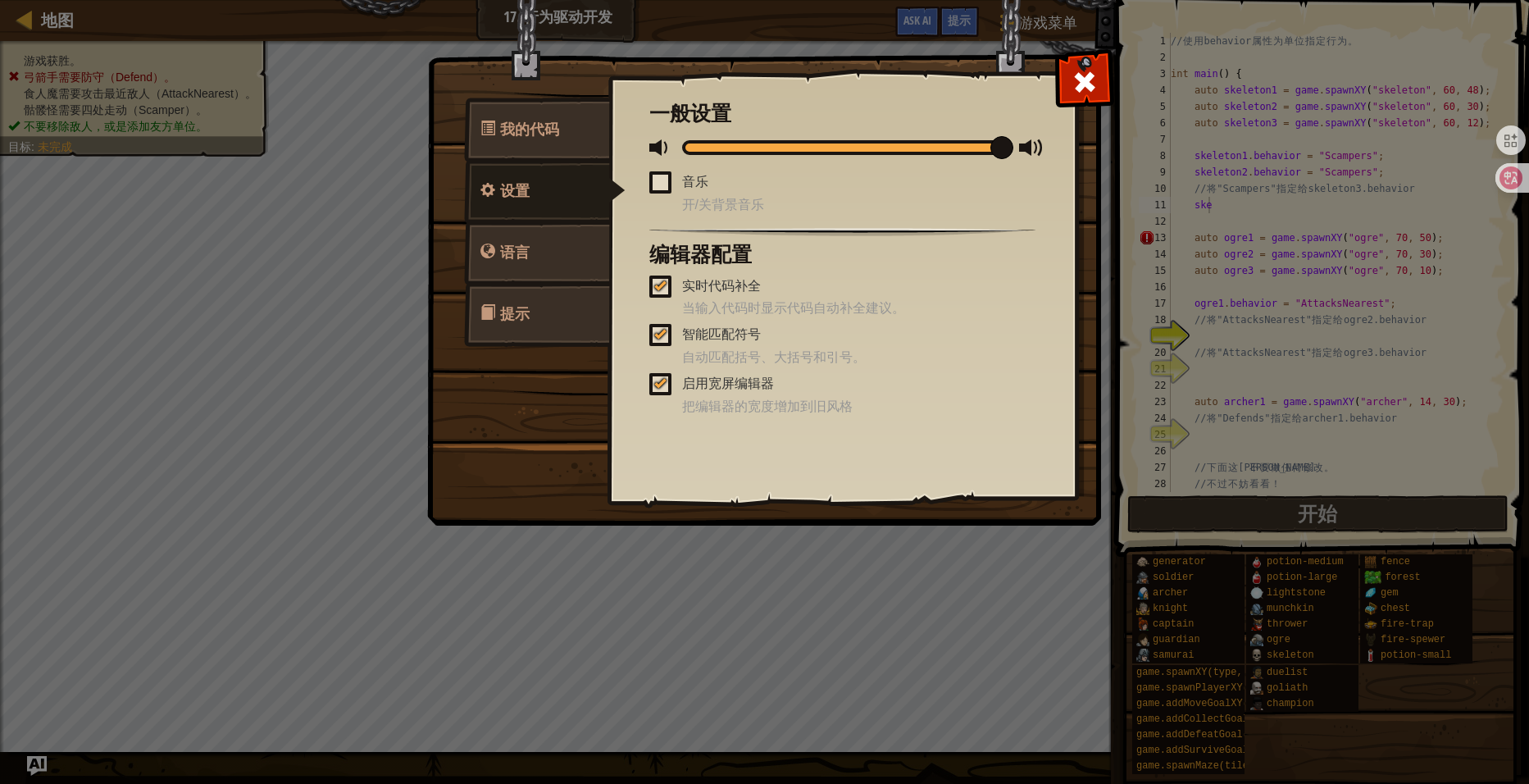
click at [658, 184] on span at bounding box center [660, 182] width 22 height 22
click at [0, 0] on input "音乐" at bounding box center [0, 0] width 0 height 0
click at [1074, 86] on span at bounding box center [1084, 82] width 26 height 26
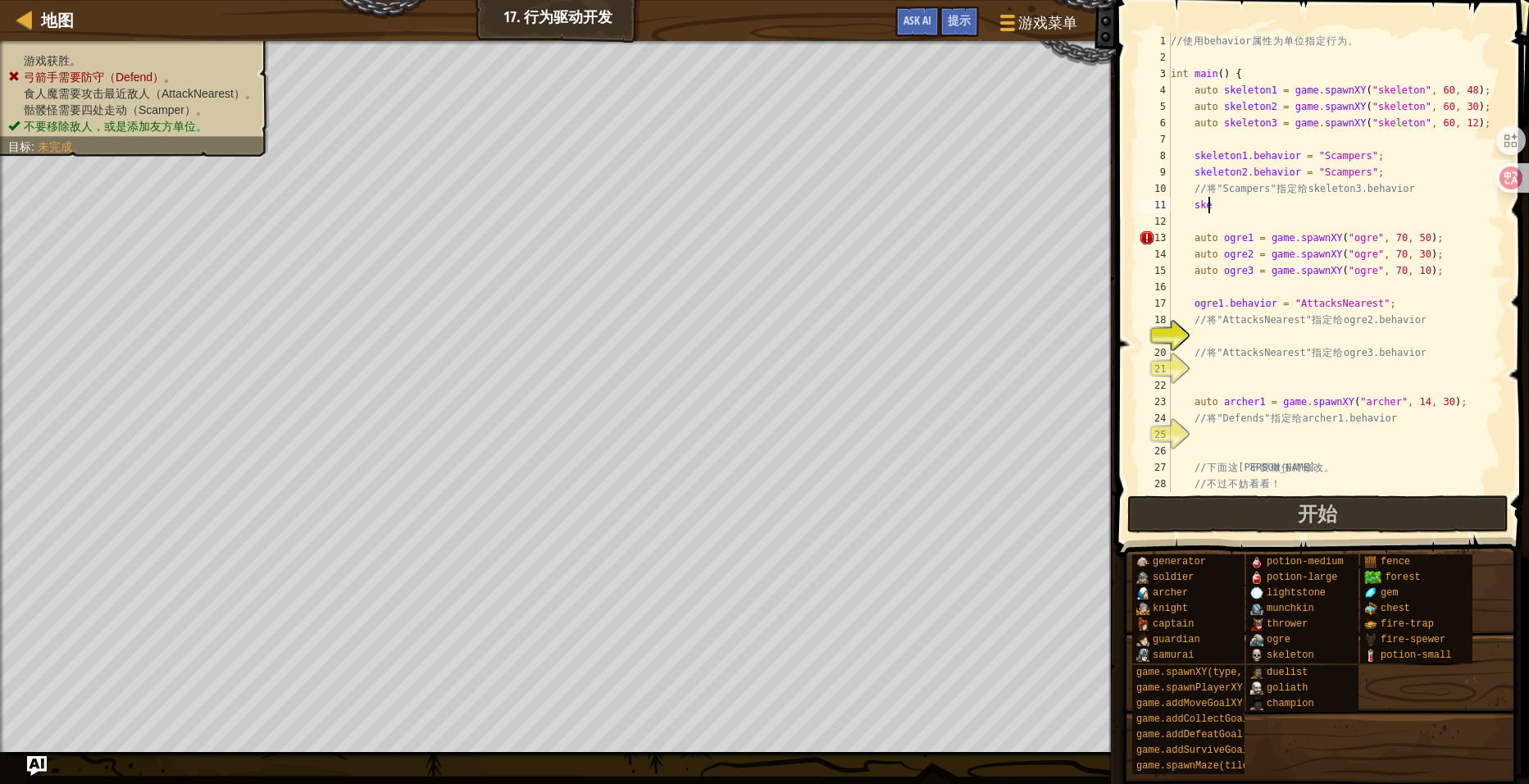
click at [1223, 206] on div "// 使 用 behavior 属 性 为 单 位 指 定 行 为 。 int main ( ) { auto skeleton1 = game . spaw…" at bounding box center [1329, 278] width 325 height 492
type textarea "s"
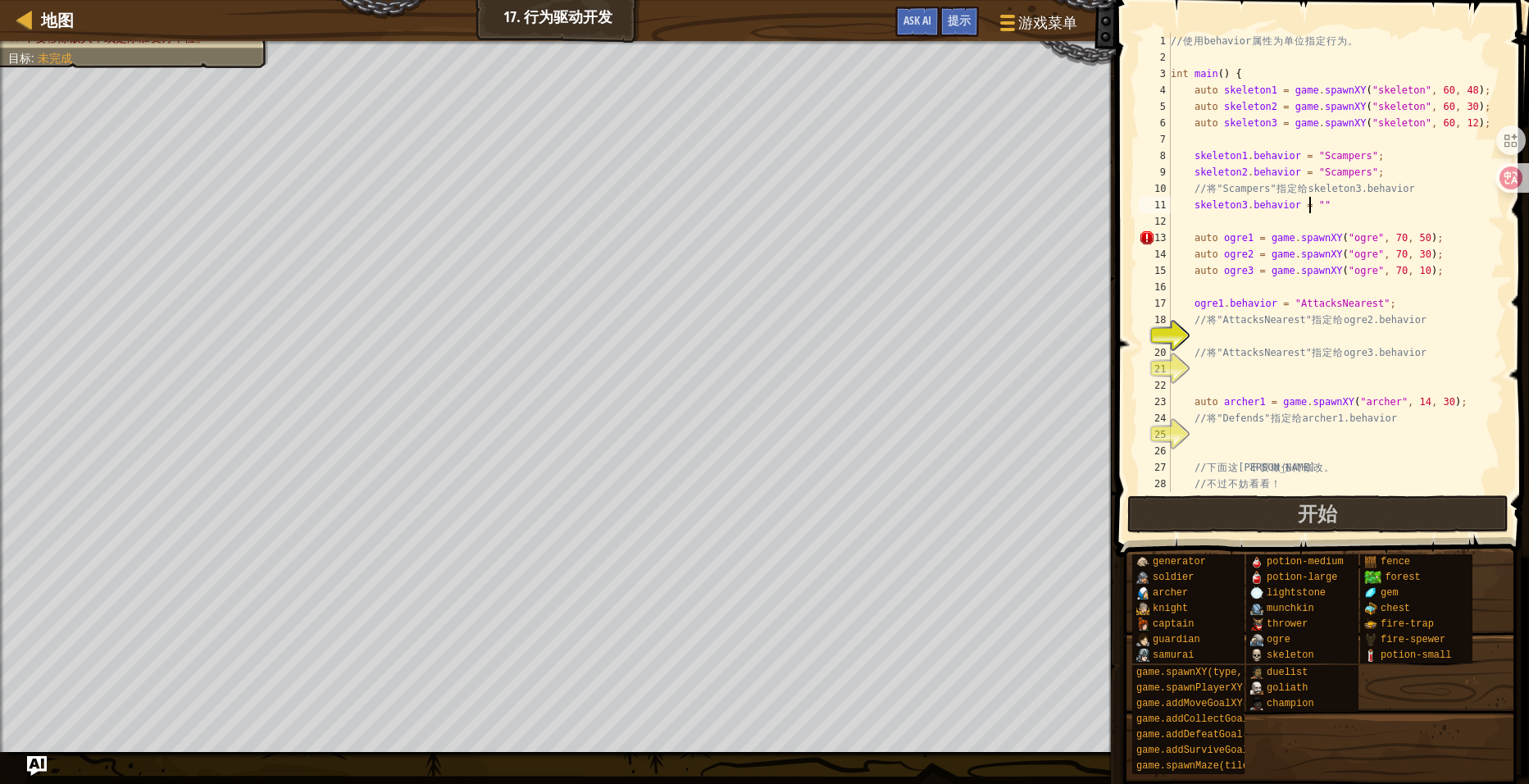
scroll to position [7, 10]
type textarea "skeleton3.behavior = "scampers""
click at [1367, 213] on div "// 使 用 behavior 属 性 为 单 位 指 定 行 为 。 int main ( ) { auto skeleton1 = game . spaw…" at bounding box center [1329, 278] width 325 height 492
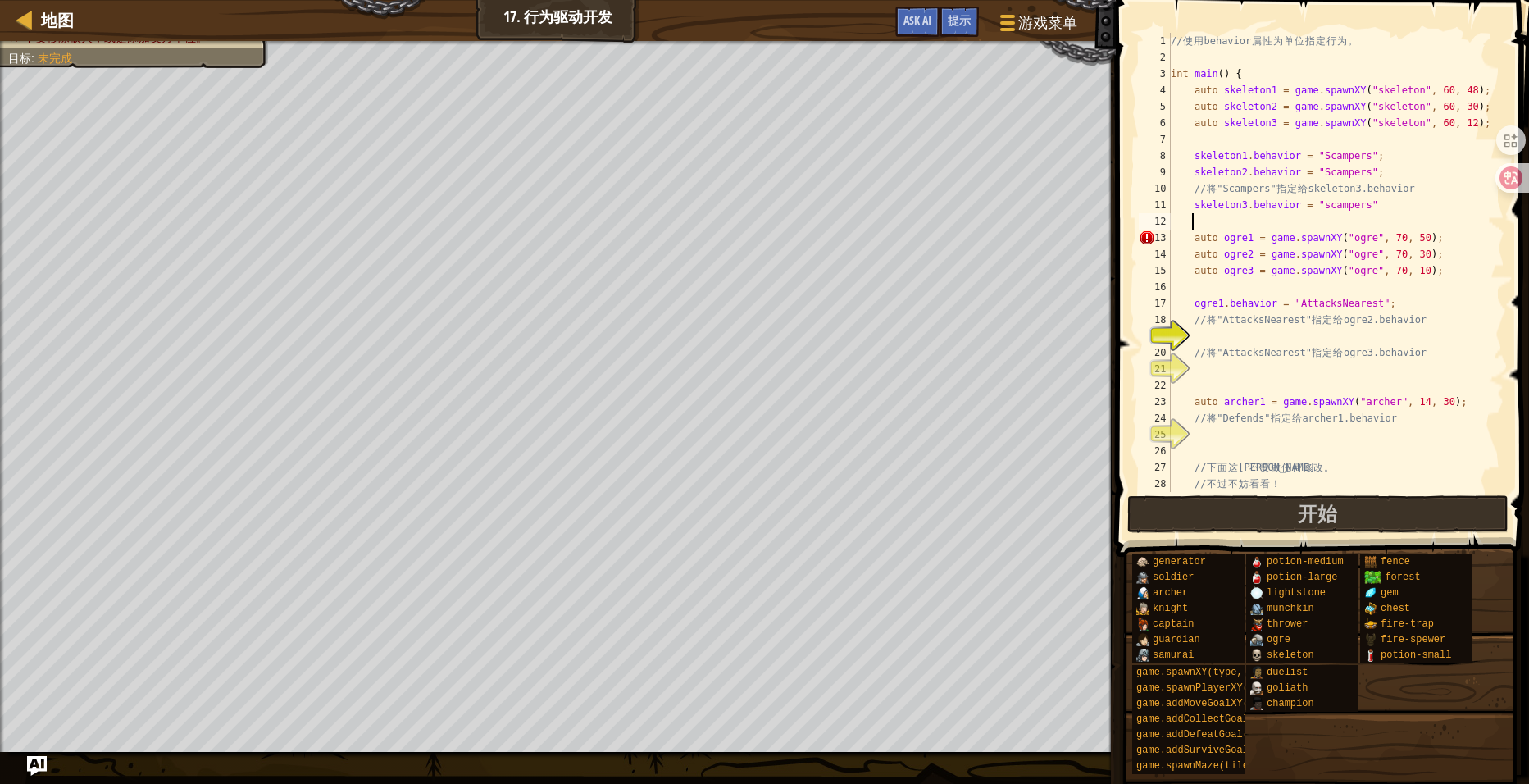
click at [1365, 202] on div "// 使 用 behavior 属 性 为 单 位 指 定 行 为 。 int main ( ) { auto skeleton1 = game . spaw…" at bounding box center [1329, 278] width 325 height 492
type textarea "skeleton3.behavior = "scampers";"
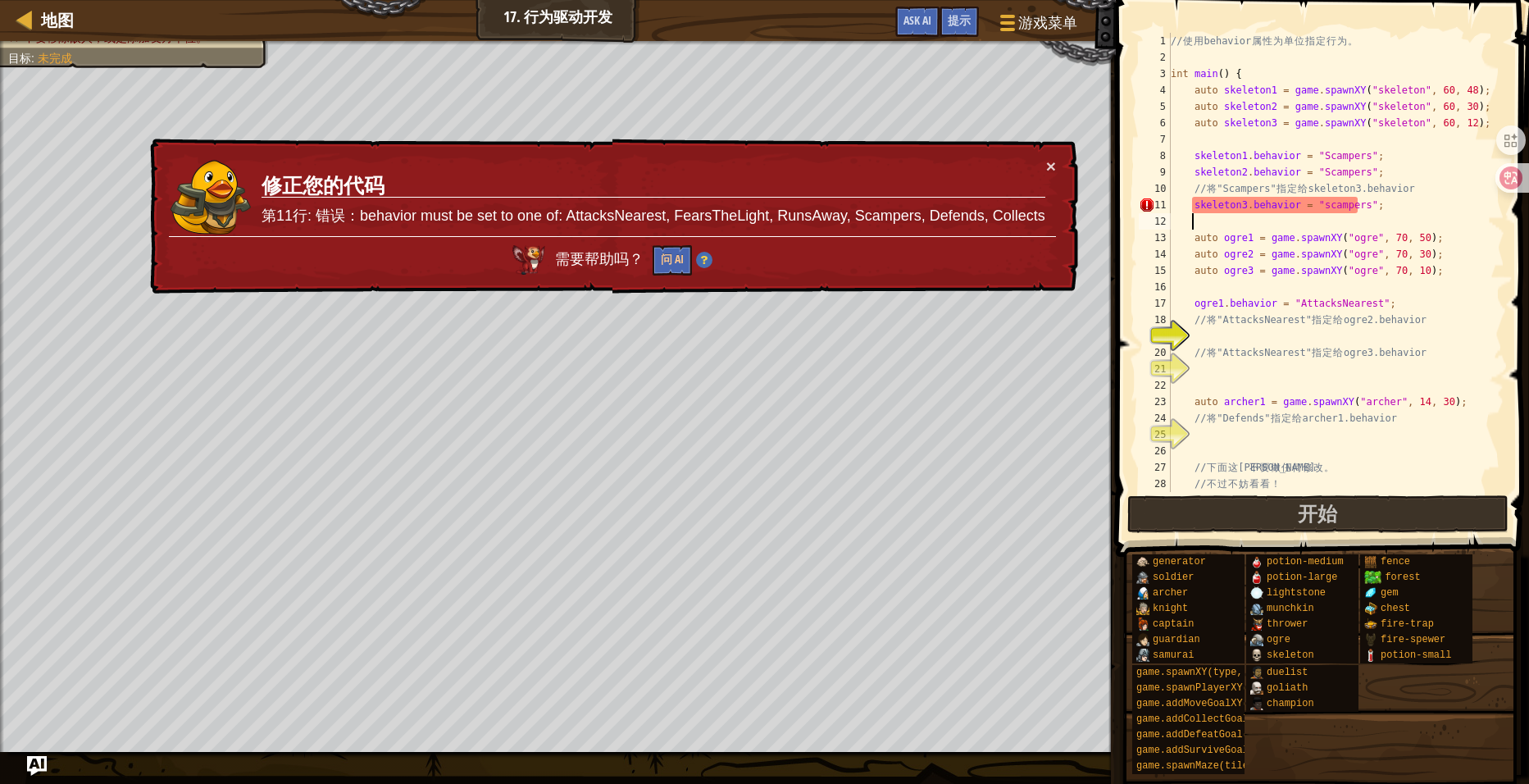
click at [1216, 223] on div "// 使 用 behavior 属 性 为 单 位 指 定 行 为 。 int main ( ) { auto skeleton1 = game . spaw…" at bounding box center [1329, 278] width 325 height 492
click at [966, 24] on span "提示" at bounding box center [959, 20] width 23 height 16
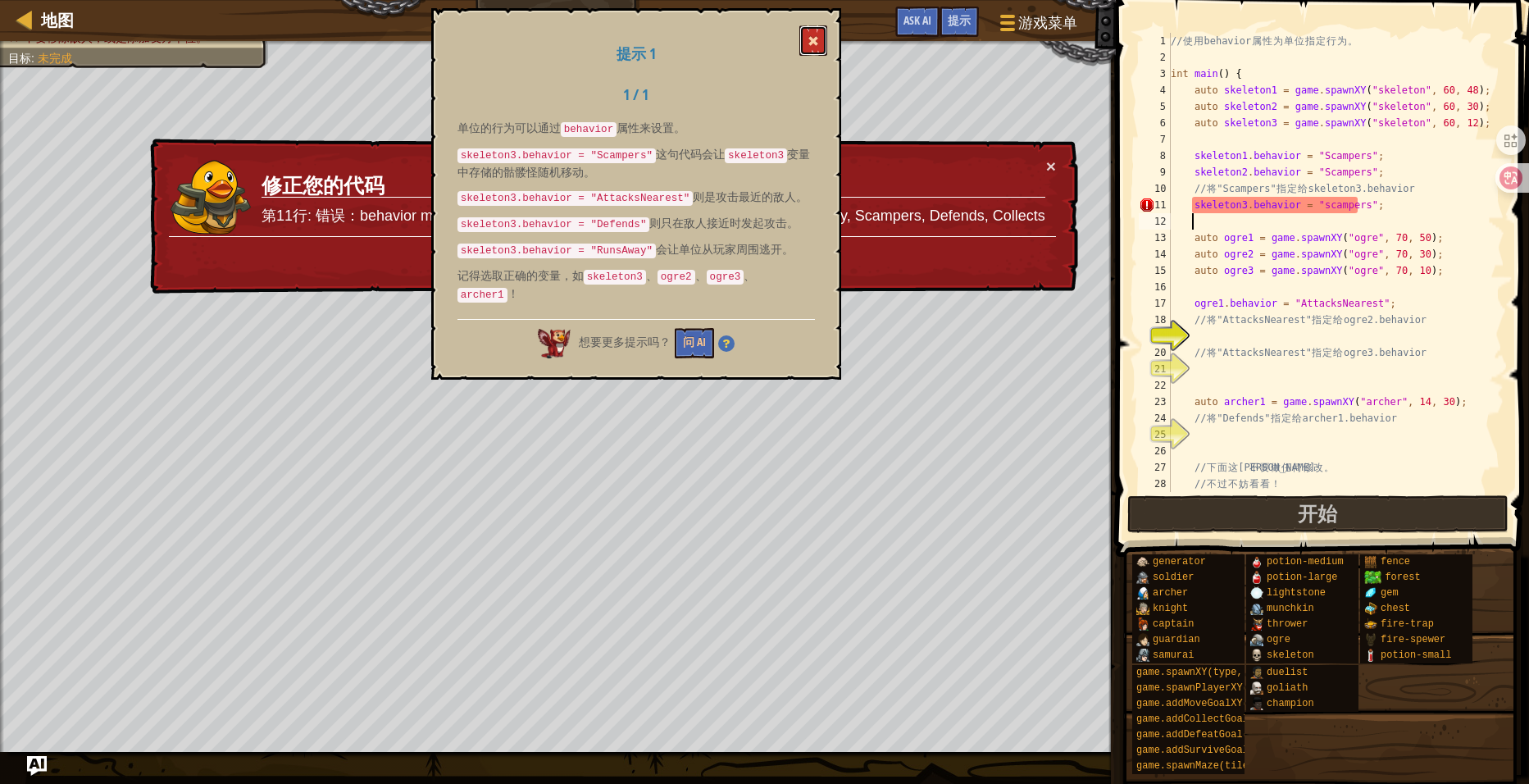
click at [815, 44] on span at bounding box center [813, 41] width 11 height 11
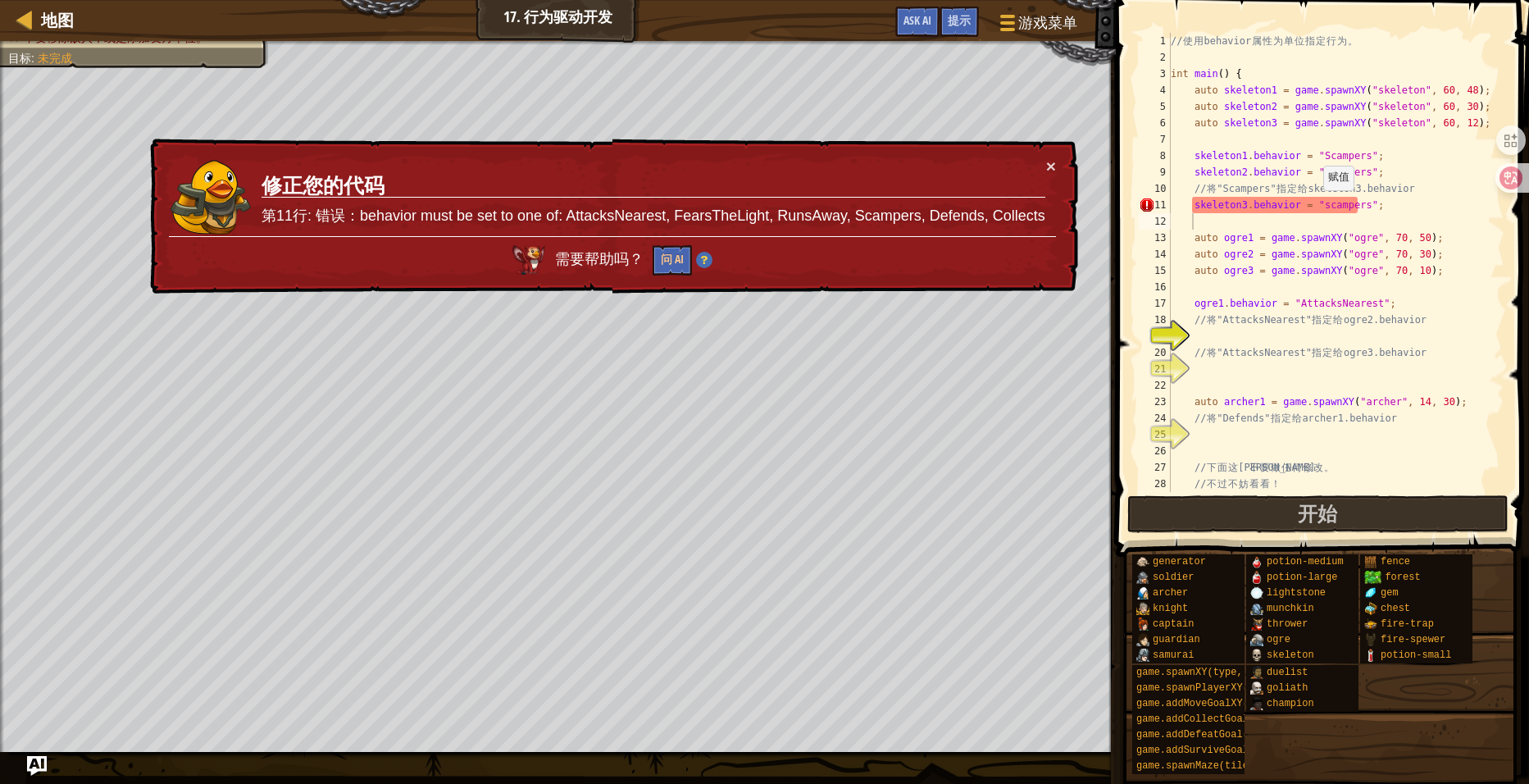
click at [1312, 206] on div "// 使 用 behavior 属 性 为 单 位 指 定 行 为 。 int main ( ) { auto skeleton1 = game . spaw…" at bounding box center [1329, 278] width 325 height 492
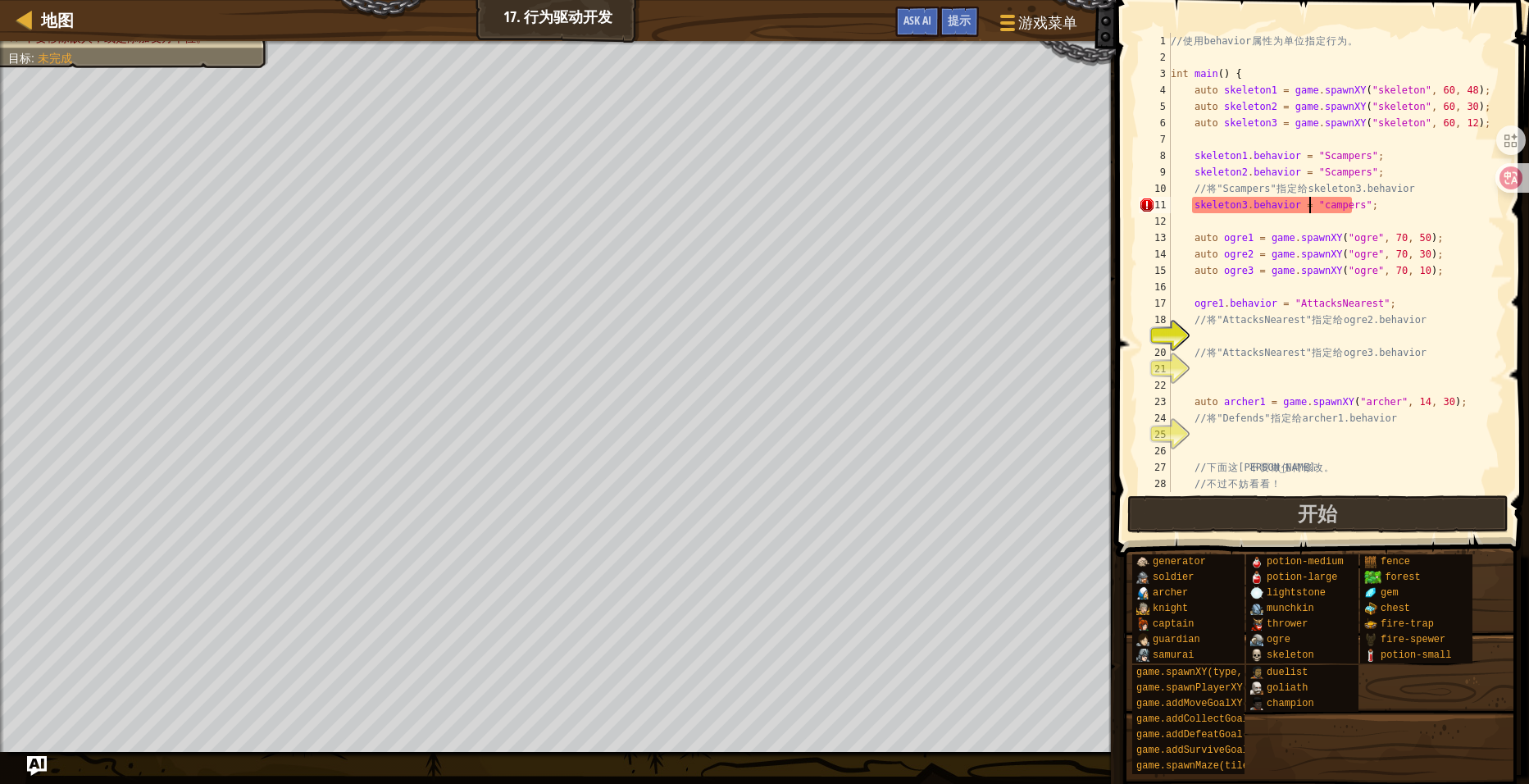
scroll to position [7, 10]
type textarea "skeleton3.behavior = "Scampers";"
click at [964, 28] on span "提示" at bounding box center [959, 20] width 23 height 16
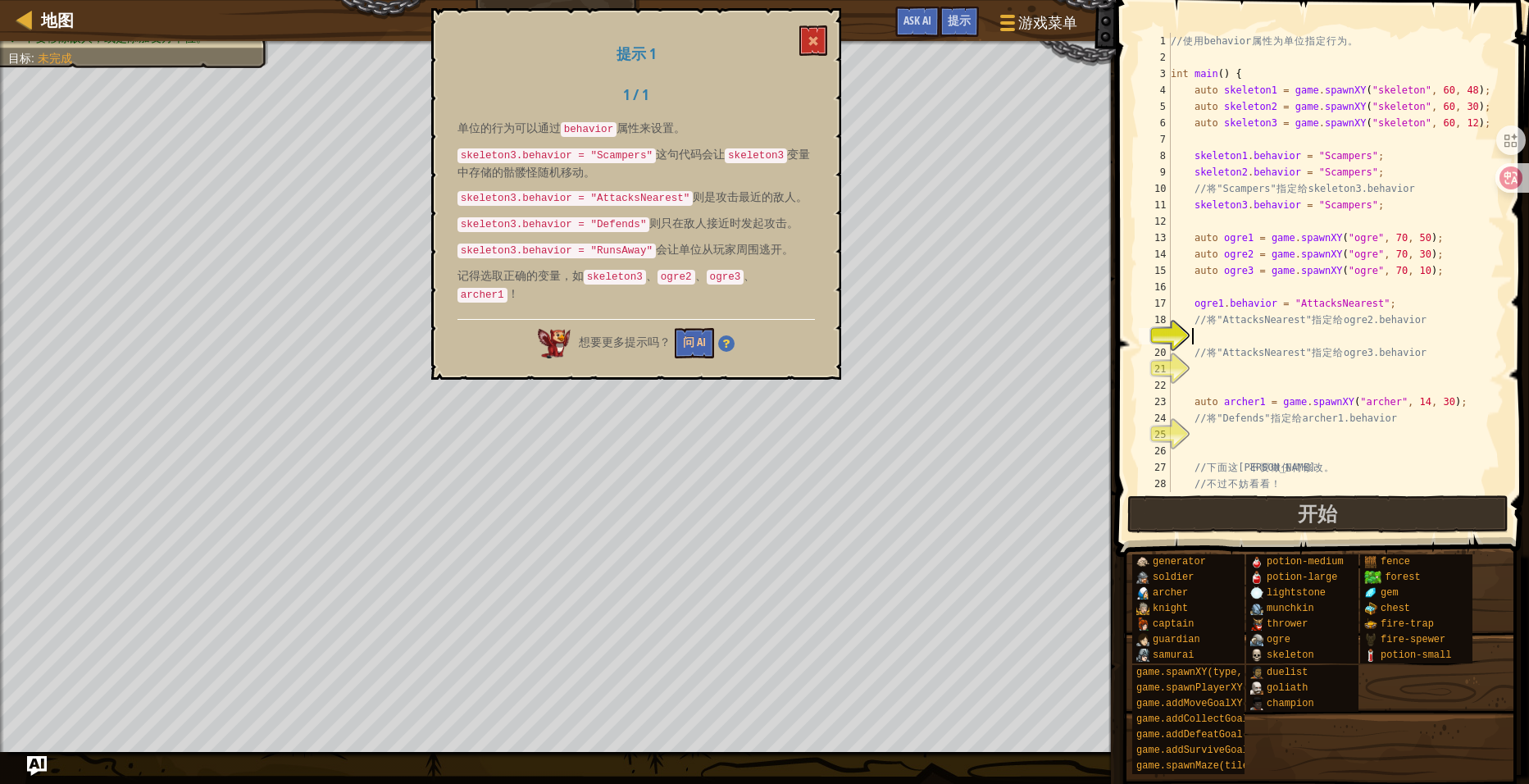
click at [1306, 330] on div "// 使 用 behavior 属 性 为 单 位 指 定 行 为 。 int main ( ) { auto skeleton1 = game . spaw…" at bounding box center [1329, 278] width 325 height 492
type textarea "O"
drag, startPoint x: 1374, startPoint y: 308, endPoint x: 1283, endPoint y: 302, distance: 91.2
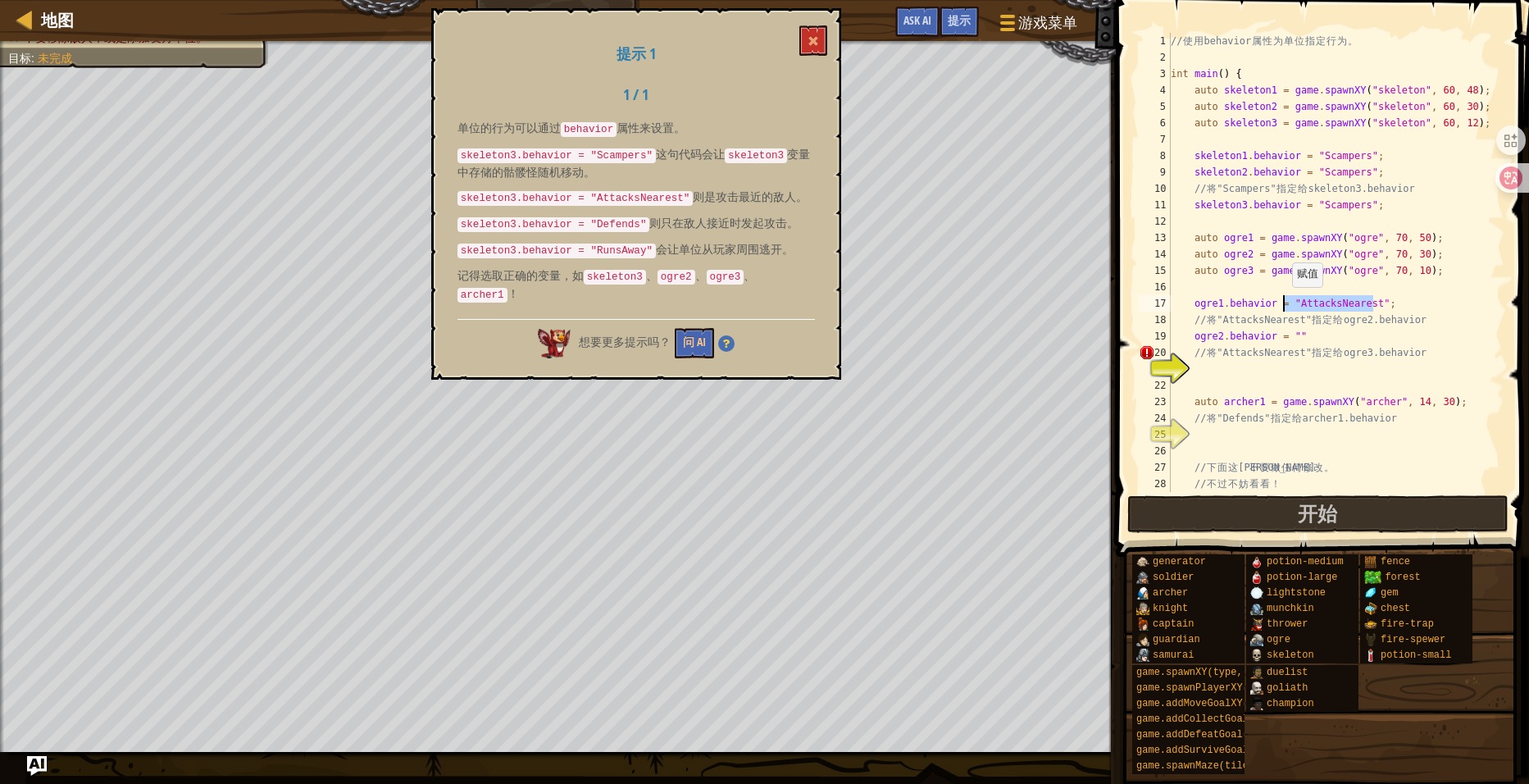
click at [1283, 302] on div "// 使 用 behavior 属 性 为 单 位 指 定 行 为 。 int main ( ) { auto skeleton1 = game . spaw…" at bounding box center [1329, 278] width 325 height 492
drag, startPoint x: 1302, startPoint y: 333, endPoint x: 1284, endPoint y: 331, distance: 18.1
click at [1284, 331] on div "// 使 用 behavior 属 性 为 单 位 指 定 行 为 。 int main ( ) { auto skeleton1 = game . spaw…" at bounding box center [1329, 278] width 325 height 492
paste textarea "AttacksNearest";"
type textarea "ogre2.behavior = "AttacksNearest";"
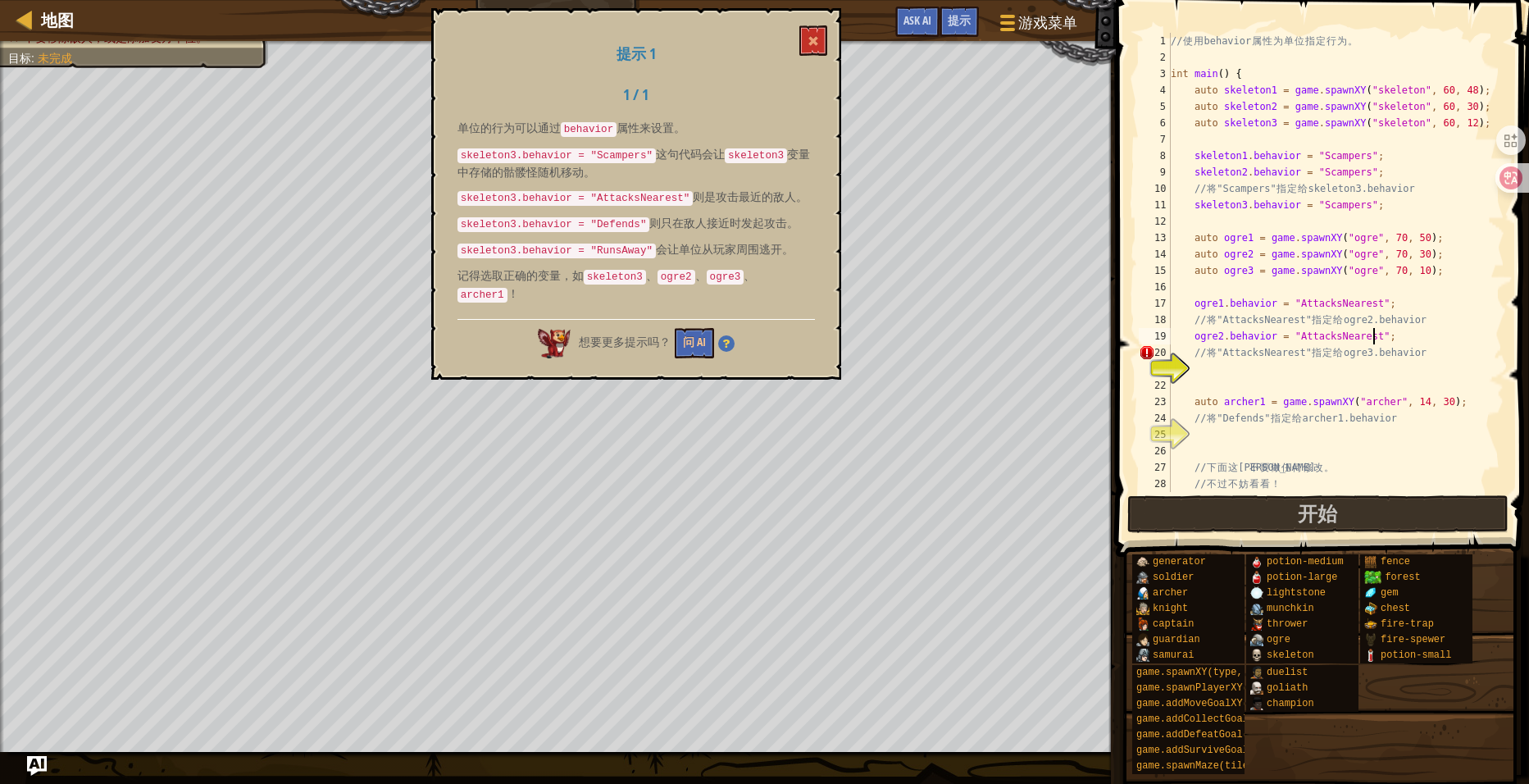
click at [1273, 367] on div "// 使 用 behavior 属 性 为 单 位 指 定 行 为 。 int main ( ) { auto skeleton1 = game . spaw…" at bounding box center [1329, 278] width 325 height 492
drag, startPoint x: 1389, startPoint y: 336, endPoint x: 1195, endPoint y: 329, distance: 194.1
click at [1195, 329] on div "// 使 用 behavior 属 性 为 单 位 指 定 行 为 。 int main ( ) { auto skeleton1 = game . spaw…" at bounding box center [1329, 278] width 325 height 492
type textarea "ogre2.behavior = "AttacksNearest";"
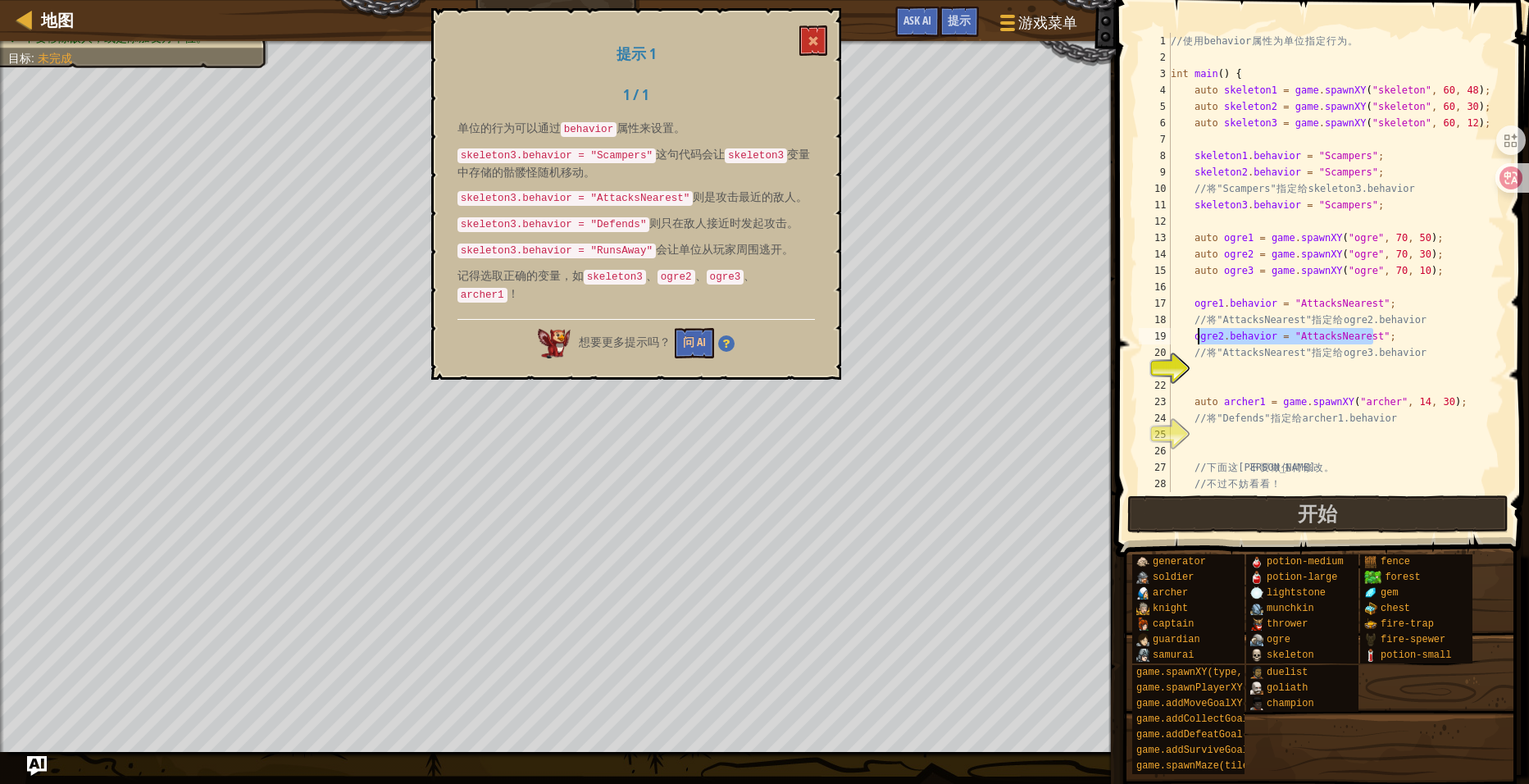
click at [1197, 336] on div "// 使 用 behavior 属 性 为 单 位 指 定 行 为 。 int main ( ) { auto skeleton1 = game . spaw…" at bounding box center [1329, 262] width 325 height 459
drag, startPoint x: 1194, startPoint y: 334, endPoint x: 1374, endPoint y: 334, distance: 180.0
click at [1374, 334] on div "// 使 用 behavior 属 性 为 单 位 指 定 行 为 。 int main ( ) { auto skeleton1 = game . spaw…" at bounding box center [1329, 278] width 325 height 492
click at [1217, 368] on div "// 使 用 behavior 属 性 为 单 位 指 定 行 为 。 int main ( ) { auto skeleton1 = game . spaw…" at bounding box center [1329, 278] width 325 height 492
paste textarea "ogre2.behavior = "AttacksNearest";"
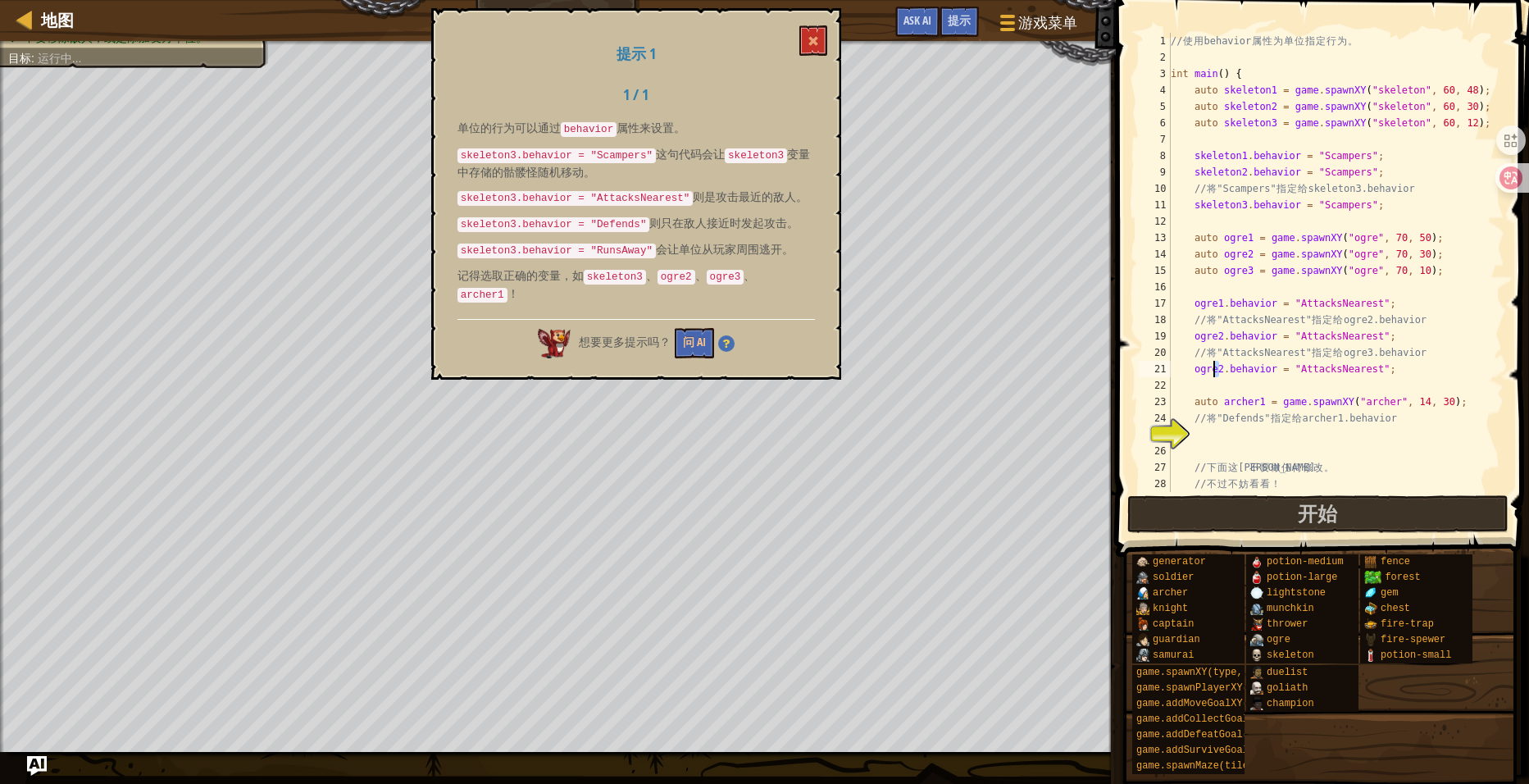
click at [1216, 368] on div "// 使 用 behavior 属 性 为 单 位 指 定 行 为 。 int main ( ) { auto skeleton1 = game . spaw…" at bounding box center [1329, 278] width 325 height 492
type textarea "ogre3.behavior = "AttacksNearest";"
click at [1263, 432] on div "// 使 用 behavior 属 性 为 单 位 指 定 行 为 。 int main ( ) { auto skeleton1 = game . spaw…" at bounding box center [1329, 278] width 325 height 492
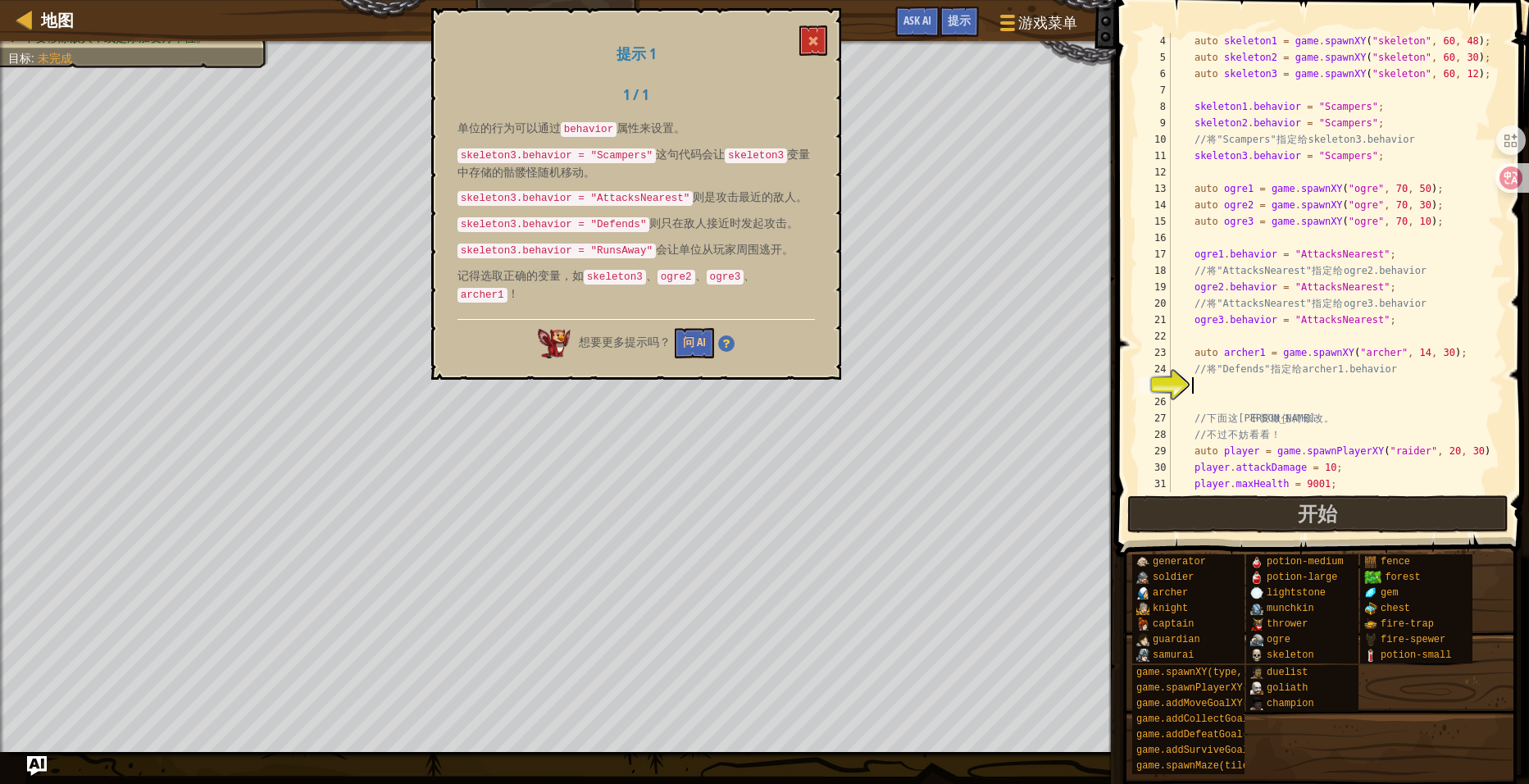
scroll to position [99, 0]
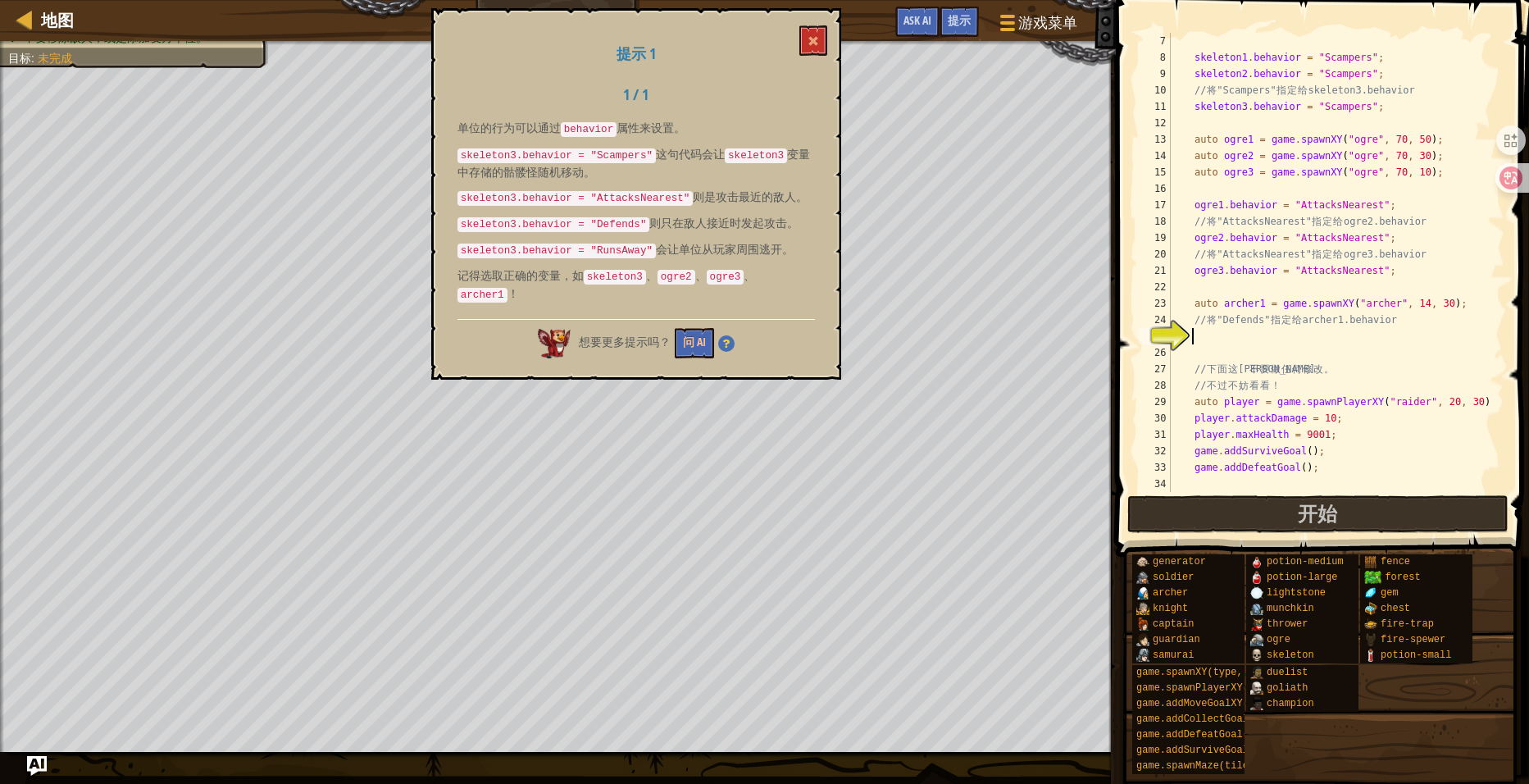
click at [798, 45] on div "提示 1 1 / 1 单位的行为可以通过 behavior 属性来设置。 skeleton3.behavior = "Scampers" 这句代码会让 ske…" at bounding box center [636, 193] width 410 height 371
click at [807, 43] on button at bounding box center [814, 40] width 28 height 31
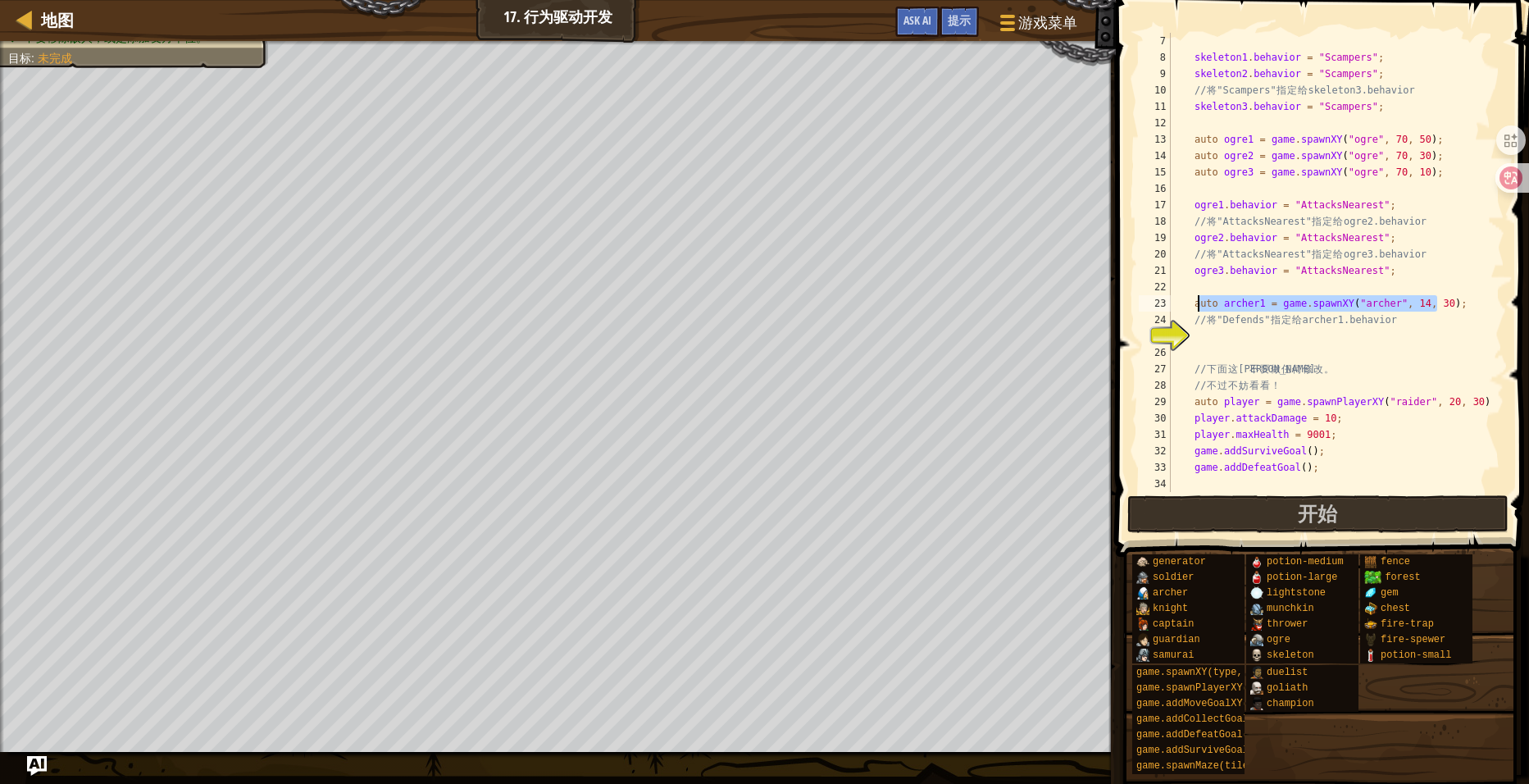
drag, startPoint x: 1440, startPoint y: 301, endPoint x: 1195, endPoint y: 309, distance: 245.1
click at [1195, 309] on div "skeleton1 . behavior = " Scampers " ; skeleton2 . behavior = " Scampers " ; // …" at bounding box center [1329, 278] width 325 height 492
click at [1208, 319] on div "skeleton1 . behavior = " Scampers " ; skeleton2 . behavior = " Scampers " ; // …" at bounding box center [1329, 278] width 325 height 492
drag, startPoint x: 1192, startPoint y: 302, endPoint x: 1465, endPoint y: 309, distance: 273.1
click at [1465, 309] on div "skeleton1 . behavior = " Scampers " ; skeleton2 . behavior = " Scampers " ; // …" at bounding box center [1329, 278] width 325 height 492
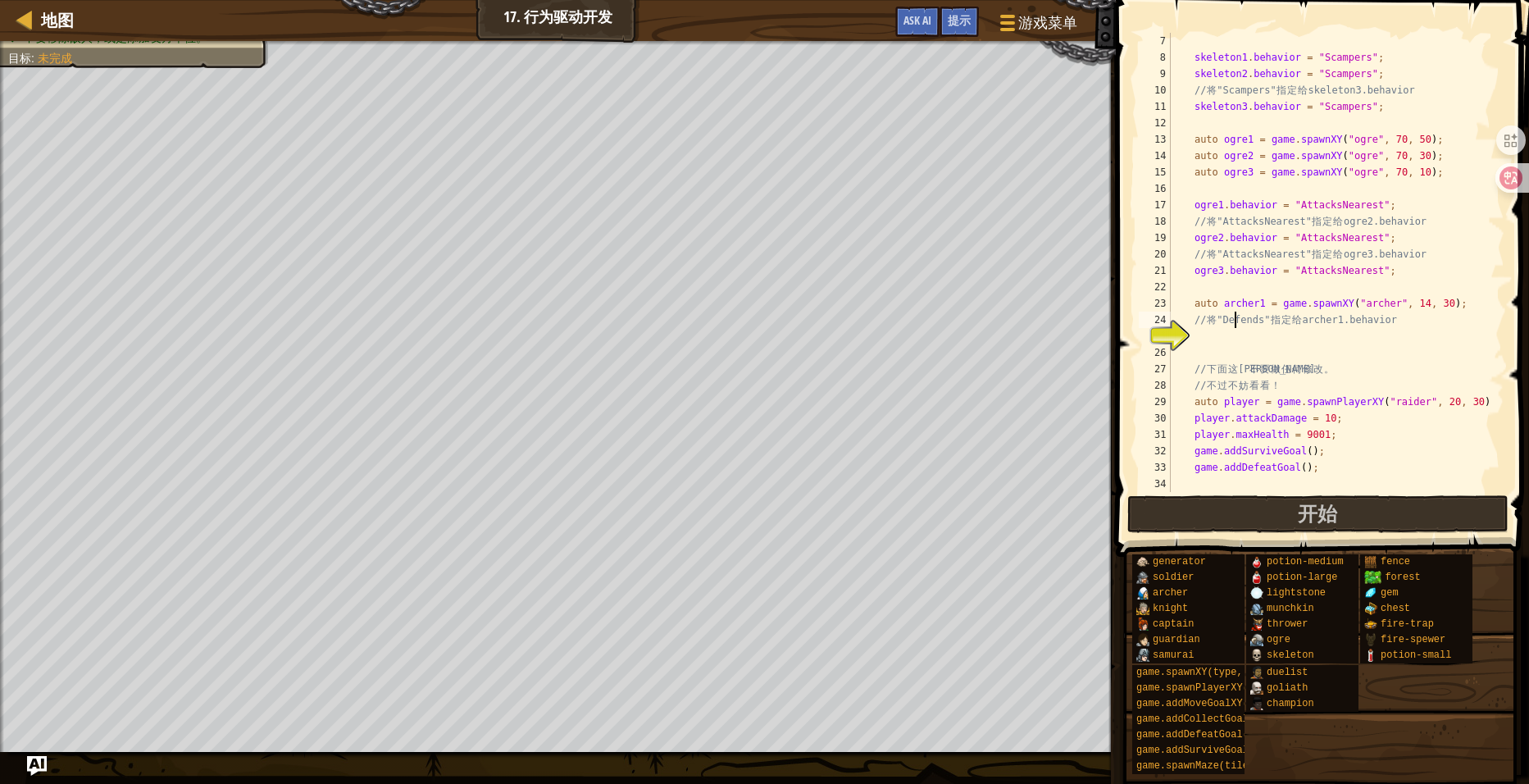
click at [1236, 323] on div "skeleton1 . behavior = " Scampers " ; skeleton2 . behavior = " Scampers " ; // …" at bounding box center [1329, 278] width 325 height 492
type textarea "// 将"Defends"指定给 archer1.behavior"
click at [1233, 337] on div "skeleton1 . behavior = " Scampers " ; skeleton2 . behavior = " Scampers " ; // …" at bounding box center [1329, 278] width 325 height 492
click at [1327, 492] on span at bounding box center [1324, 255] width 426 height 605
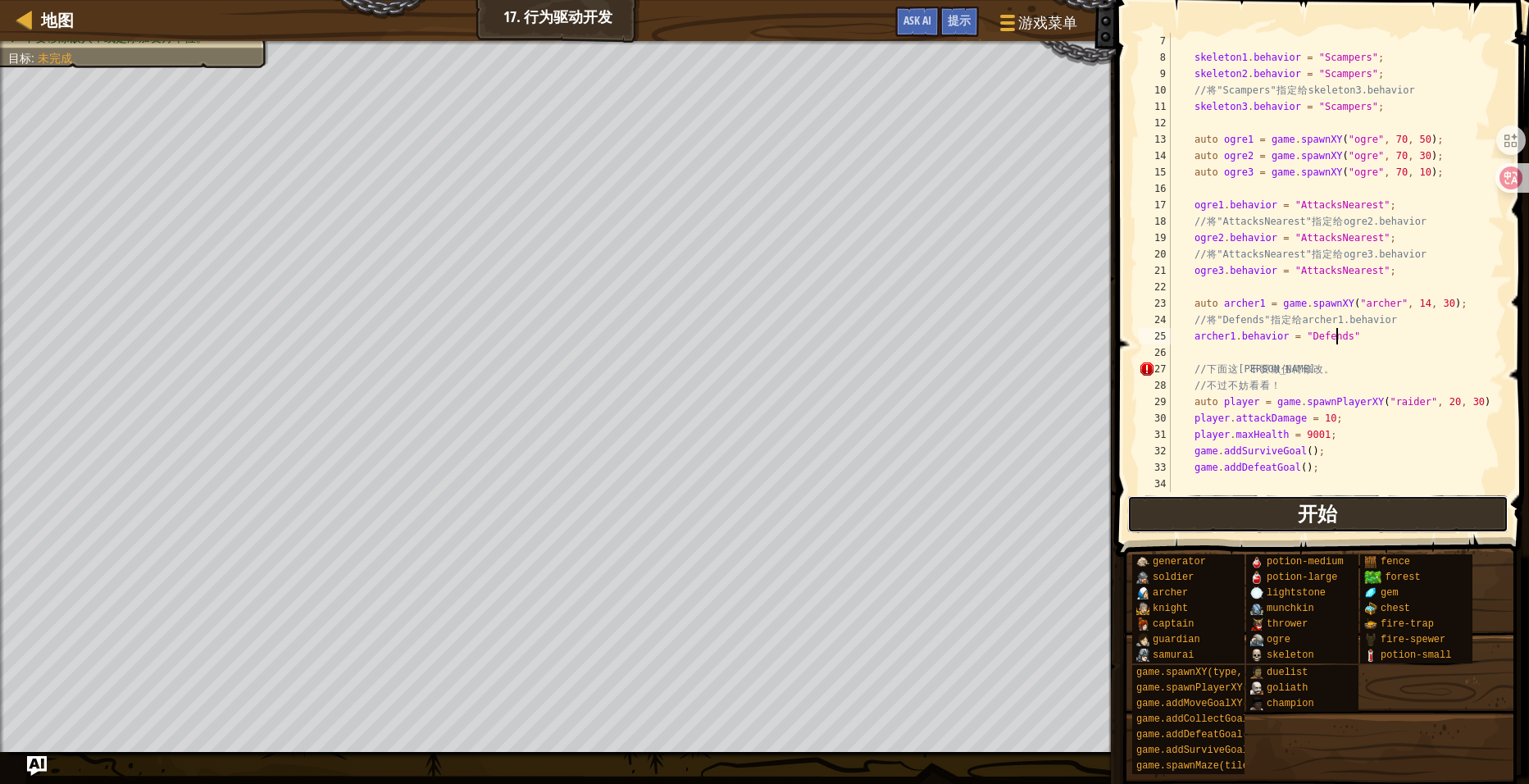
click at [1330, 506] on span "开始" at bounding box center [1318, 513] width 39 height 26
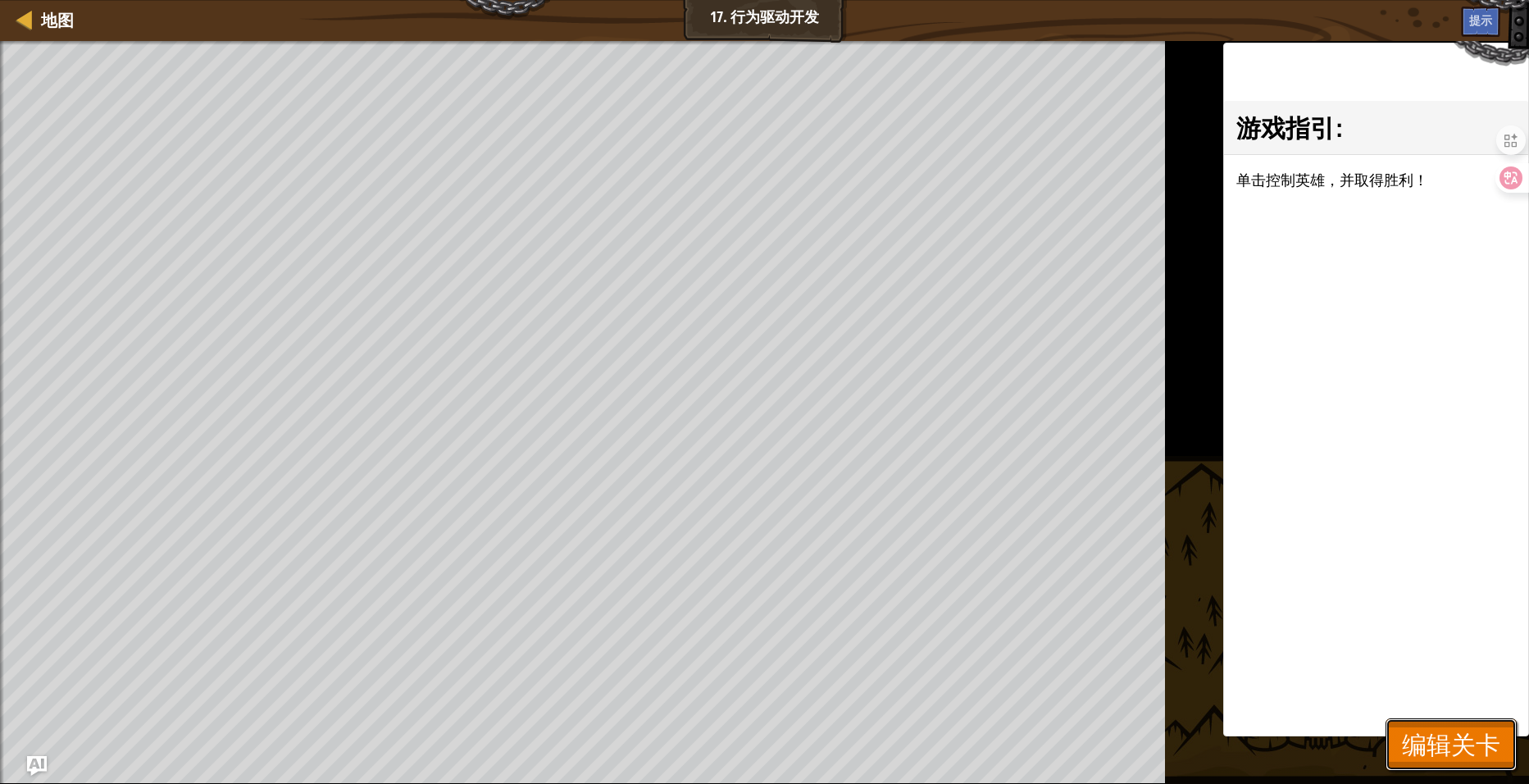
click at [1482, 728] on span "编辑关卡" at bounding box center [1452, 744] width 99 height 33
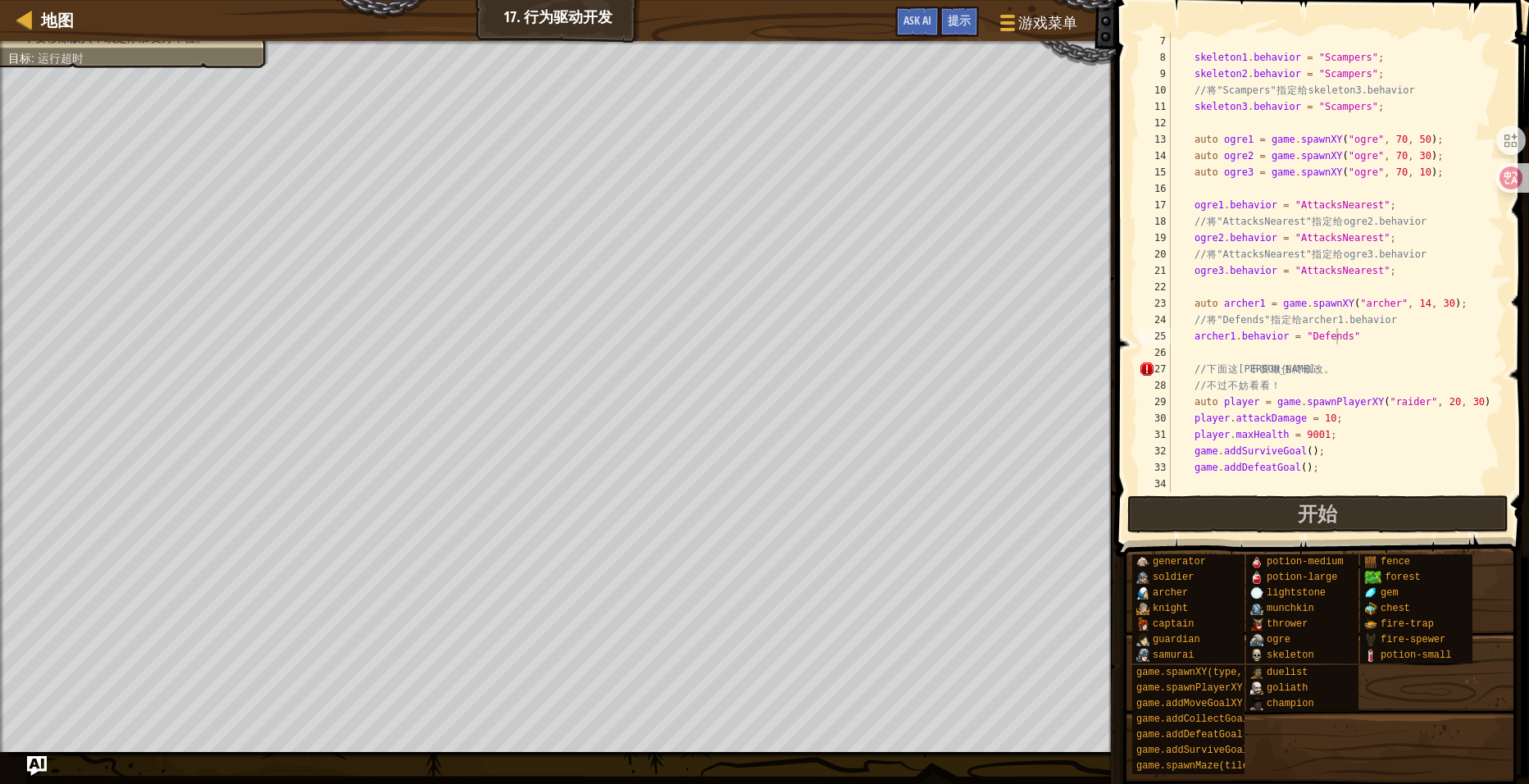
click at [1352, 339] on div "skeleton1 . behavior = " Scampers " ; skeleton2 . behavior = " Scampers " ; // …" at bounding box center [1329, 278] width 325 height 492
type textarea "archer1.behavior = "Defends";"
click at [1336, 510] on span "开始" at bounding box center [1318, 513] width 39 height 26
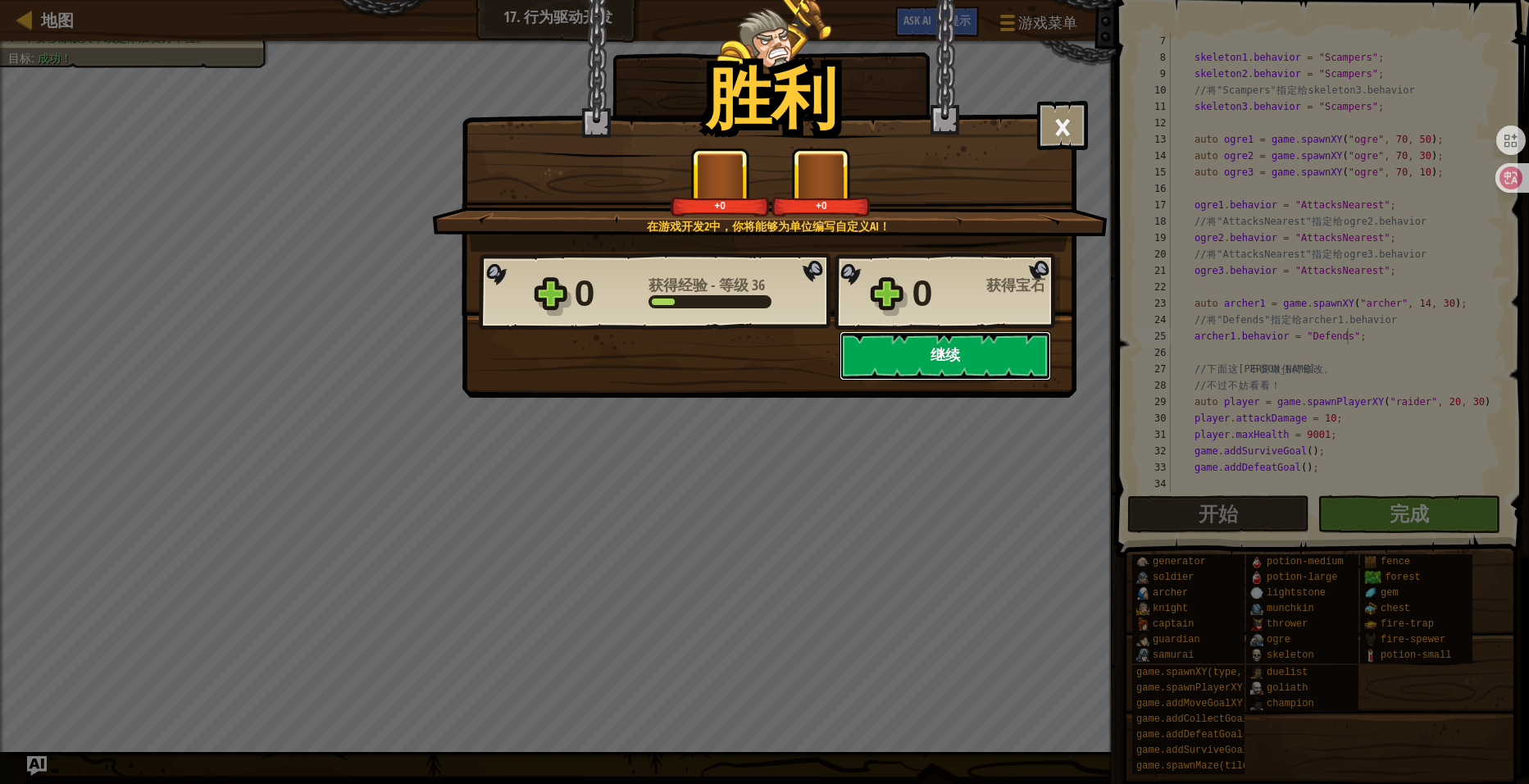
click at [918, 375] on button "继续" at bounding box center [945, 355] width 211 height 49
select select "zh-HANS"
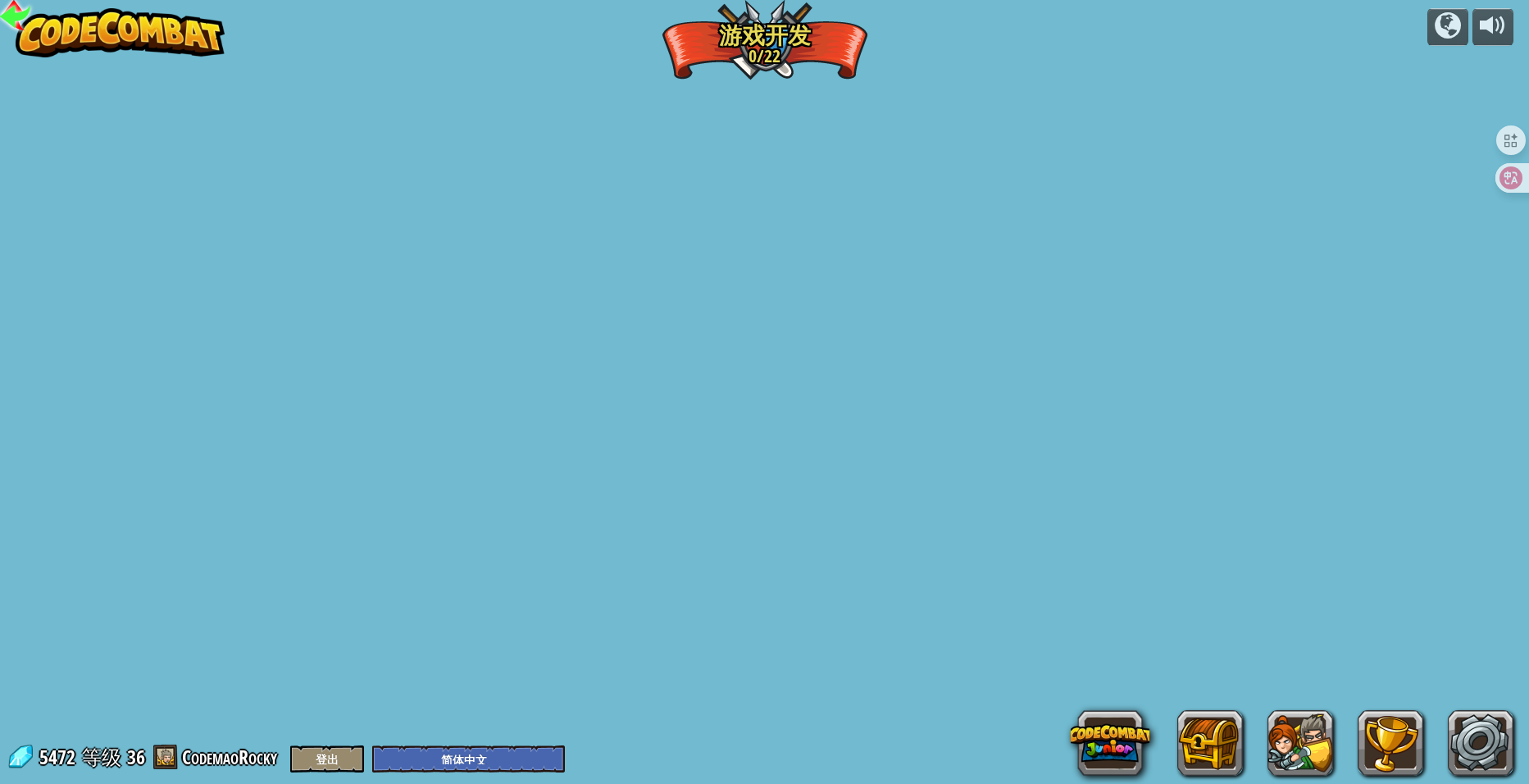
select select "zh-HANS"
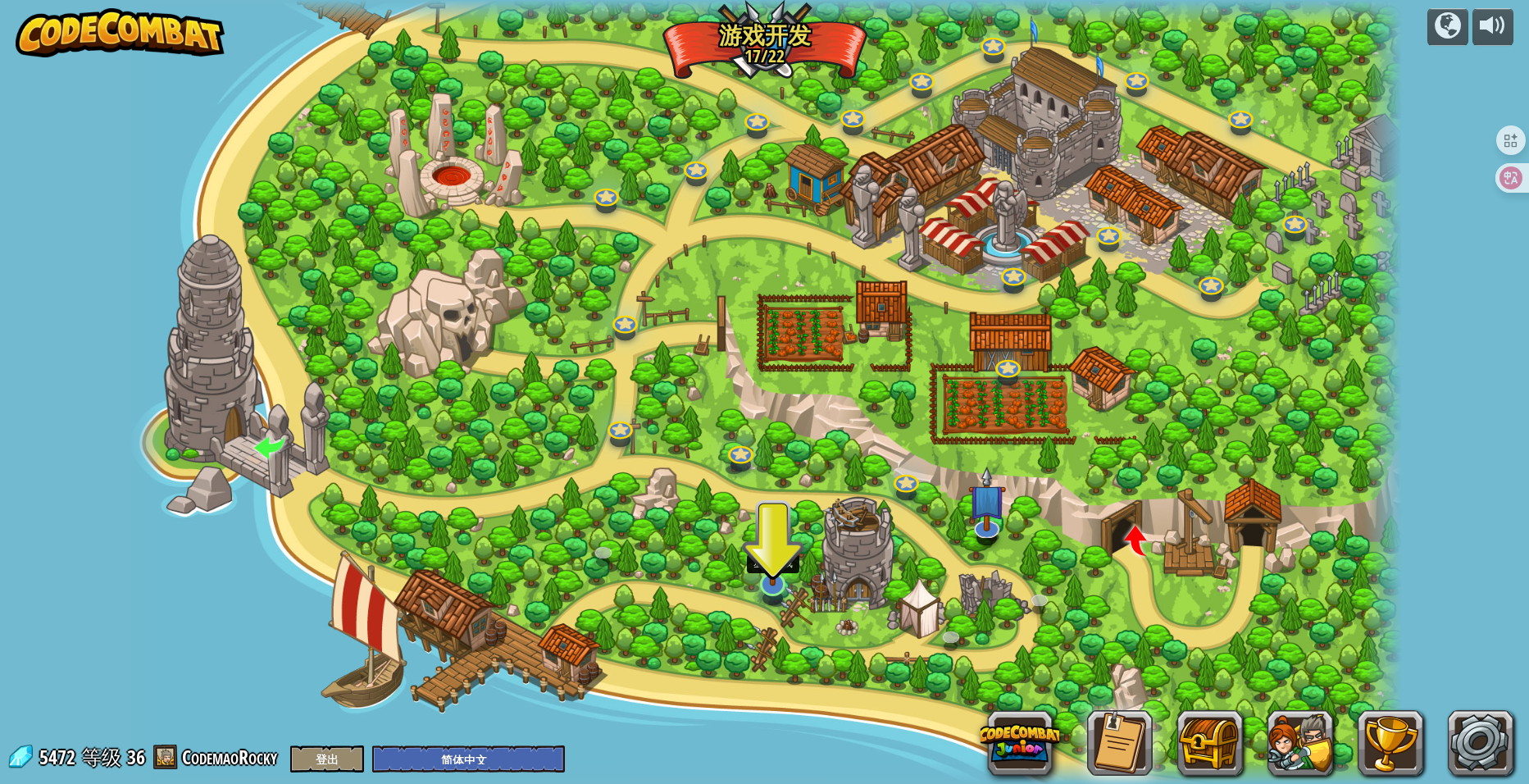
click at [787, 581] on img at bounding box center [774, 546] width 35 height 80
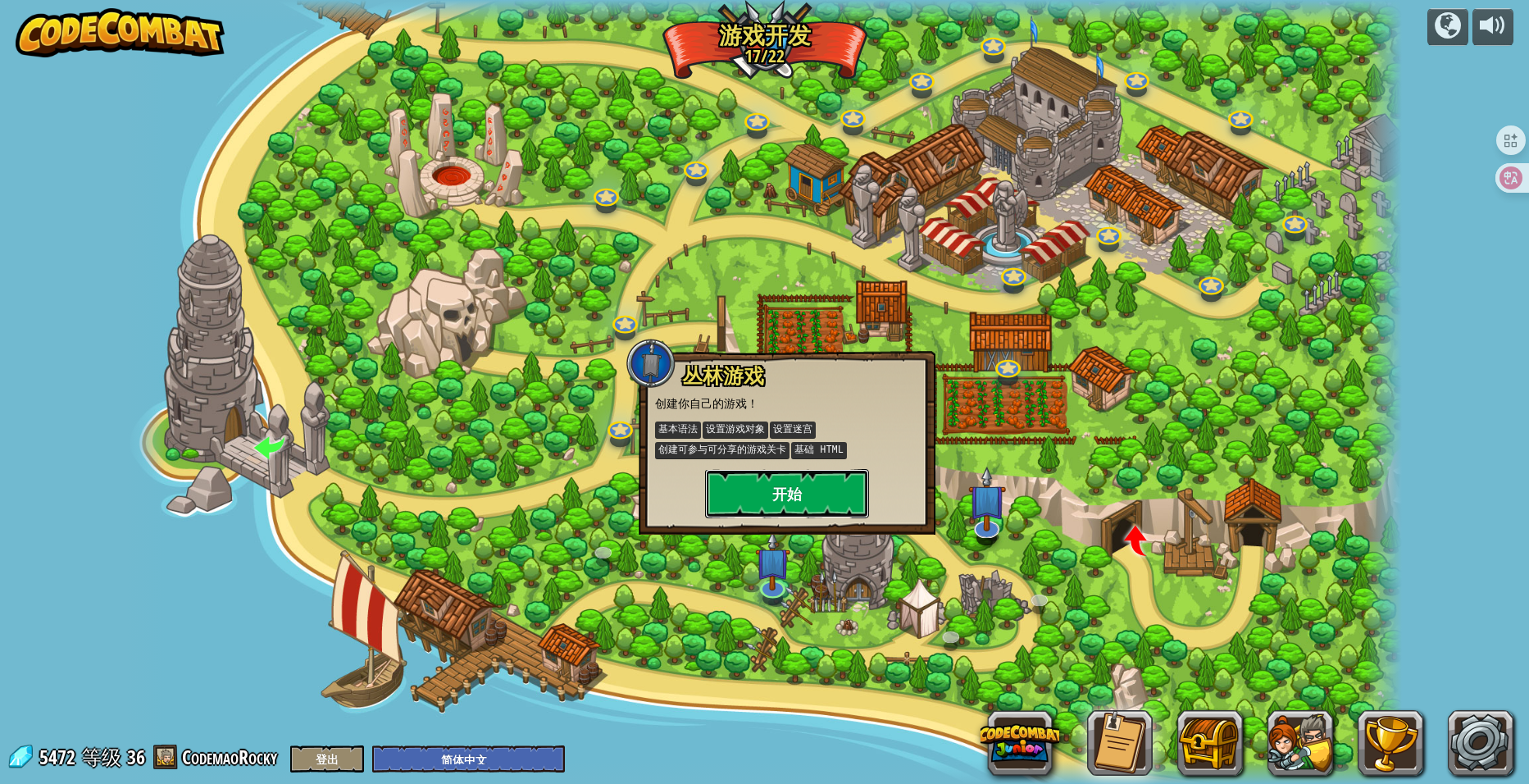
click at [776, 503] on button "开始" at bounding box center [787, 493] width 164 height 49
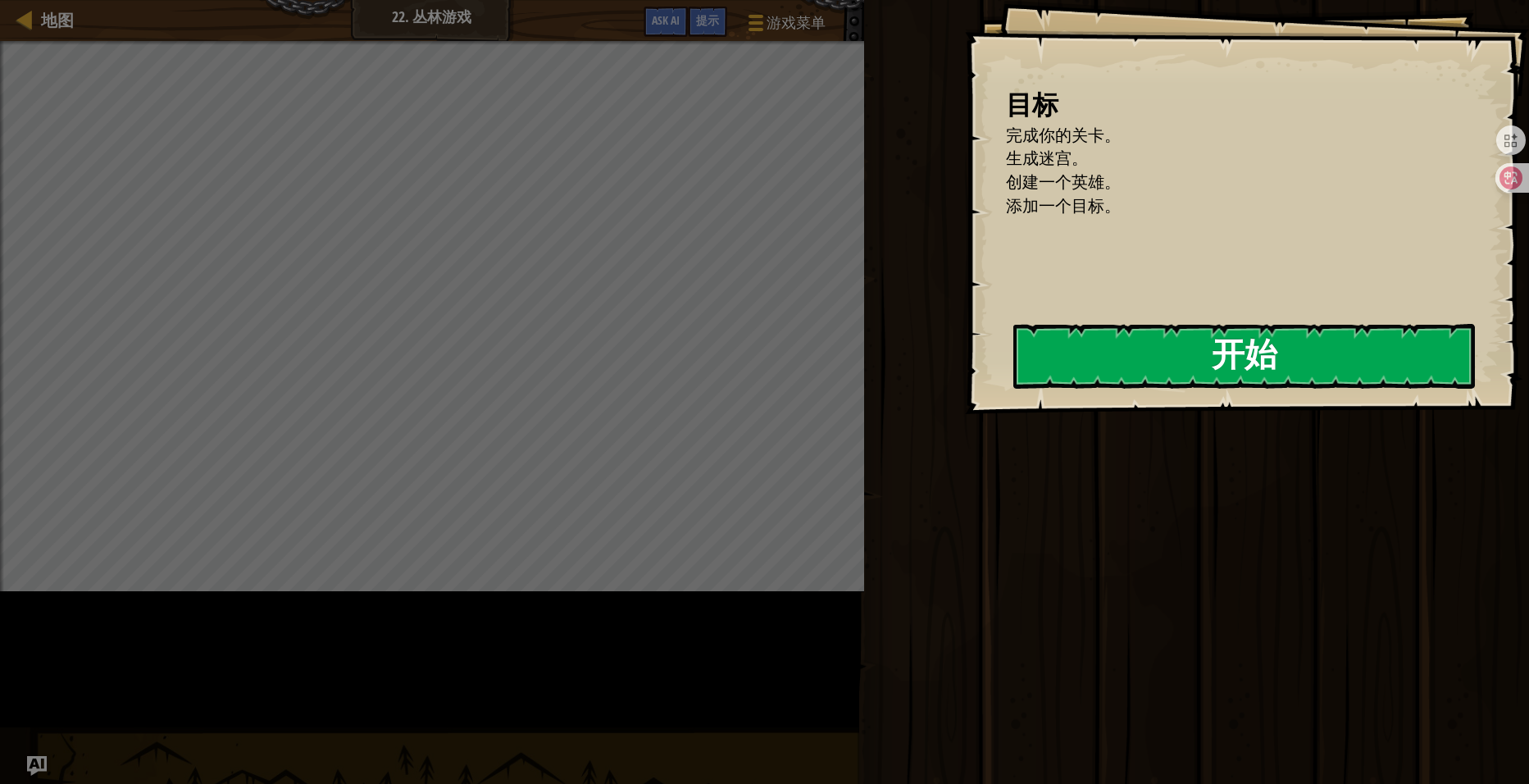
click at [1014, 389] on button "开始" at bounding box center [1244, 356] width 461 height 65
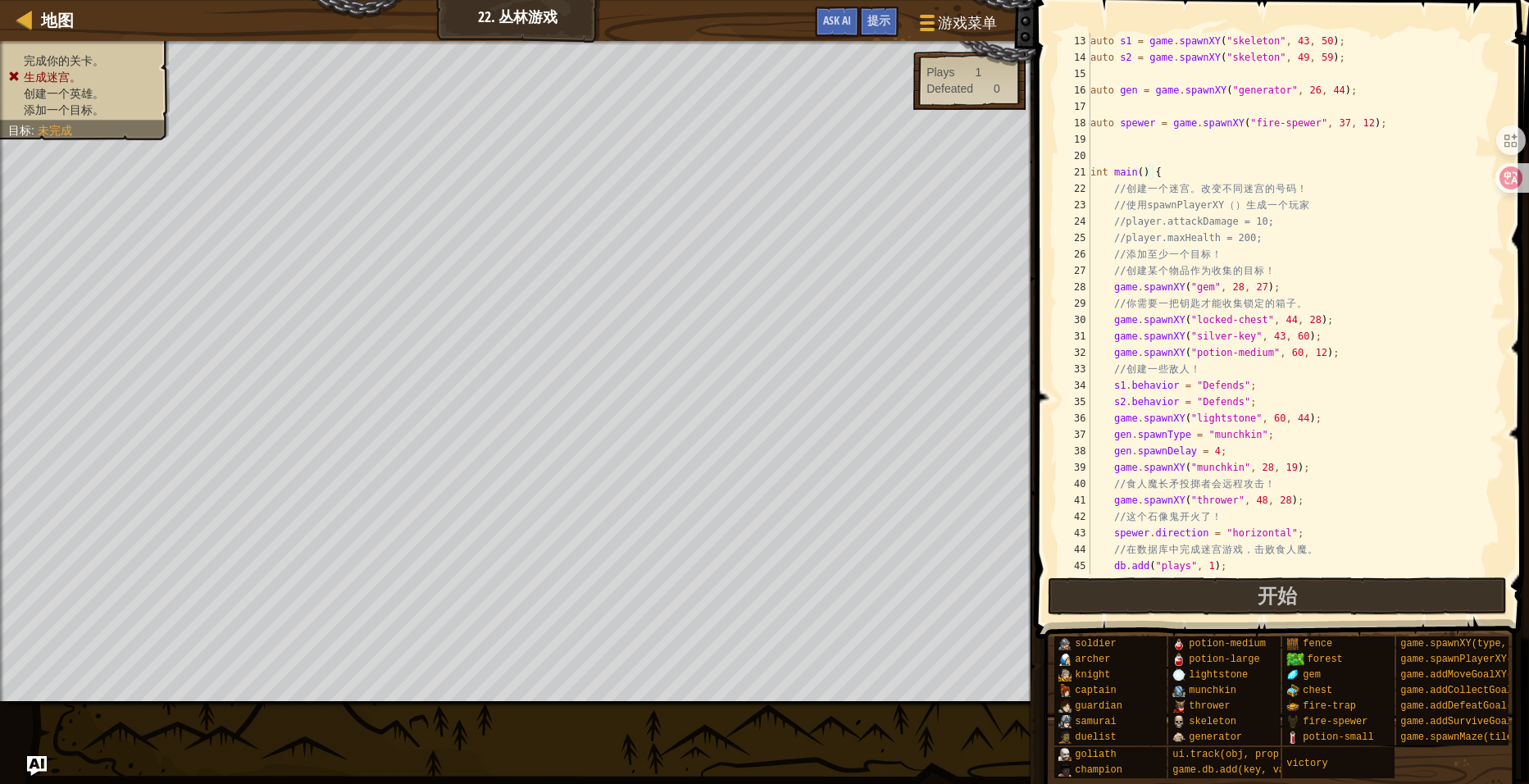
scroll to position [344, 0]
